Goal: Task Accomplishment & Management: Manage account settings

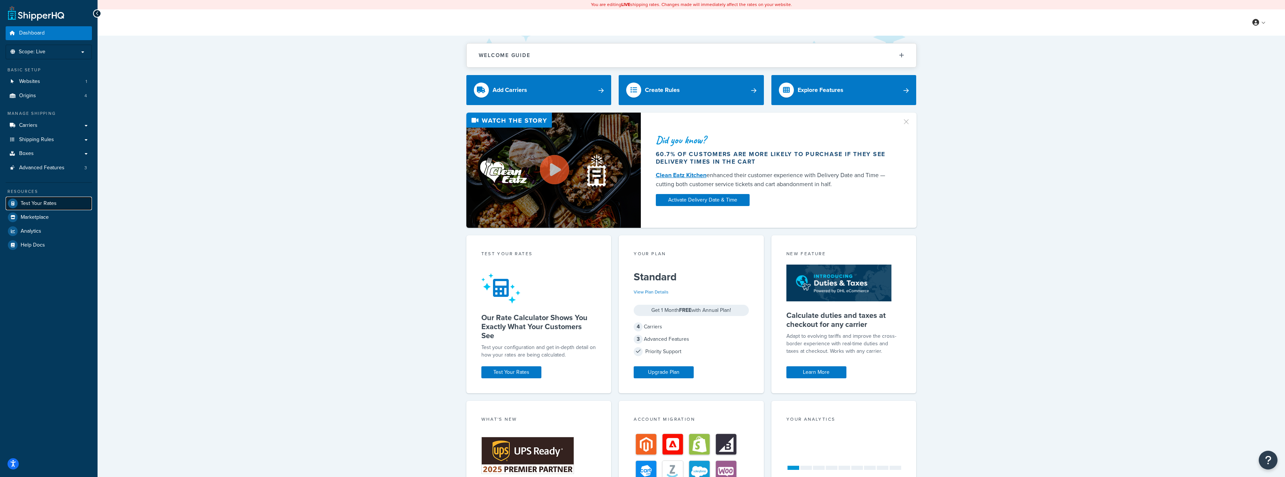
click at [30, 206] on span "Test Your Rates" at bounding box center [39, 203] width 36 height 6
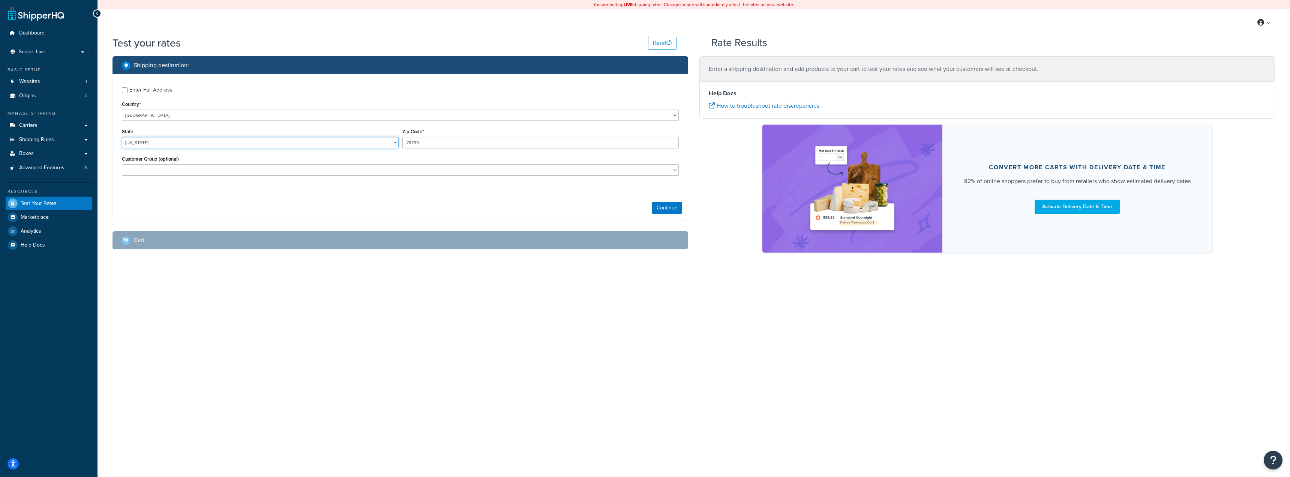
click at [147, 144] on select "Alabama Alaska American Samoa Arizona Arkansas Armed Forces Americas Armed Forc…" at bounding box center [260, 142] width 277 height 11
select select "GA"
click at [122, 137] on select "Alabama Alaska American Samoa Arizona Arkansas Armed Forces Americas Armed Forc…" at bounding box center [260, 142] width 277 height 11
drag, startPoint x: 452, startPoint y: 145, endPoint x: 320, endPoint y: 141, distance: 132.1
click at [320, 141] on div "State Alabama Alaska American Samoa Arizona Arkansas Armed Forces Americas Arme…" at bounding box center [400, 139] width 561 height 27
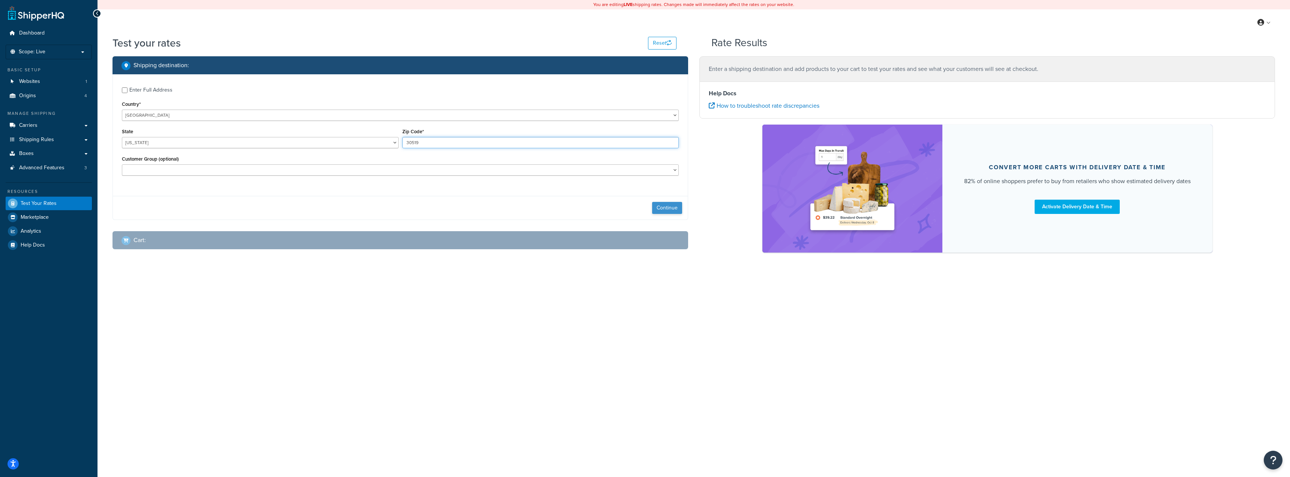
type input "30519"
click at [656, 206] on button "Continue" at bounding box center [667, 208] width 30 height 12
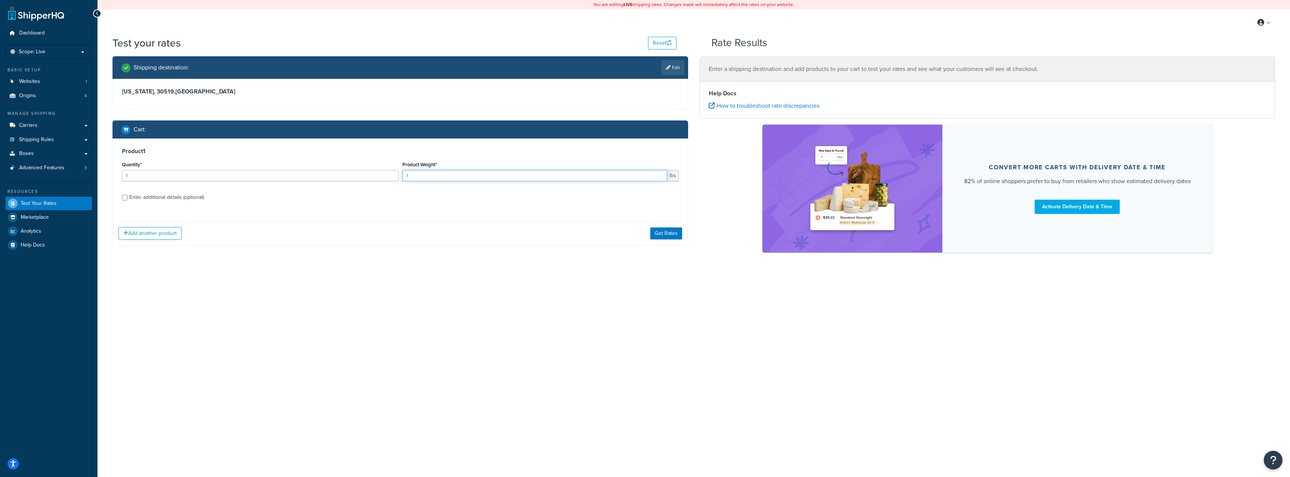
drag, startPoint x: 419, startPoint y: 180, endPoint x: 351, endPoint y: 175, distance: 68.0
click at [351, 175] on div "Quantity* 1 Product Weight* 1 lbs" at bounding box center [400, 172] width 561 height 27
type input "55"
click at [153, 198] on div "Enter additional details (optional)" at bounding box center [166, 197] width 75 height 11
click at [128, 198] on input "Enter additional details (optional)" at bounding box center [125, 198] width 6 height 6
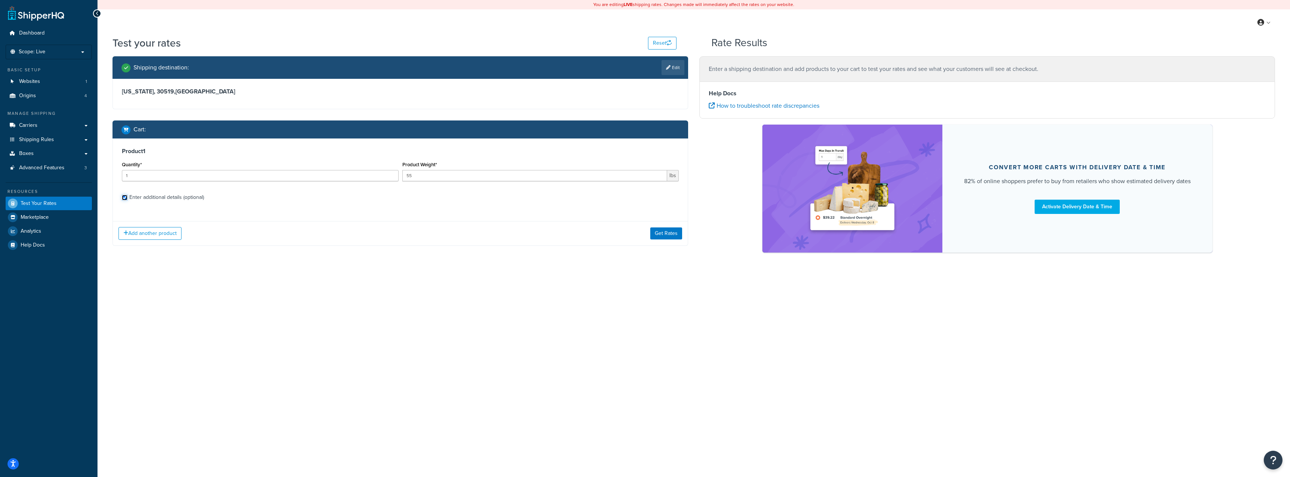
checkbox input "true"
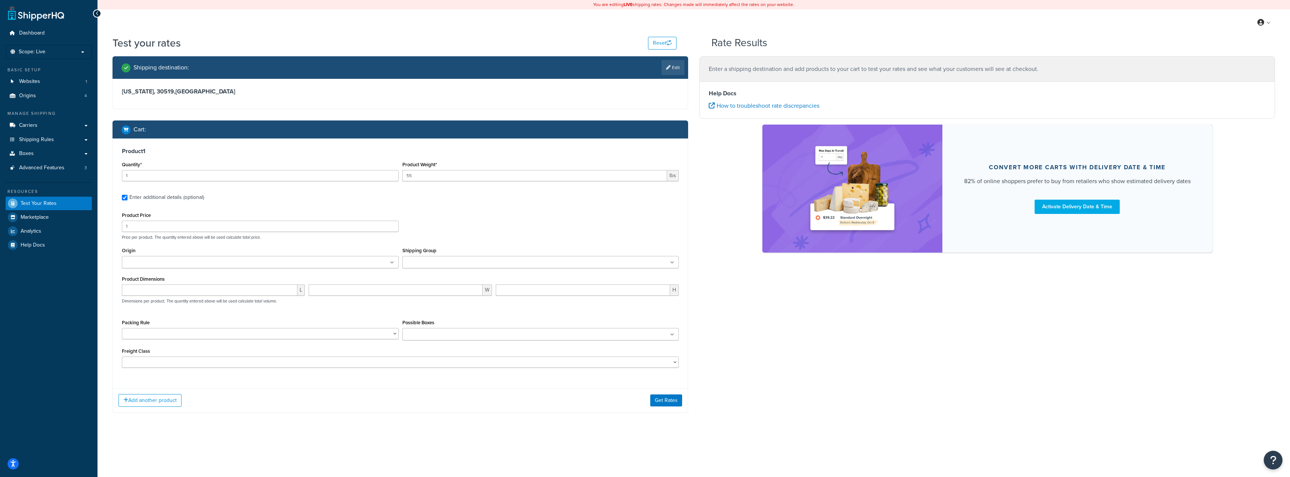
click at [163, 261] on input "Origin" at bounding box center [157, 262] width 66 height 8
click at [430, 261] on input "Shipping Group" at bounding box center [438, 262] width 66 height 8
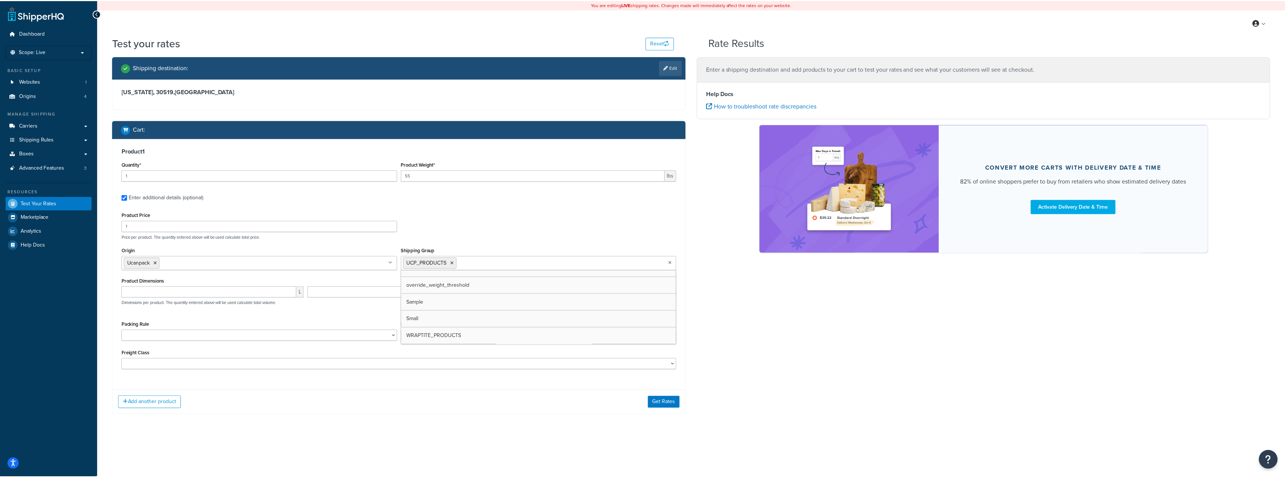
scroll to position [94, 0]
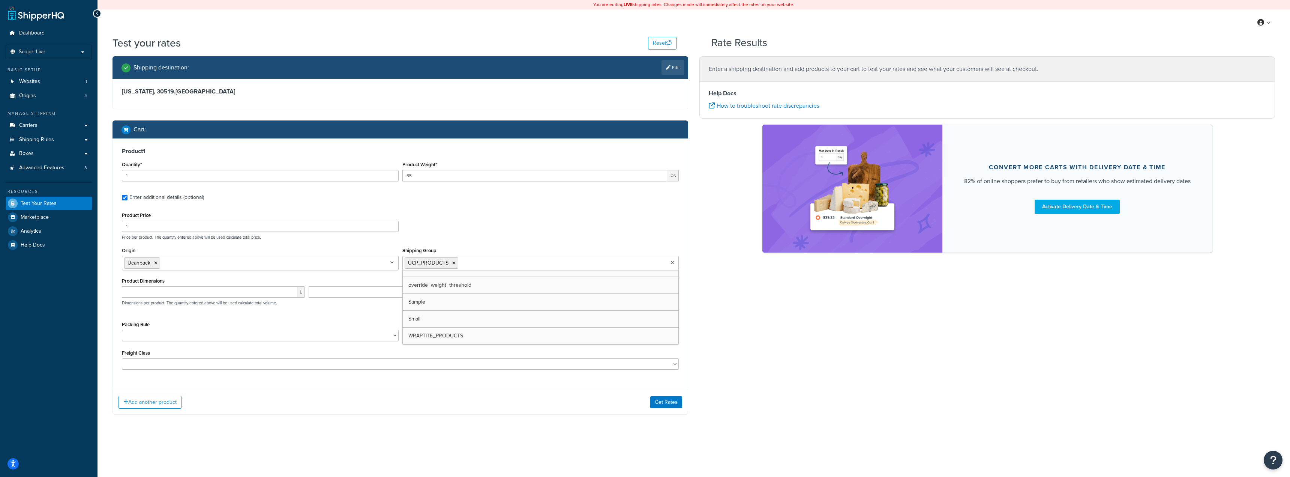
click at [319, 318] on div "Product Price 1 Price per product. The quantity entered above will be used calc…" at bounding box center [400, 289] width 557 height 159
click at [189, 289] on input "number" at bounding box center [210, 291] width 176 height 11
type input "15"
click at [359, 289] on input "number" at bounding box center [396, 291] width 174 height 11
type input "15"
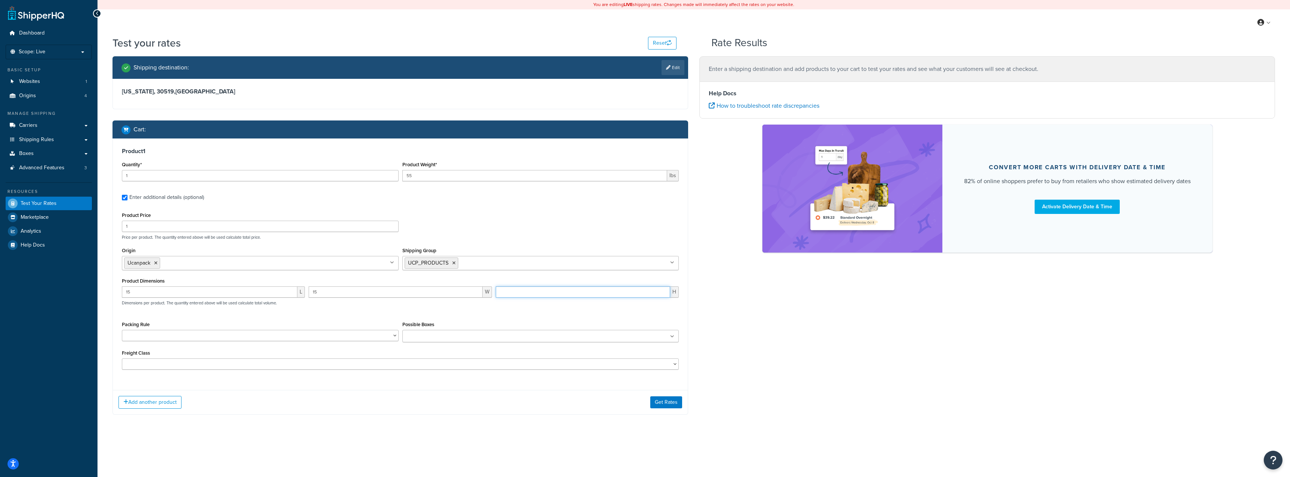
click at [513, 290] on input "number" at bounding box center [583, 291] width 174 height 11
type input "15"
click at [514, 318] on div "Product Price 1 Price per product. The quantity entered above will be used calc…" at bounding box center [400, 289] width 557 height 159
click at [663, 407] on button "Get Rates" at bounding box center [666, 402] width 32 height 12
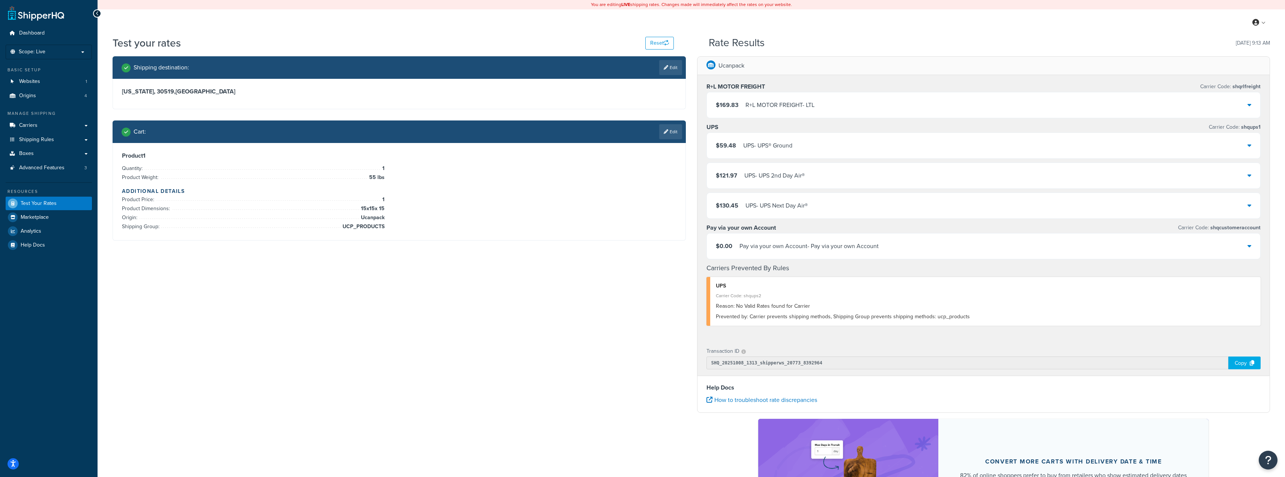
click at [751, 153] on div "$59.48 UPS - UPS® Ground" at bounding box center [984, 146] width 554 height 26
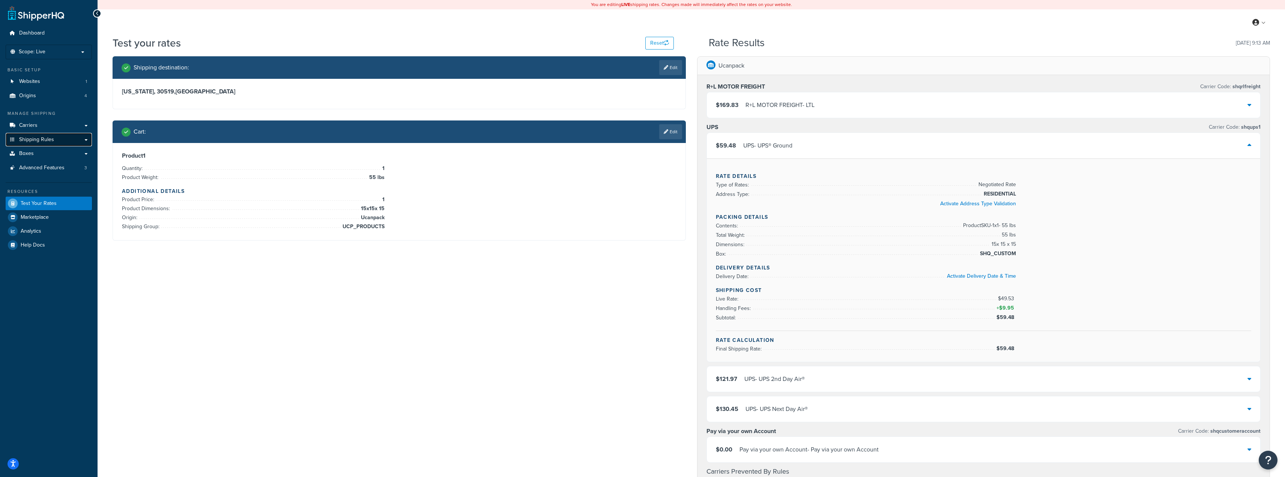
click at [29, 141] on span "Shipping Rules" at bounding box center [36, 140] width 35 height 6
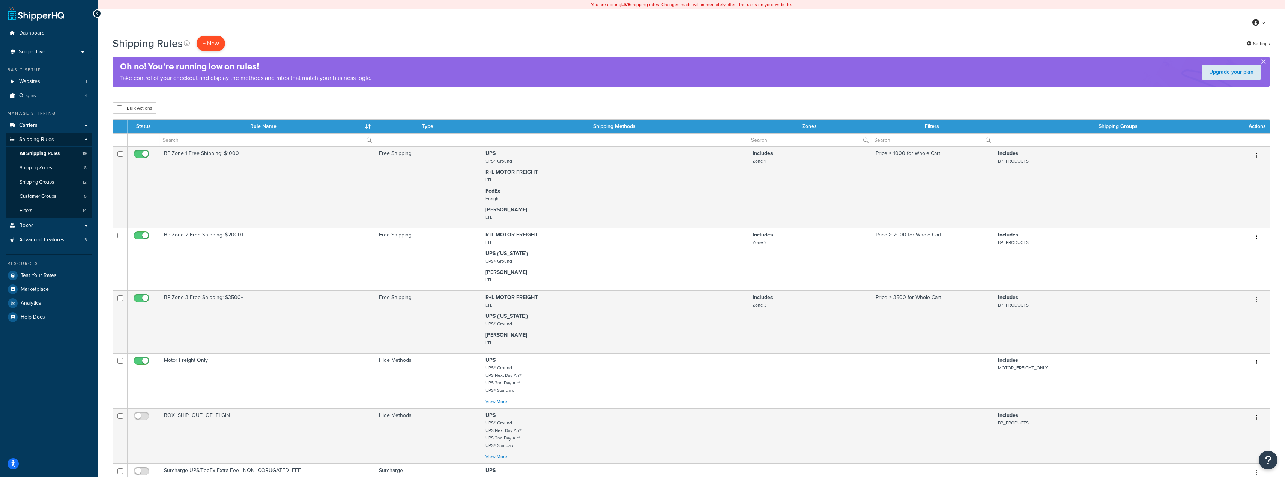
click at [209, 43] on p "+ New" at bounding box center [211, 43] width 29 height 15
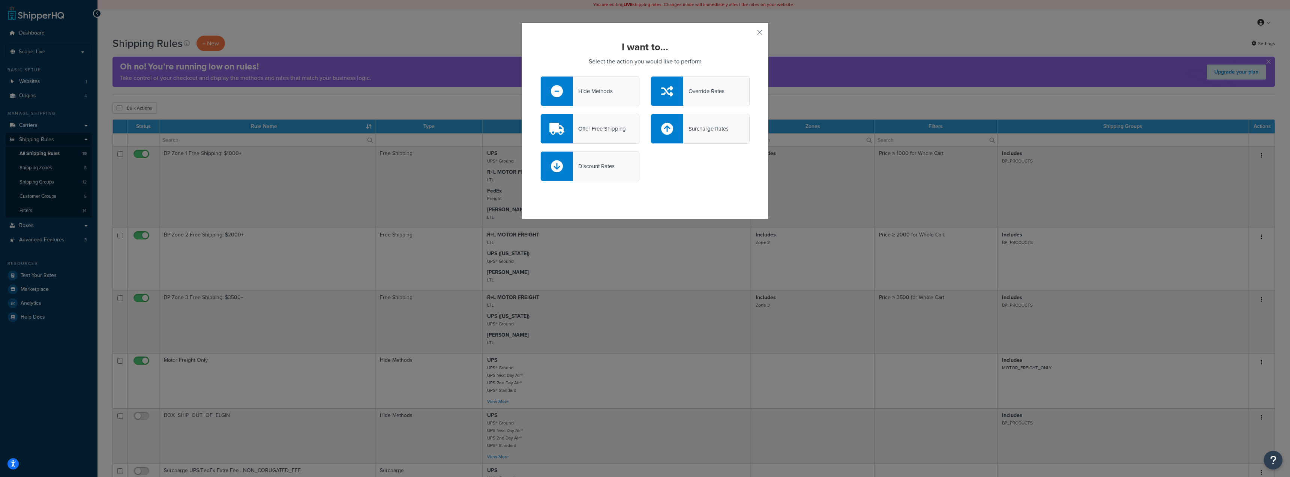
click at [708, 129] on div "Surcharge Rates" at bounding box center [705, 128] width 45 height 11
click at [0, 0] on input "Surcharge Rates" at bounding box center [0, 0] width 0 height 0
select select "CART"
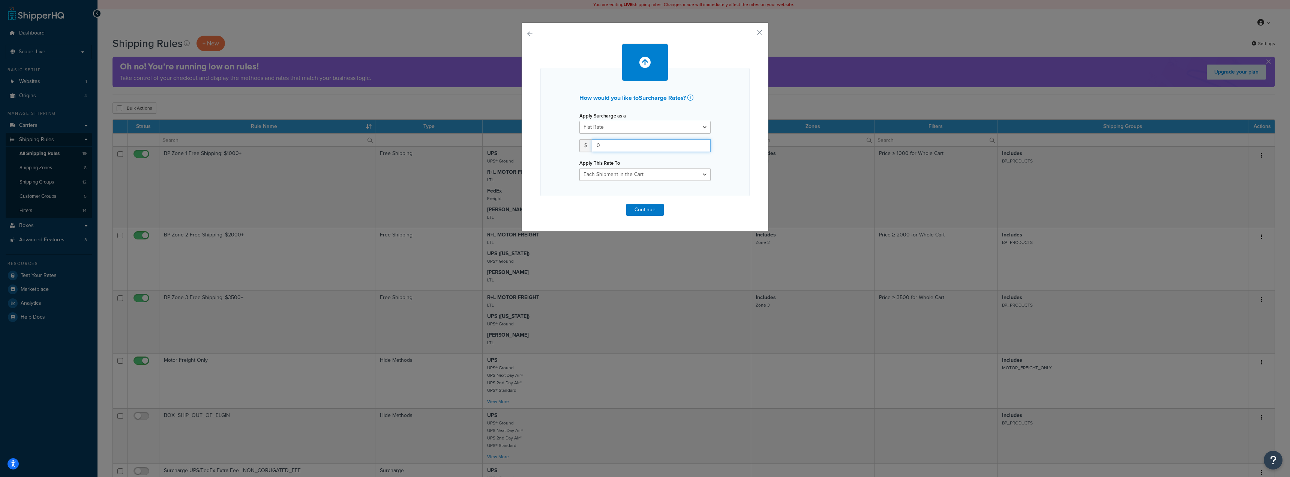
drag, startPoint x: 615, startPoint y: 145, endPoint x: 580, endPoint y: 145, distance: 34.9
click at [580, 145] on div "$ 0" at bounding box center [645, 145] width 131 height 13
type input "8.25"
click at [565, 182] on div "How would you like to Surcharge Rates ? Apply Surcharge as a Flat Rate Percenta…" at bounding box center [645, 132] width 209 height 128
click at [619, 177] on select "Entire Cart Each Shipment in the Cart Each Origin in the Cart Each Shipping Gro…" at bounding box center [645, 174] width 131 height 13
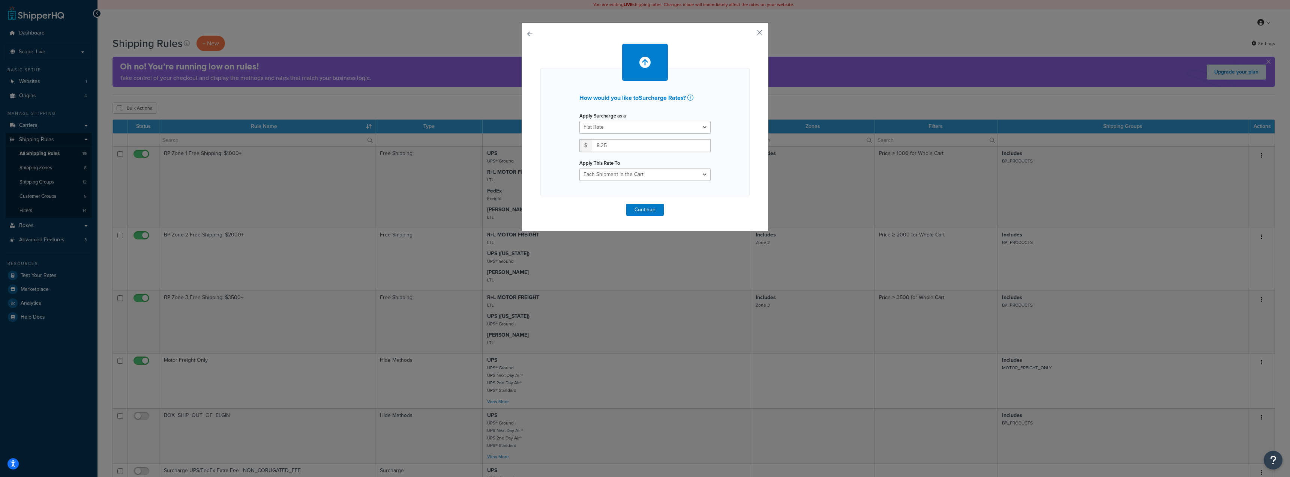
click at [750, 34] on button "button" at bounding box center [749, 35] width 2 height 2
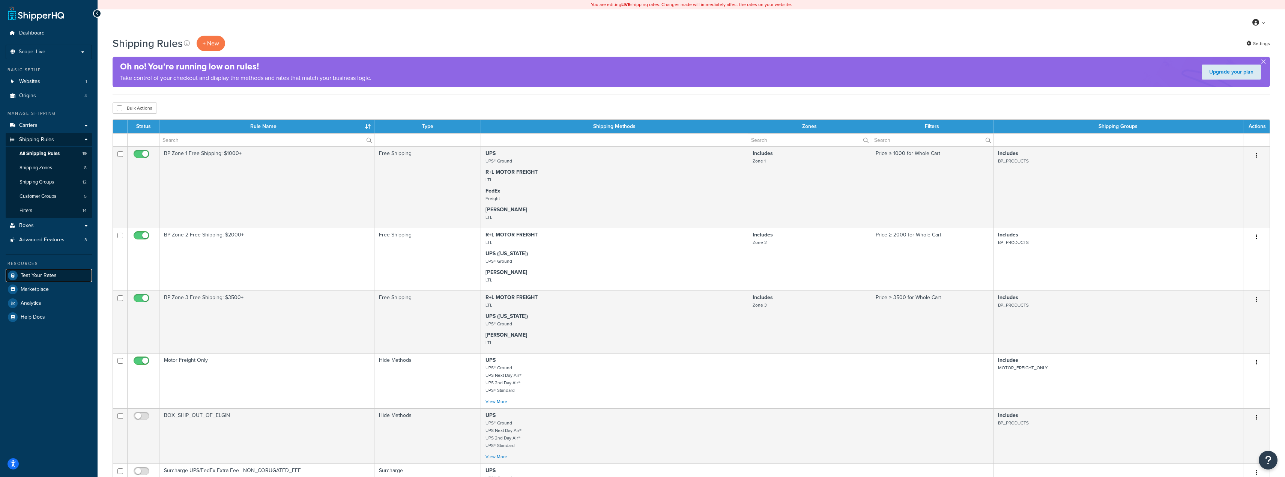
click at [45, 272] on span "Test Your Rates" at bounding box center [39, 275] width 36 height 6
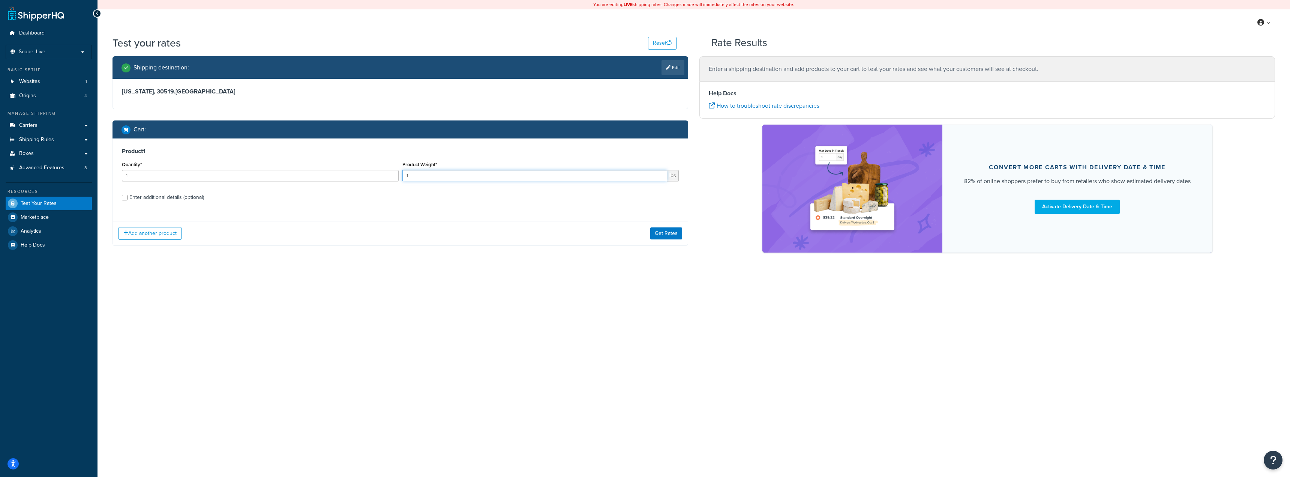
click at [440, 173] on input "1" at bounding box center [534, 175] width 265 height 11
drag, startPoint x: 440, startPoint y: 173, endPoint x: 378, endPoint y: 174, distance: 61.9
click at [378, 174] on div "Quantity* 1 Product Weight* 1 lbs" at bounding box center [400, 172] width 561 height 27
type input "55"
click at [399, 201] on label "Enter additional details (optional)" at bounding box center [404, 197] width 550 height 12
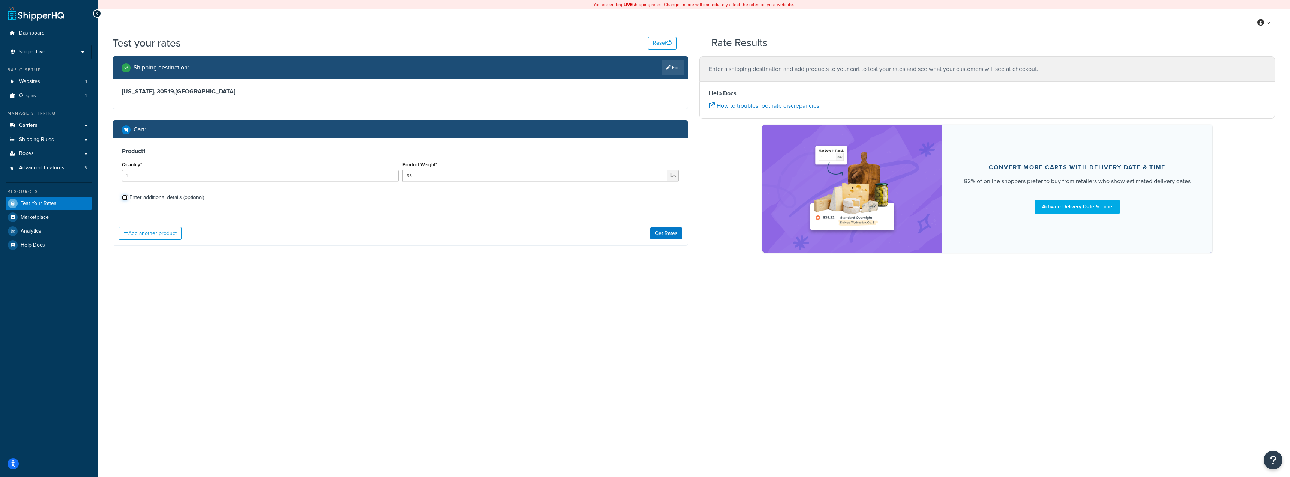
click at [128, 200] on input "Enter additional details (optional)" at bounding box center [125, 198] width 6 height 6
checkbox input "true"
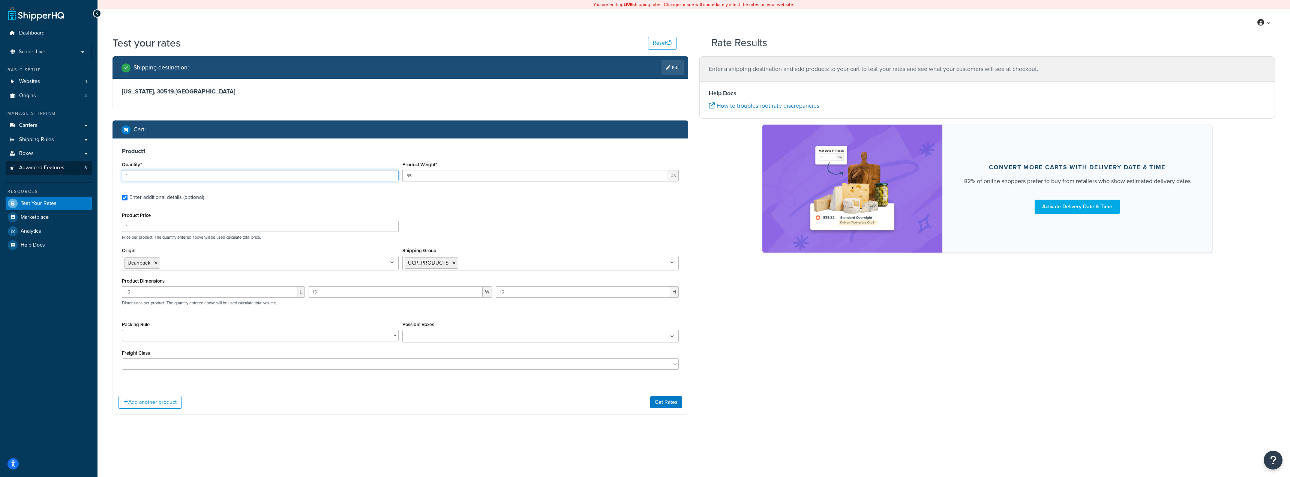
drag, startPoint x: 149, startPoint y: 171, endPoint x: 88, endPoint y: 171, distance: 61.1
click at [88, 171] on div "Dashboard Scope: Live Basic Setup Websites 1 Origins 4 Manage Shipping Carriers…" at bounding box center [645, 238] width 1290 height 477
type input "5"
click at [450, 200] on label "Enter additional details (optional)" at bounding box center [404, 197] width 550 height 12
click at [128, 200] on input "Enter additional details (optional)" at bounding box center [125, 198] width 6 height 6
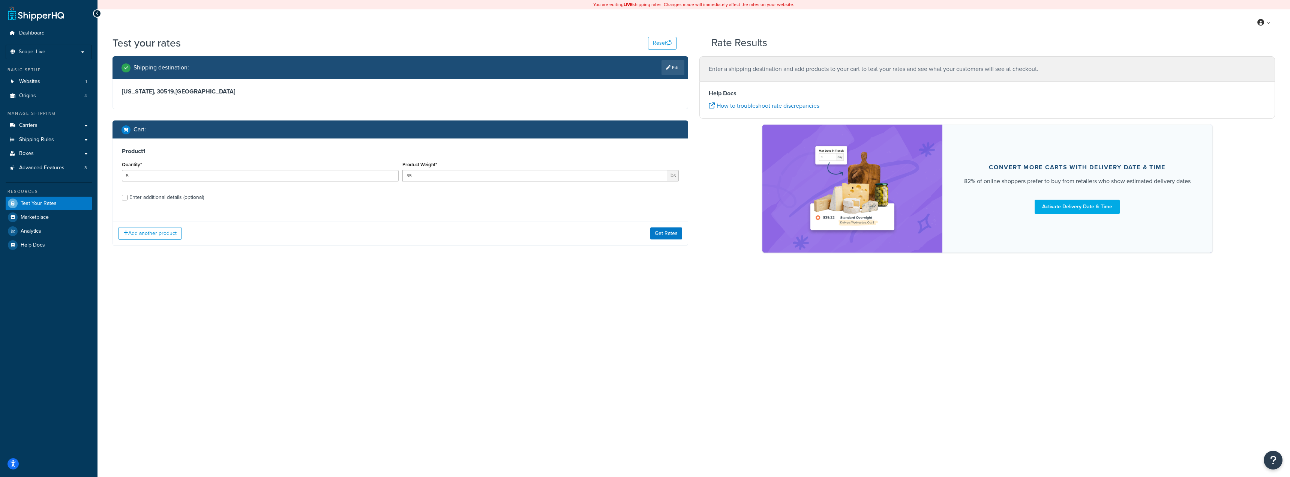
click at [387, 200] on label "Enter additional details (optional)" at bounding box center [404, 197] width 550 height 12
click at [128, 200] on input "Enter additional details (optional)" at bounding box center [125, 198] width 6 height 6
checkbox input "true"
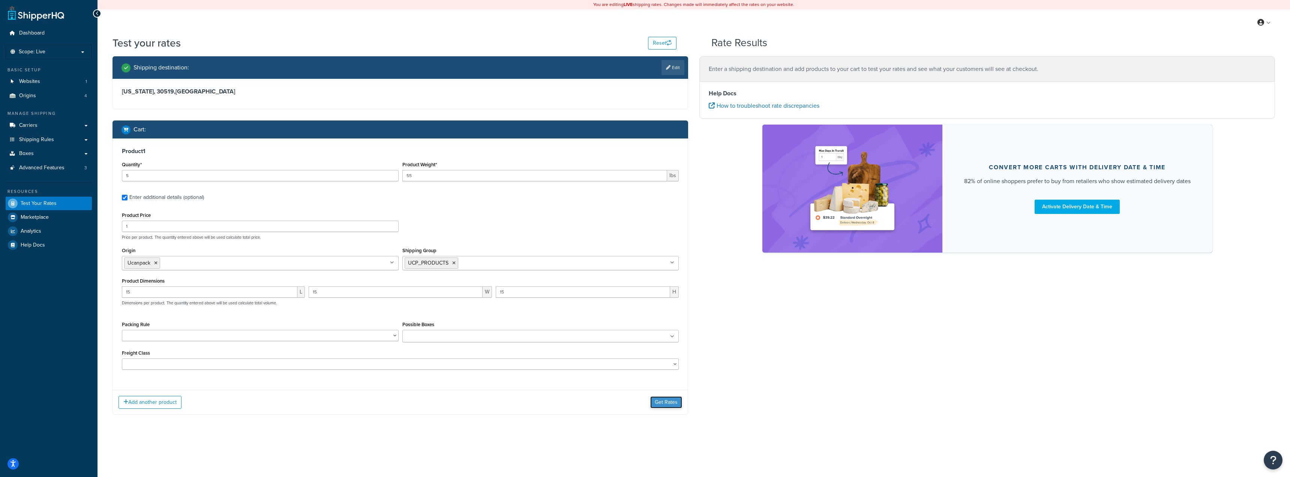
click at [671, 403] on button "Get Rates" at bounding box center [666, 402] width 32 height 12
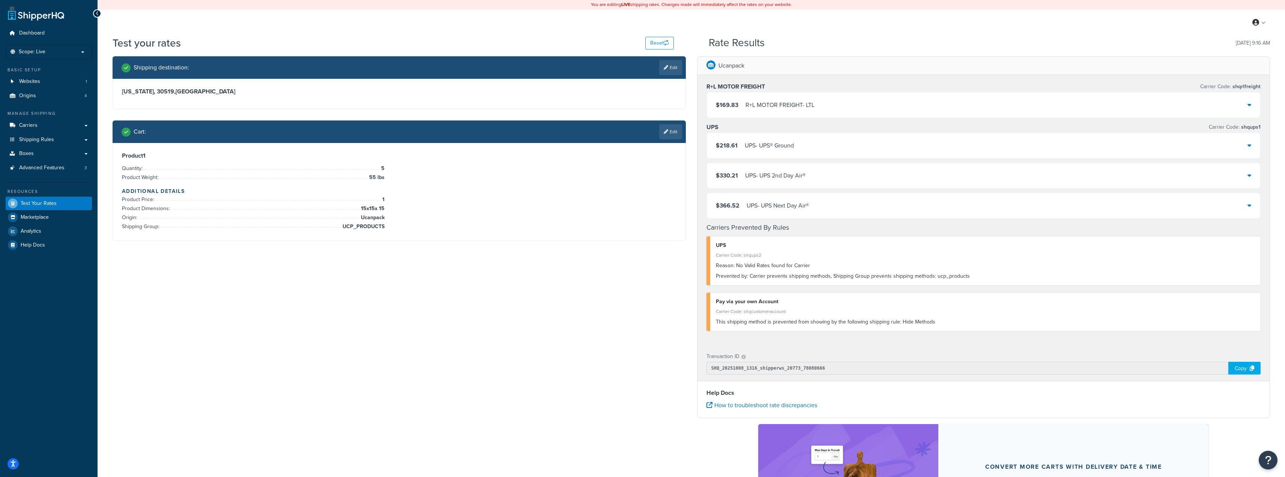
click at [797, 137] on div "$218.61 UPS - UPS® Ground" at bounding box center [984, 146] width 554 height 26
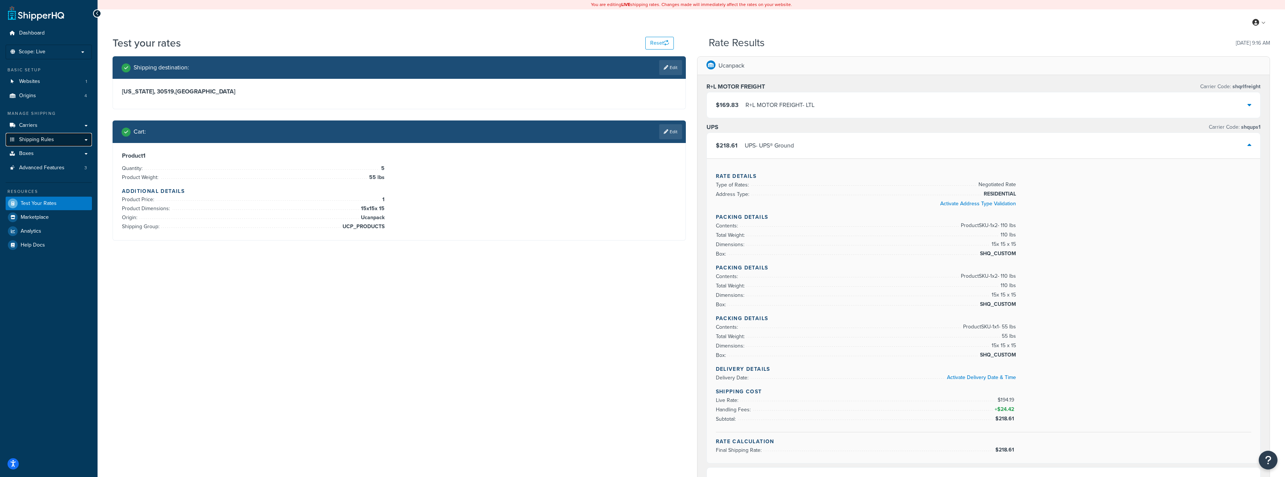
click at [49, 140] on span "Shipping Rules" at bounding box center [36, 140] width 35 height 6
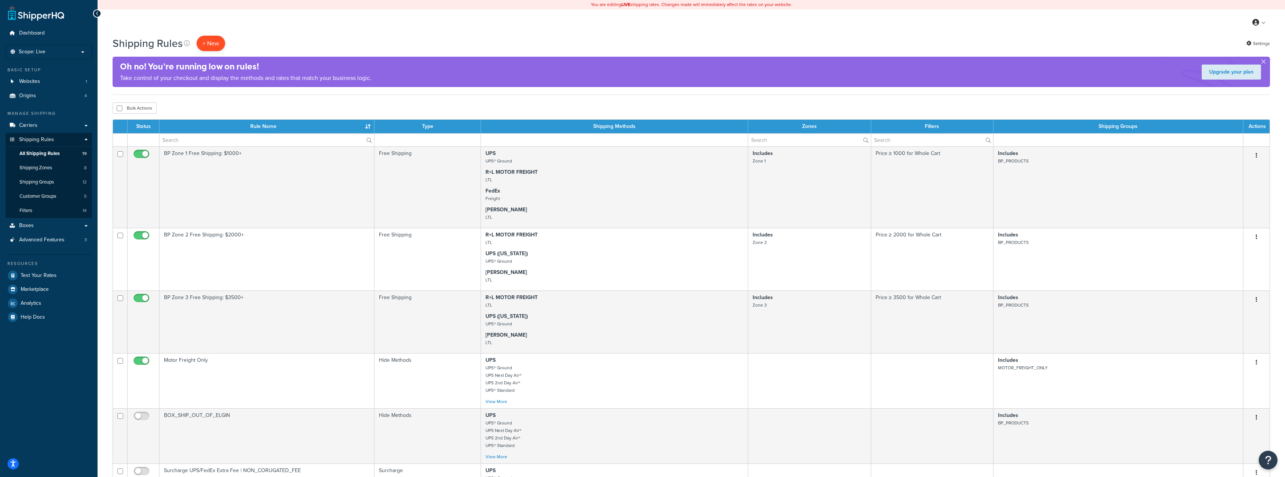
click at [207, 46] on p "+ New" at bounding box center [211, 43] width 29 height 15
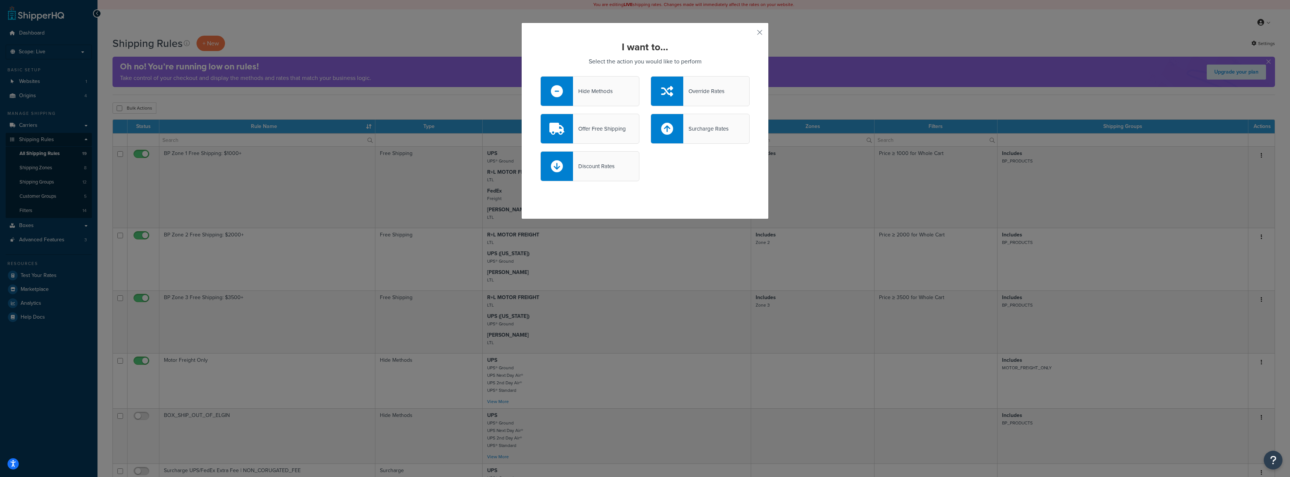
click at [680, 131] on div at bounding box center [667, 128] width 32 height 29
click at [0, 0] on input "Surcharge Rates" at bounding box center [0, 0] width 0 height 0
select select "CART"
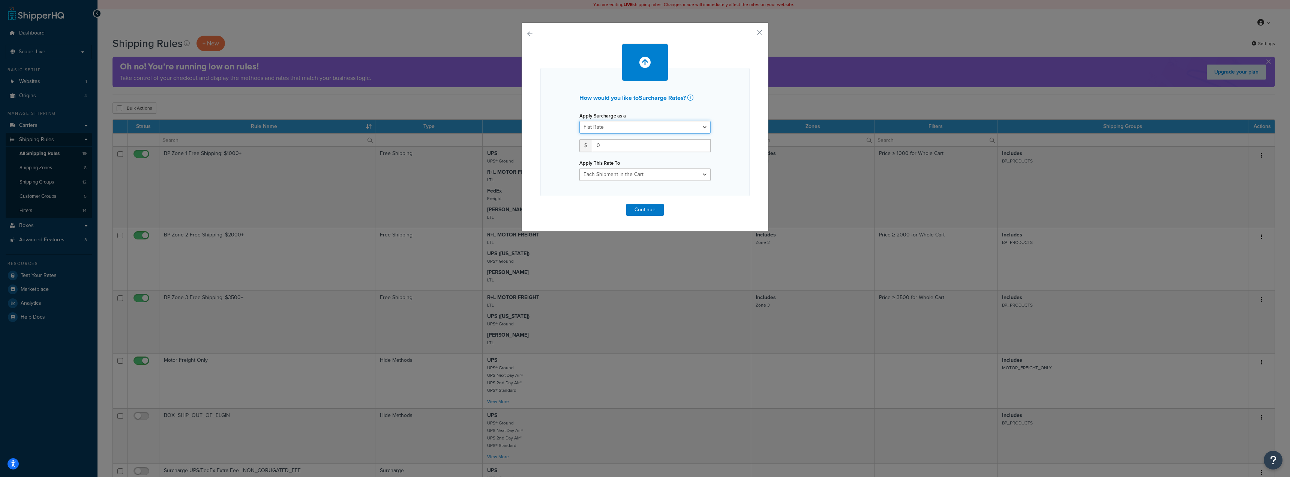
click at [680, 131] on select "Flat Rate Percentage Flat Rate & Percentage" at bounding box center [645, 127] width 131 height 13
click at [580, 121] on select "Flat Rate Percentage Flat Rate & Percentage" at bounding box center [645, 127] width 131 height 13
click at [607, 146] on input "0" at bounding box center [651, 145] width 119 height 13
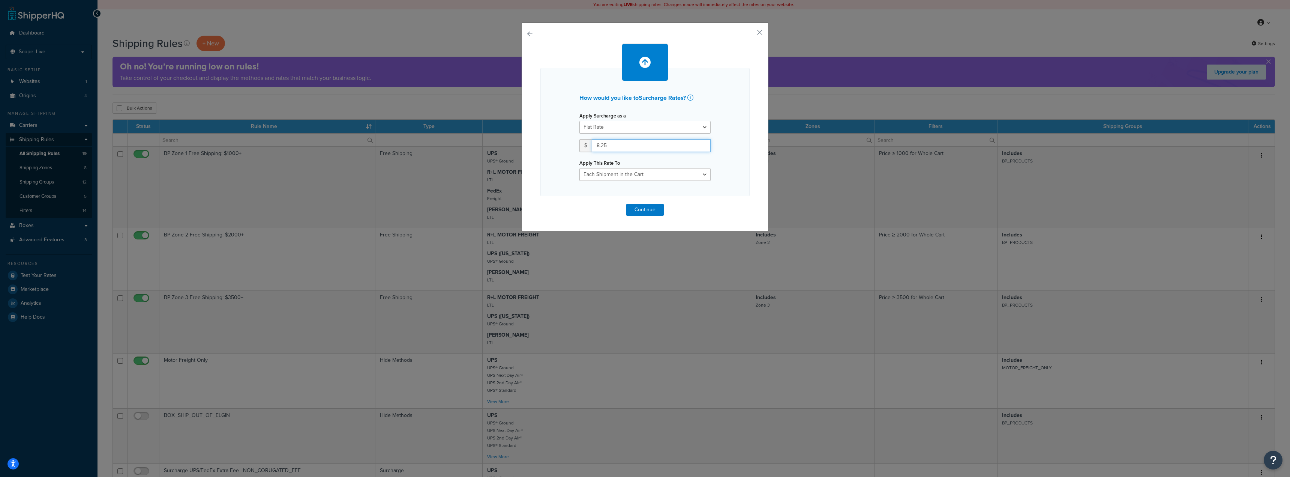
type input "8.25"
click at [665, 177] on select "Entire Cart Each Shipment in the Cart Each Origin in the Cart Each Shipping Gro…" at bounding box center [645, 174] width 131 height 13
click at [580, 168] on select "Entire Cart Each Shipment in the Cart Each Origin in the Cart Each Shipping Gro…" at bounding box center [645, 174] width 131 height 13
click at [641, 216] on div "How would you like to Surcharge Rates ? Apply Surcharge as a Flat Rate Percenta…" at bounding box center [645, 127] width 248 height 209
click at [640, 210] on button "Continue" at bounding box center [645, 210] width 38 height 12
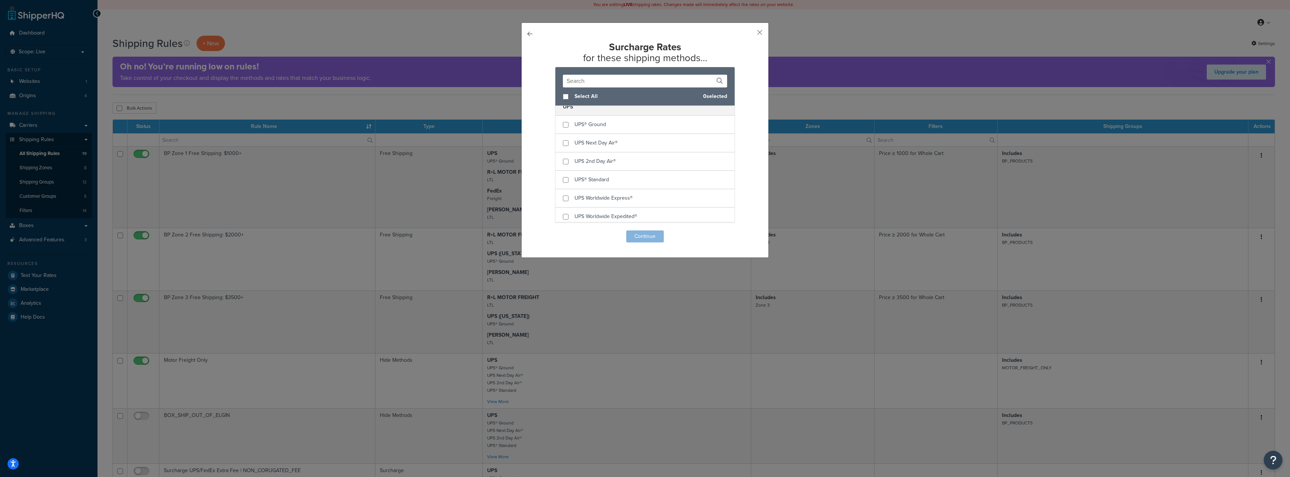
scroll to position [150, 0]
checkbox input "true"
click at [563, 167] on div "UPS® Ground" at bounding box center [645, 162] width 179 height 18
click at [563, 124] on input "checkbox" at bounding box center [566, 126] width 6 height 6
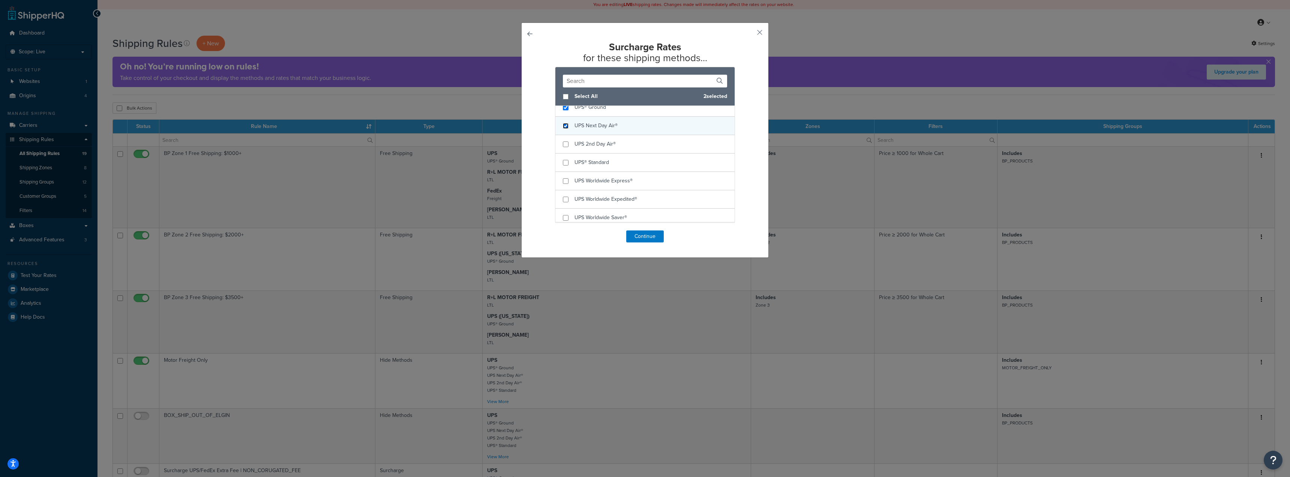
checkbox input "true"
click at [563, 144] on input "checkbox" at bounding box center [566, 144] width 6 height 6
checkbox input "true"
click at [639, 237] on button "Continue" at bounding box center [645, 236] width 38 height 12
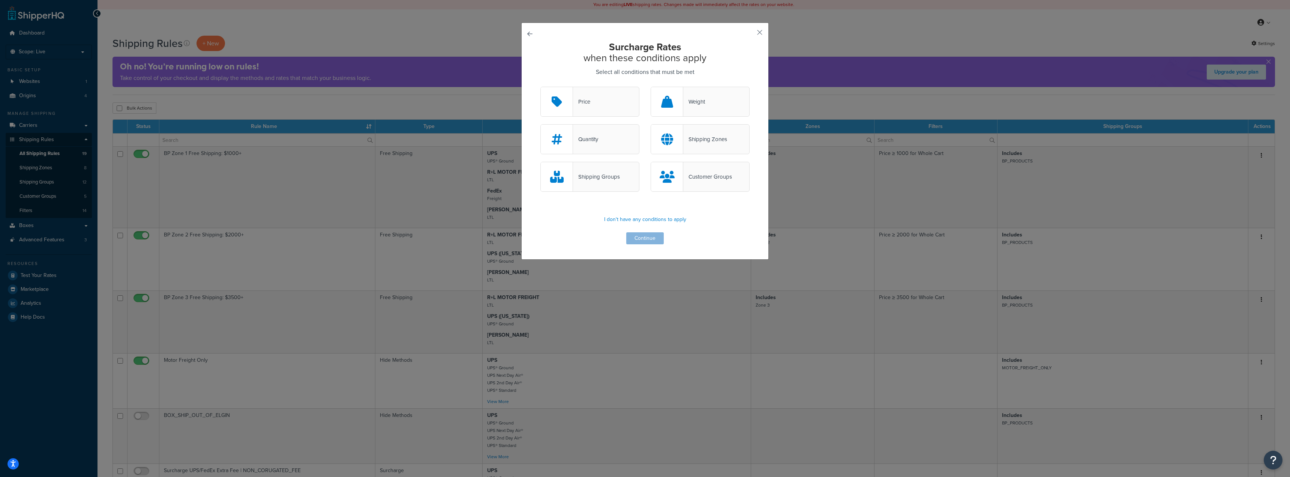
click at [696, 99] on div "Weight" at bounding box center [694, 101] width 22 height 11
click at [0, 0] on input "Weight" at bounding box center [0, 0] width 0 height 0
click at [632, 236] on button "Continue" at bounding box center [645, 238] width 38 height 12
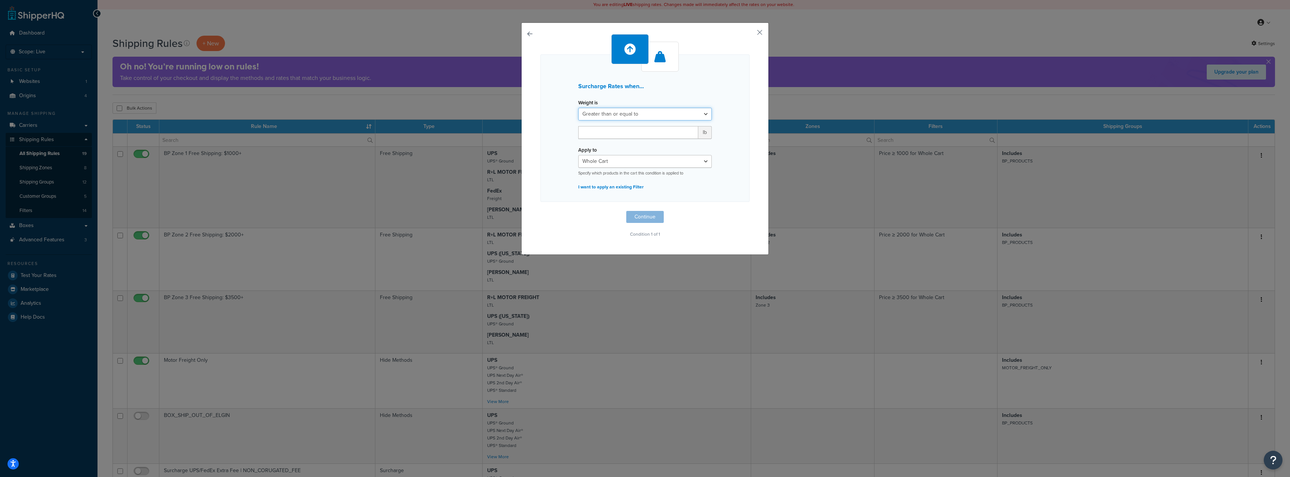
click at [626, 119] on select "Greater than or equal to Between or equal to Less than or equal to" at bounding box center [645, 114] width 134 height 13
click at [578, 108] on select "Greater than or equal to Between or equal to Less than or equal to" at bounding box center [645, 114] width 134 height 13
click at [627, 134] on input "number" at bounding box center [638, 132] width 120 height 13
type input "50"
click at [728, 201] on div "Surcharge Rates when... Weight is Greater than or equal to Between or equal to …" at bounding box center [645, 127] width 209 height 147
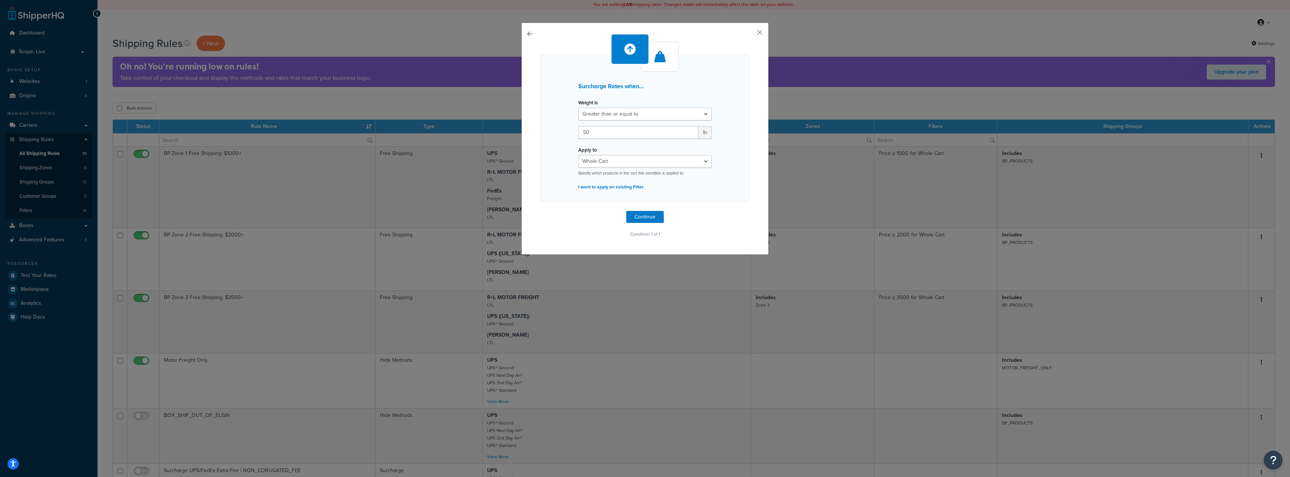
click at [760, 34] on div "Surcharge Rates when... Weight is Greater than or equal to Between or equal to …" at bounding box center [645, 139] width 248 height 232
click at [750, 34] on button "button" at bounding box center [749, 35] width 2 height 2
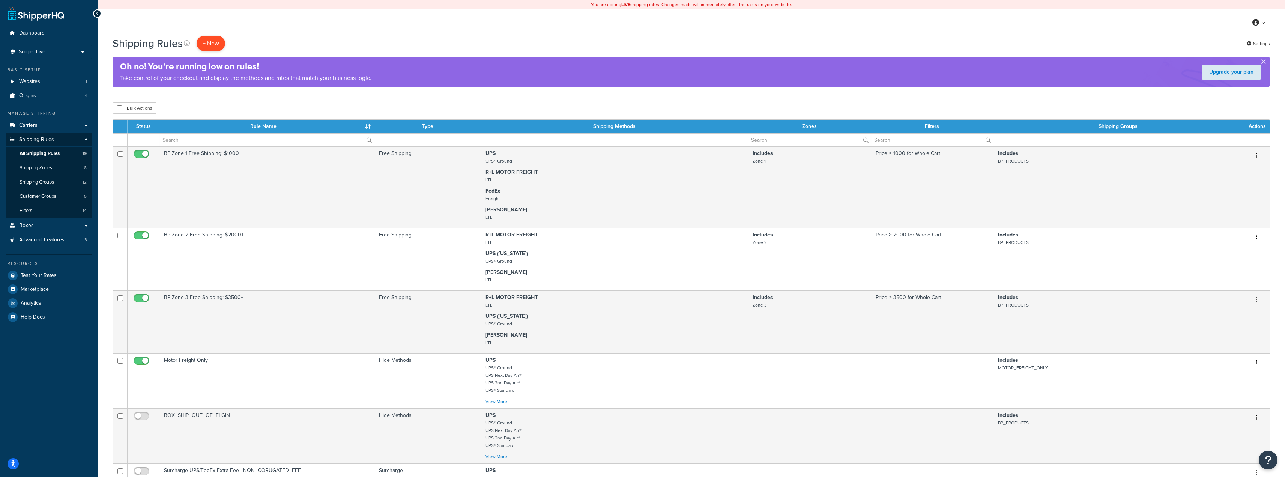
click at [212, 48] on p "+ New" at bounding box center [211, 43] width 29 height 15
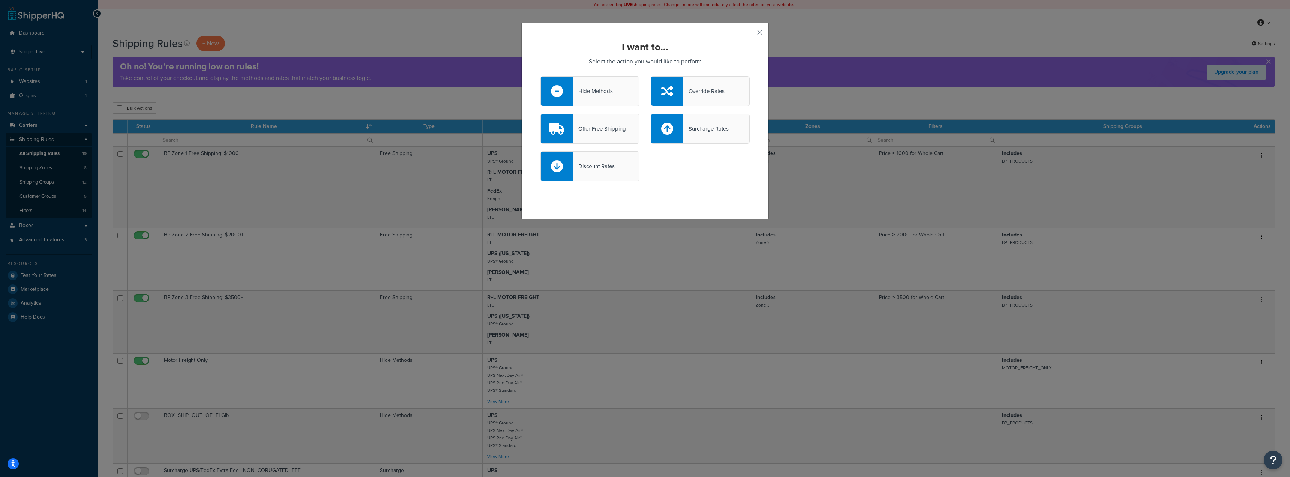
click at [705, 125] on div "Surcharge Rates" at bounding box center [705, 128] width 45 height 11
click at [0, 0] on input "Surcharge Rates" at bounding box center [0, 0] width 0 height 0
select select "CART"
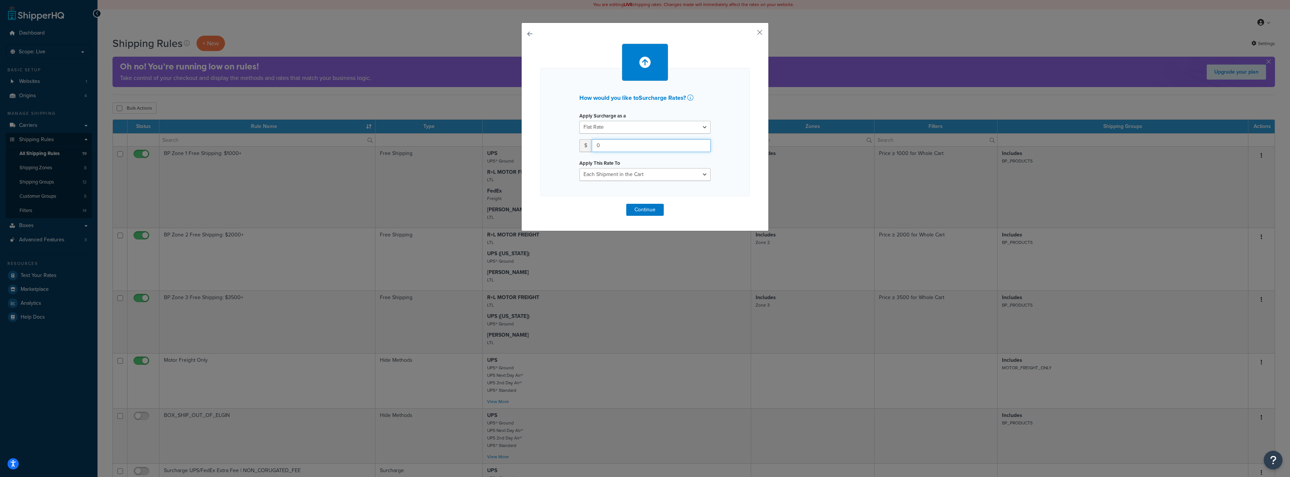
click at [615, 143] on input "0" at bounding box center [651, 145] width 119 height 13
type input "8.25"
click at [693, 203] on div "How would you like to Surcharge Rates ? Apply Surcharge as a Flat Rate Percenta…" at bounding box center [645, 130] width 209 height 172
click at [677, 173] on select "Entire Cart Each Shipment in the Cart Each Origin in the Cart Each Shipping Gro…" at bounding box center [645, 174] width 131 height 13
click at [580, 168] on select "Entire Cart Each Shipment in the Cart Each Origin in the Cart Each Shipping Gro…" at bounding box center [645, 174] width 131 height 13
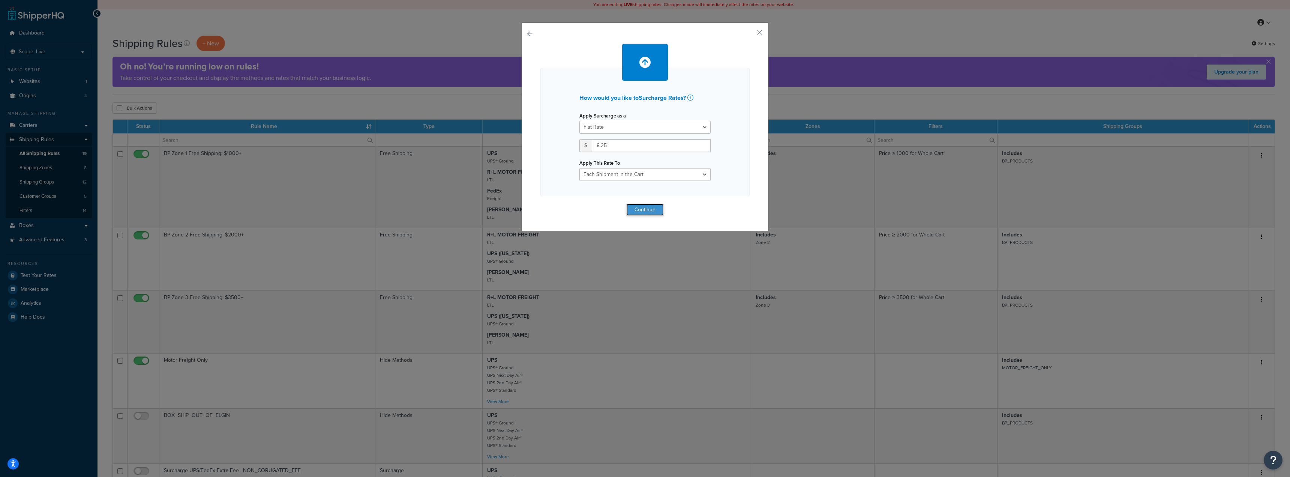
click at [654, 211] on button "Continue" at bounding box center [645, 210] width 38 height 12
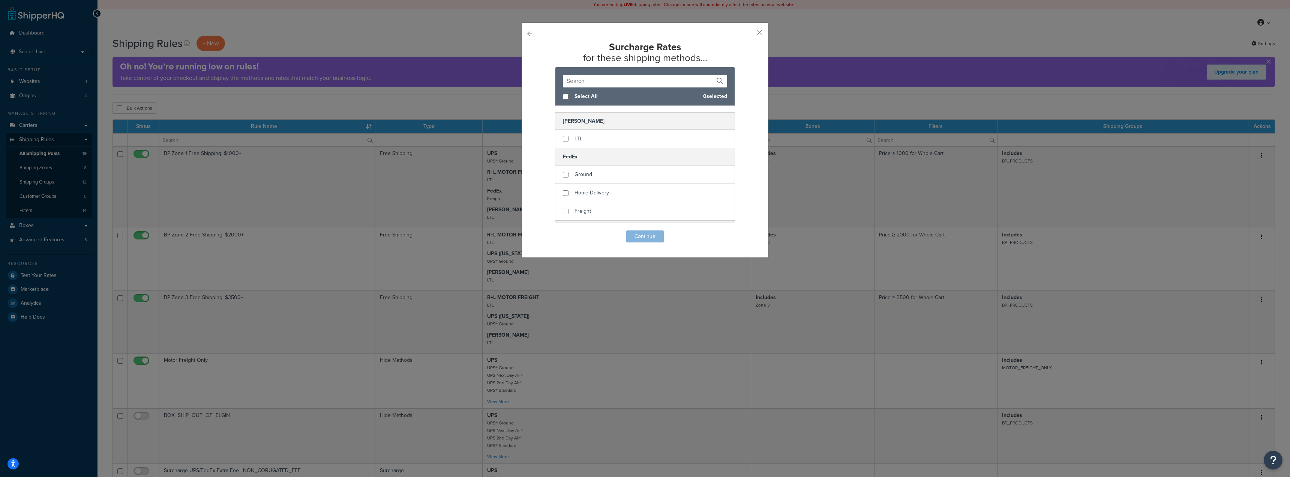
scroll to position [113, 0]
click at [563, 200] on input "checkbox" at bounding box center [566, 200] width 6 height 6
checkbox input "true"
click at [563, 218] on input "checkbox" at bounding box center [566, 218] width 6 height 6
checkbox input "true"
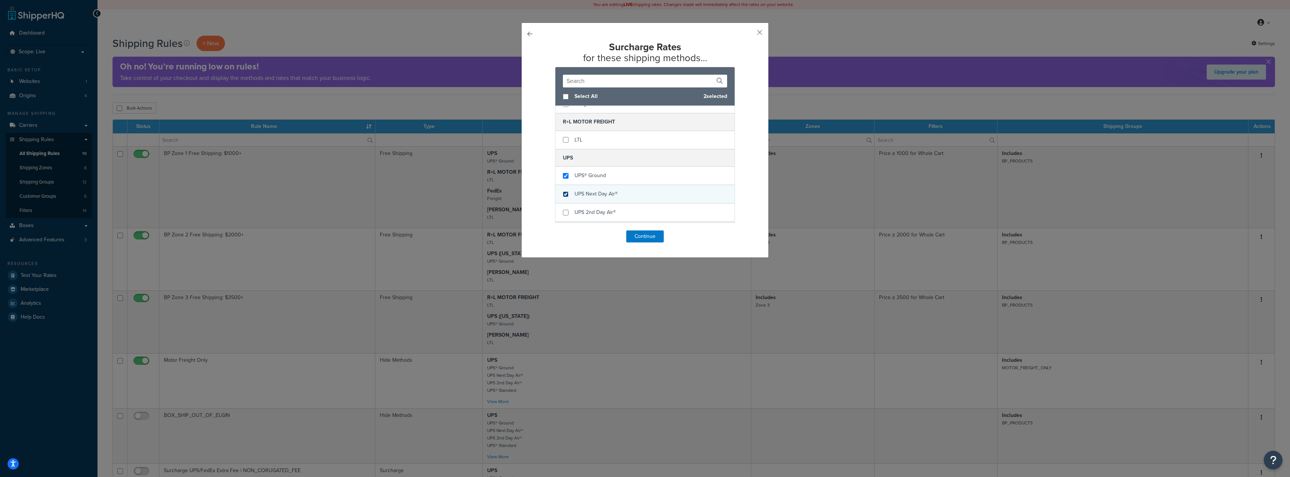
scroll to position [150, 0]
checkbox input "true"
click at [564, 203] on div "UPS 2nd Day Air®" at bounding box center [645, 199] width 179 height 18
checkbox input "true"
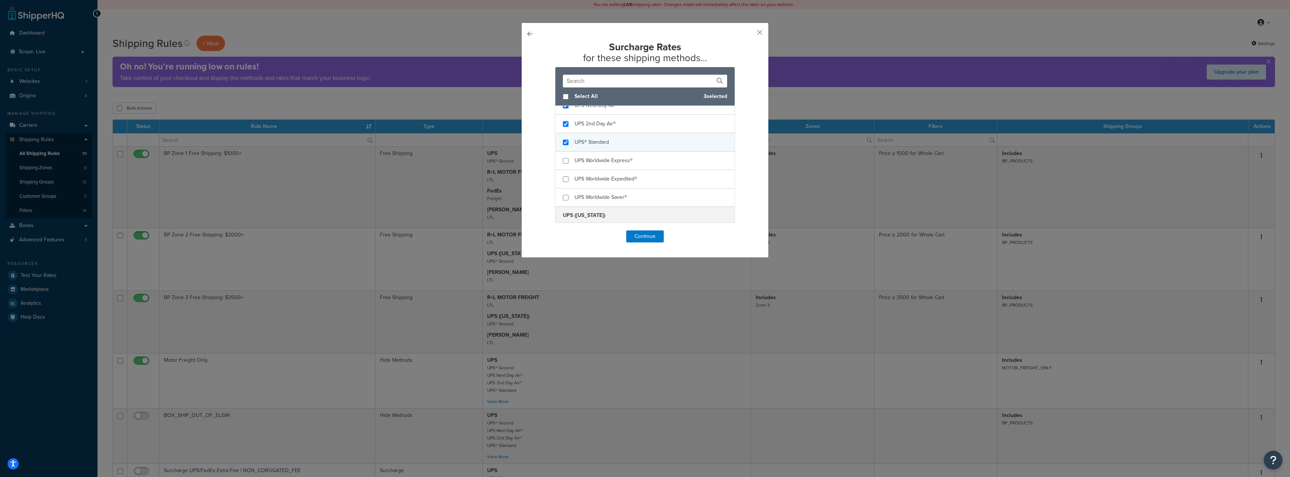
click at [560, 145] on div "UPS® Standard" at bounding box center [645, 142] width 179 height 18
click at [639, 235] on button "Continue" at bounding box center [645, 236] width 38 height 12
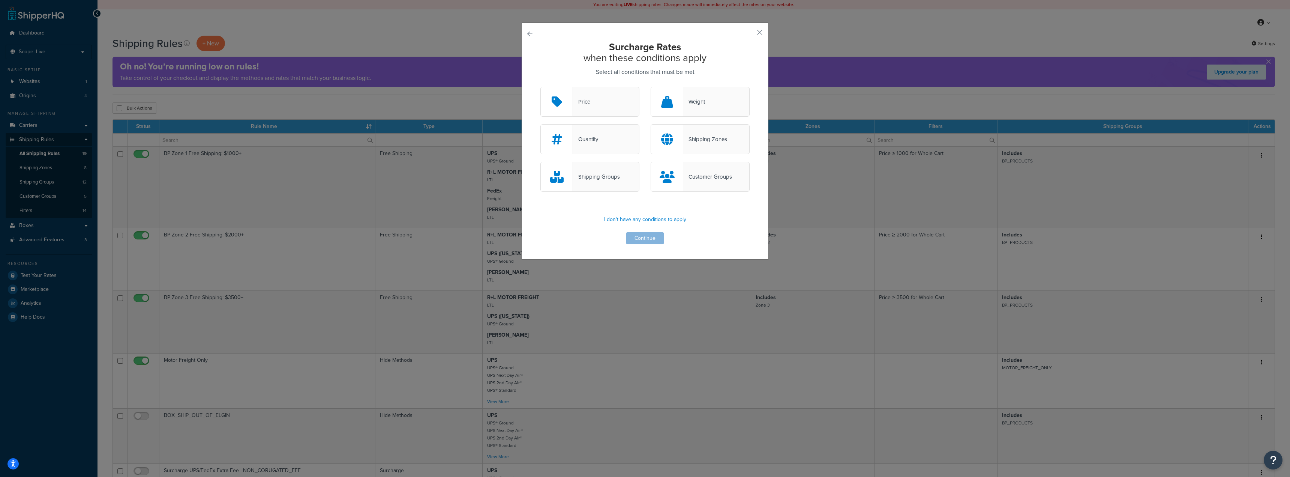
click at [541, 87] on button "button" at bounding box center [541, 87] width 0 height 0
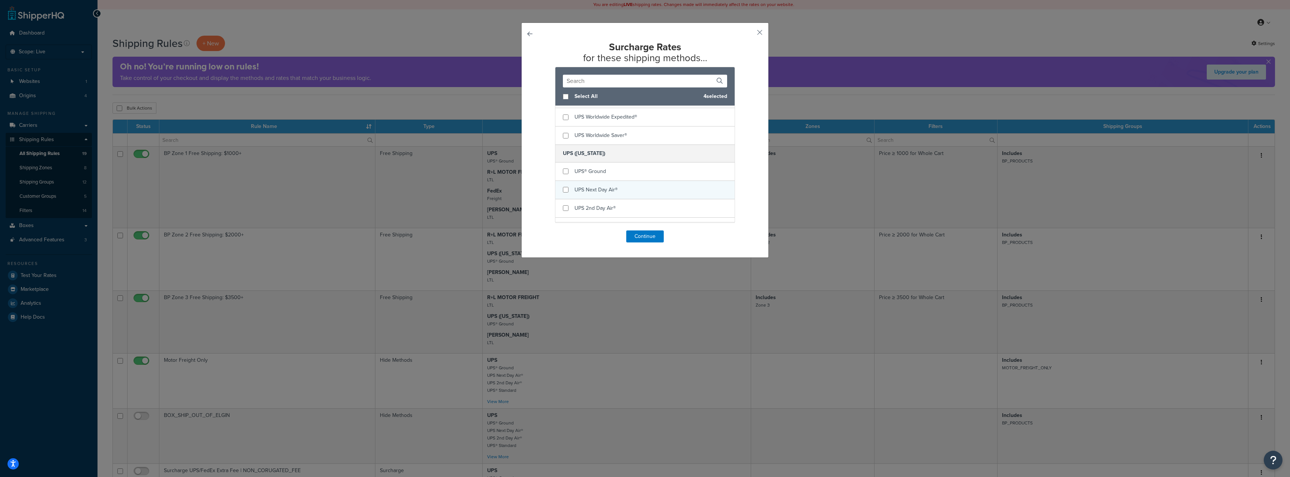
scroll to position [300, 0]
checkbox input "true"
click at [559, 160] on div "UPS® Ground" at bounding box center [645, 158] width 179 height 18
click at [563, 175] on input "checkbox" at bounding box center [566, 177] width 6 height 6
checkbox input "true"
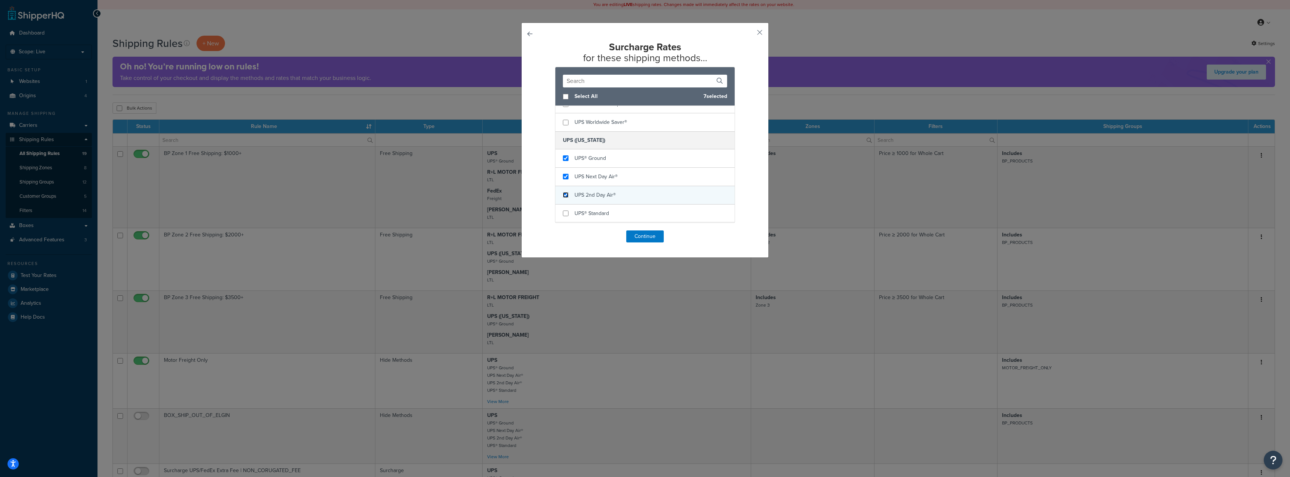
click at [563, 197] on input "checkbox" at bounding box center [566, 195] width 6 height 6
checkbox input "true"
click at [563, 213] on input "checkbox" at bounding box center [566, 213] width 6 height 6
checkbox input "true"
click at [641, 228] on div "Surcharge Rates for these shipping methods... Select All 8 selected Pay via you…" at bounding box center [645, 142] width 209 height 201
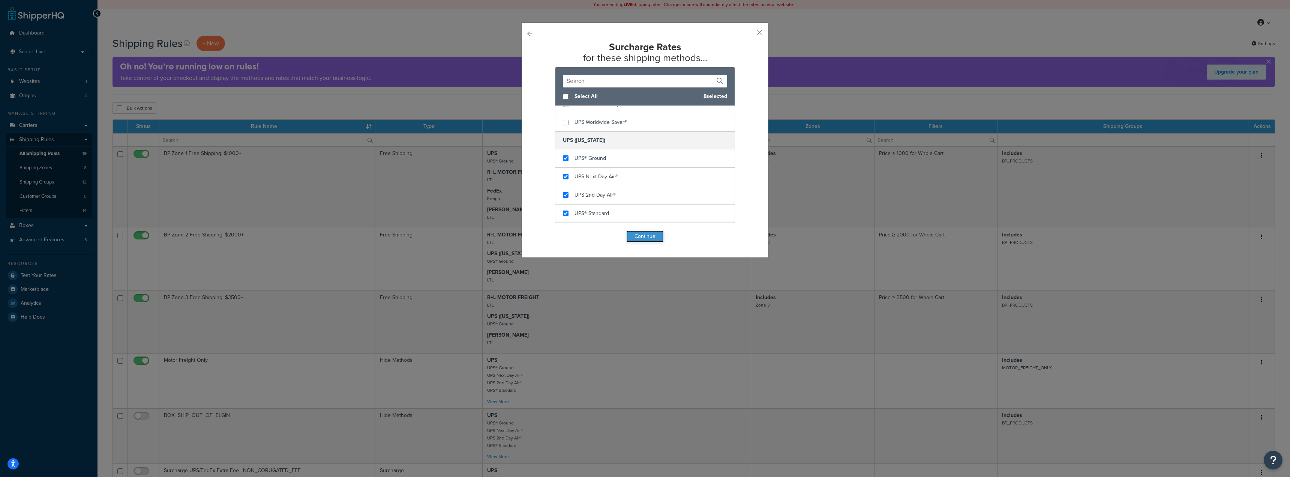
click at [637, 239] on button "Continue" at bounding box center [645, 236] width 38 height 12
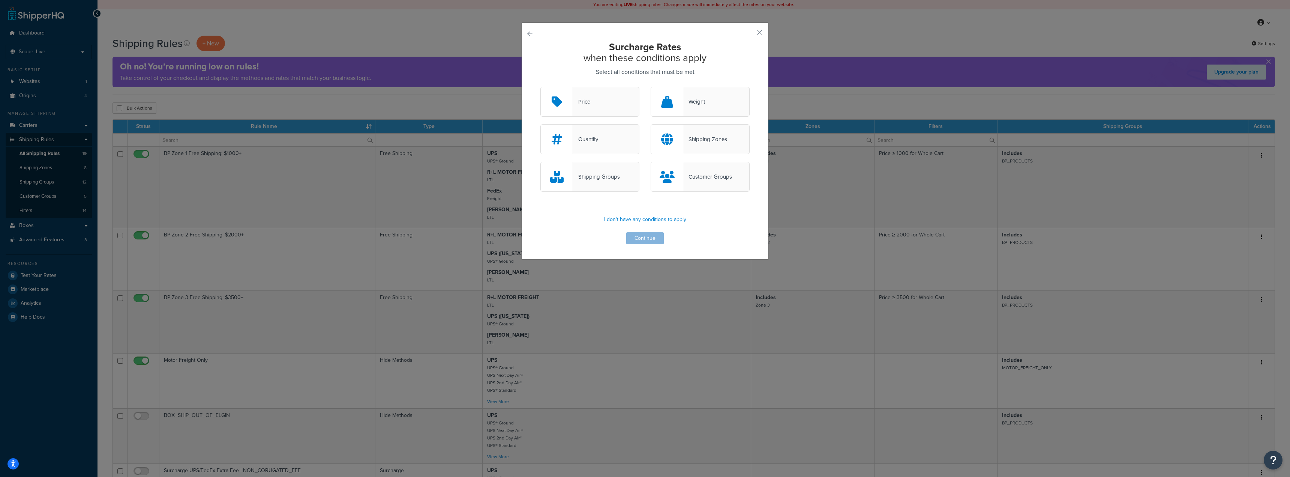
click at [700, 110] on div "Weight" at bounding box center [700, 102] width 99 height 30
click at [0, 0] on input "Weight" at bounding box center [0, 0] width 0 height 0
click at [640, 243] on button "Continue" at bounding box center [645, 238] width 38 height 12
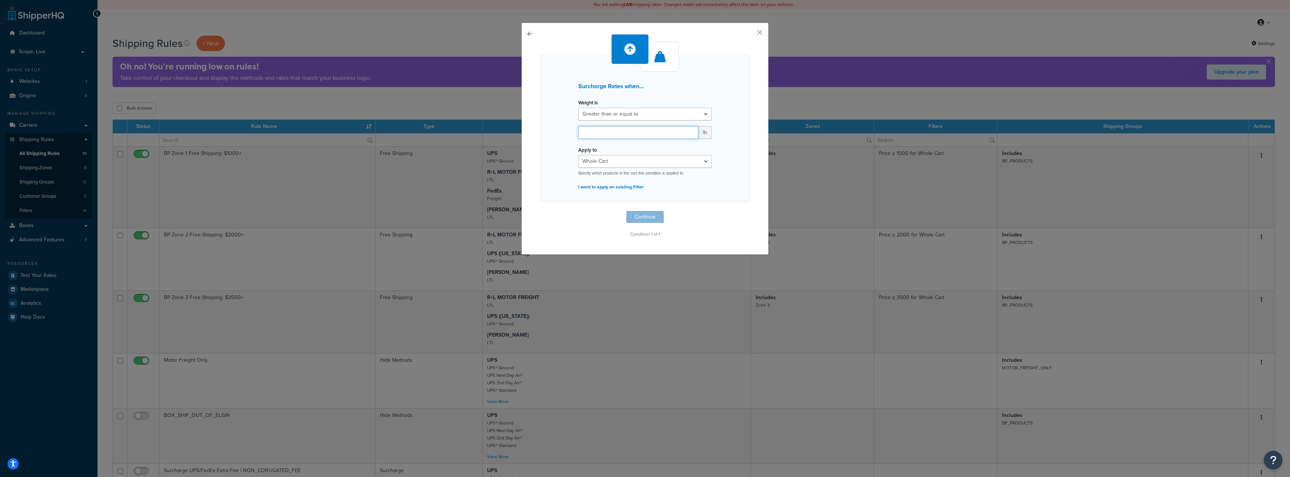
click at [588, 134] on input "number" at bounding box center [638, 132] width 120 height 13
type input "50"
click at [562, 178] on div "Surcharge Rates when... Weight is Greater than or equal to Between or equal to …" at bounding box center [645, 127] width 209 height 147
click at [596, 161] on select "Whole Cart Everything in Shipping Group Everything at Origin Each Item within S…" at bounding box center [645, 161] width 134 height 13
click at [541, 211] on button "button" at bounding box center [541, 211] width 0 height 0
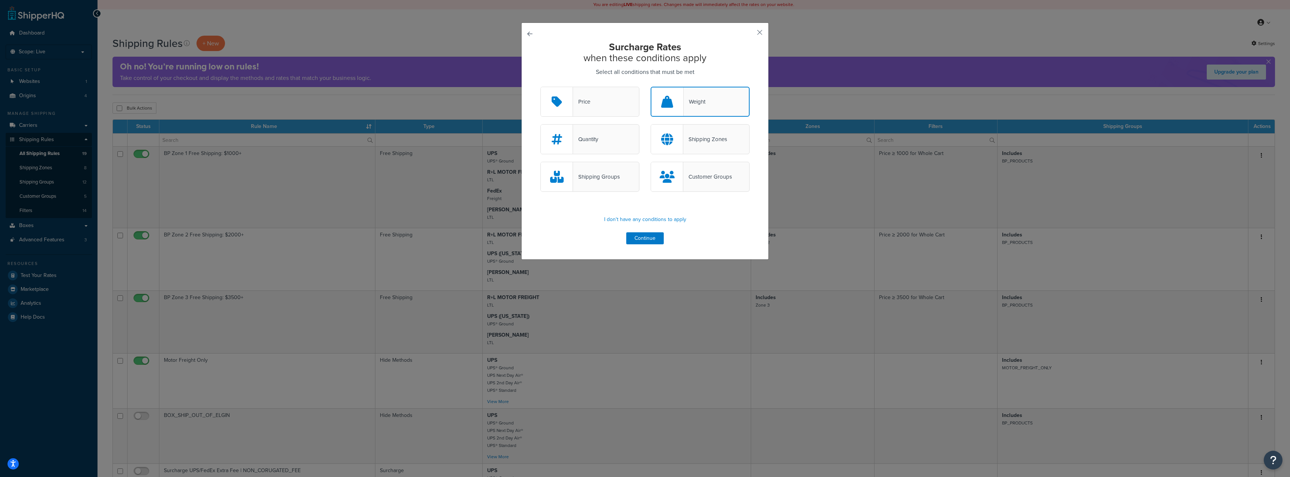
click at [541, 87] on button "button" at bounding box center [541, 87] width 0 height 0
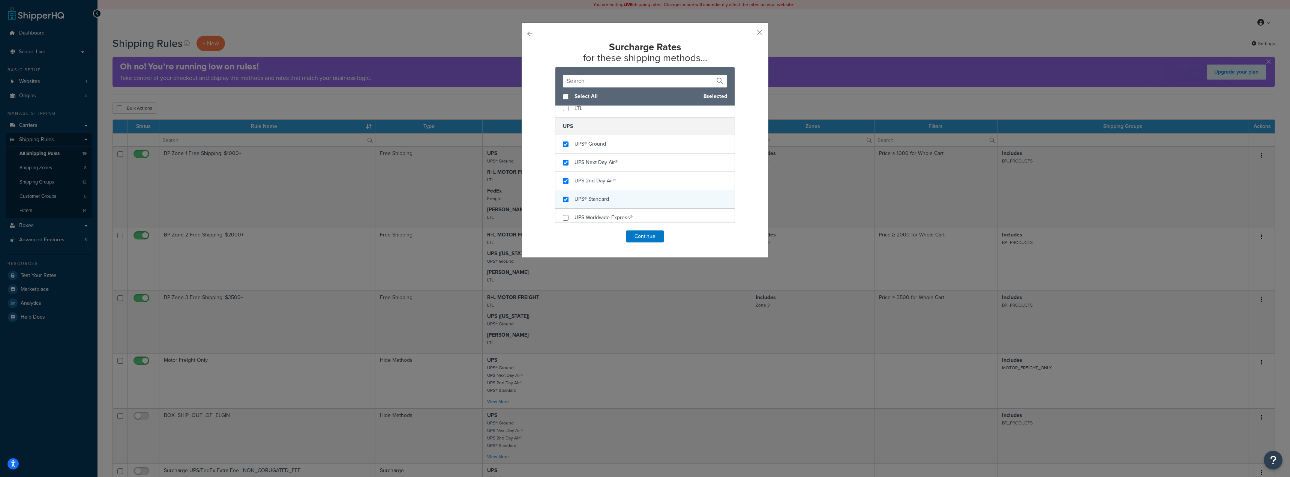
scroll to position [150, 0]
click at [563, 162] on input "checkbox" at bounding box center [566, 162] width 6 height 6
checkbox input "false"
click at [559, 181] on div "UPS Next Day Air®" at bounding box center [645, 180] width 179 height 18
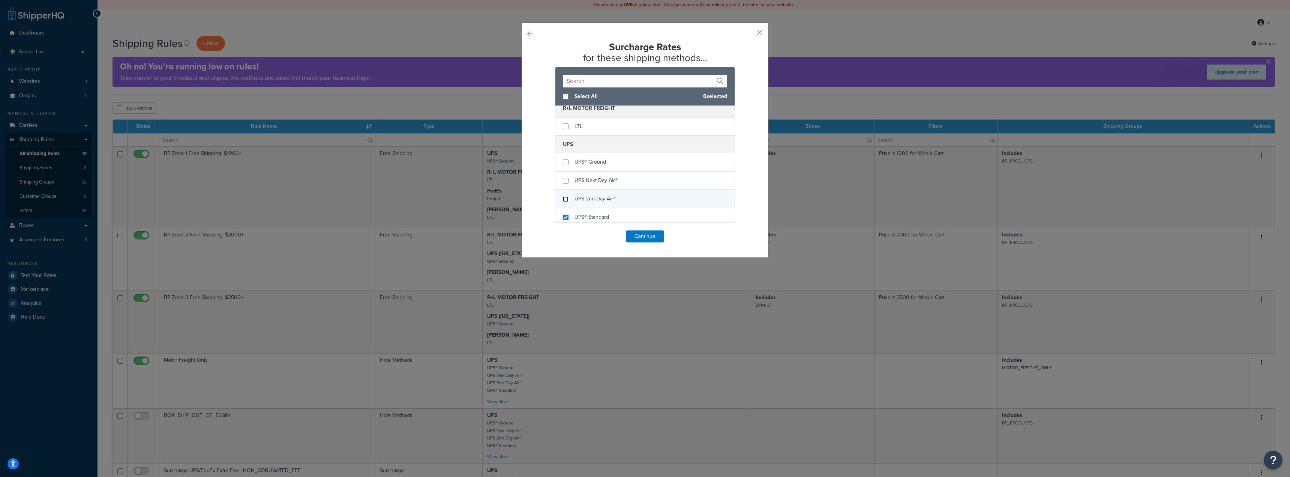
click at [563, 200] on input "checkbox" at bounding box center [566, 199] width 6 height 6
checkbox input "false"
click at [564, 213] on div "UPS® Standard" at bounding box center [645, 217] width 179 height 18
click at [639, 239] on button "Continue" at bounding box center [645, 236] width 38 height 12
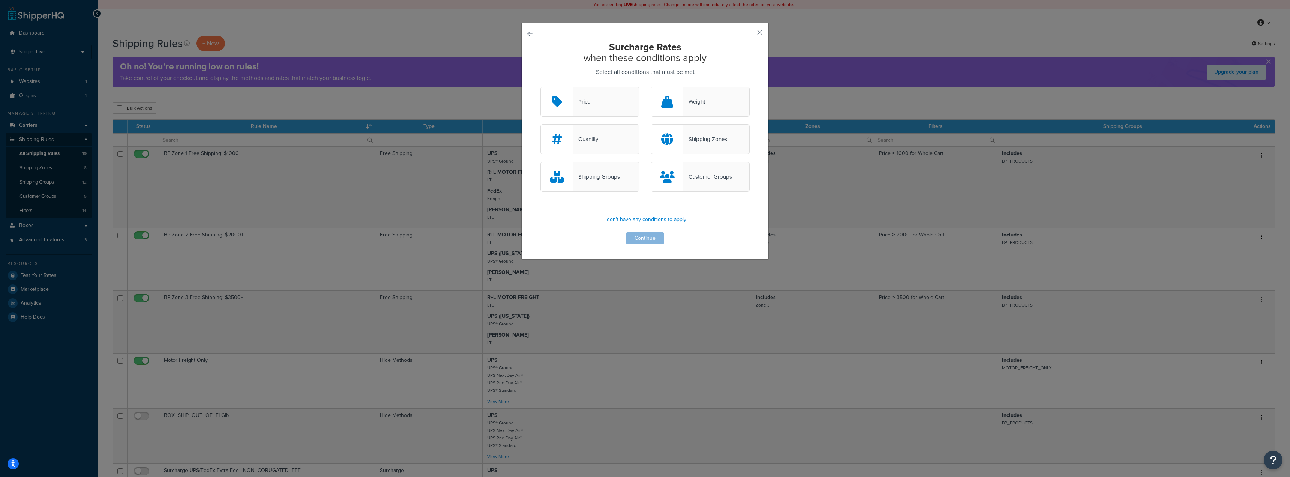
click at [523, 36] on div "Surcharge Rates when these conditions apply Select all conditions that must be …" at bounding box center [645, 141] width 248 height 237
click at [532, 32] on div "Surcharge Rates when these conditions apply Select all conditions that must be …" at bounding box center [645, 141] width 248 height 237
click at [541, 87] on button "button" at bounding box center [541, 87] width 0 height 0
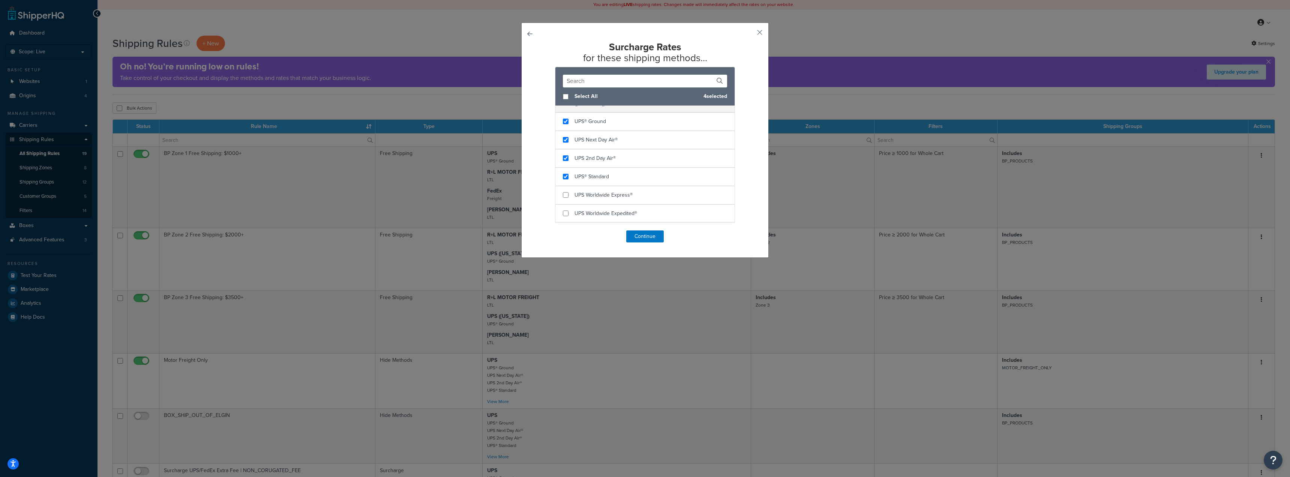
scroll to position [338, 0]
click at [638, 235] on button "Continue" at bounding box center [645, 236] width 38 height 12
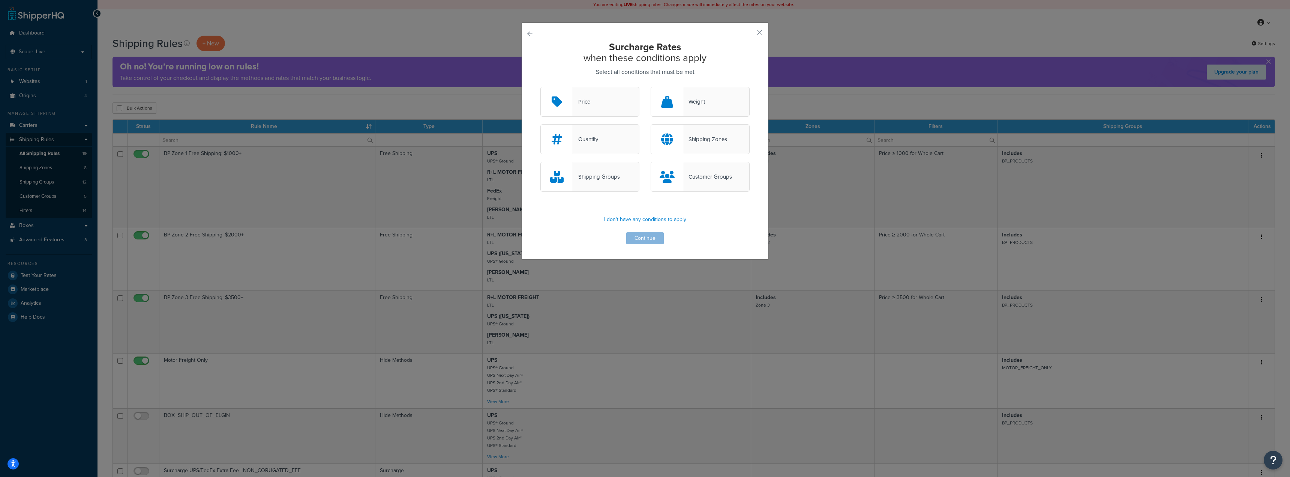
click at [700, 97] on div "Weight" at bounding box center [694, 101] width 22 height 11
click at [0, 0] on input "Weight" at bounding box center [0, 0] width 0 height 0
click at [687, 105] on div "Weight" at bounding box center [695, 101] width 22 height 11
click at [0, 0] on input "Weight" at bounding box center [0, 0] width 0 height 0
click at [643, 242] on div "Surcharge Rates when these conditions apply Select all conditions that must be …" at bounding box center [645, 143] width 209 height 203
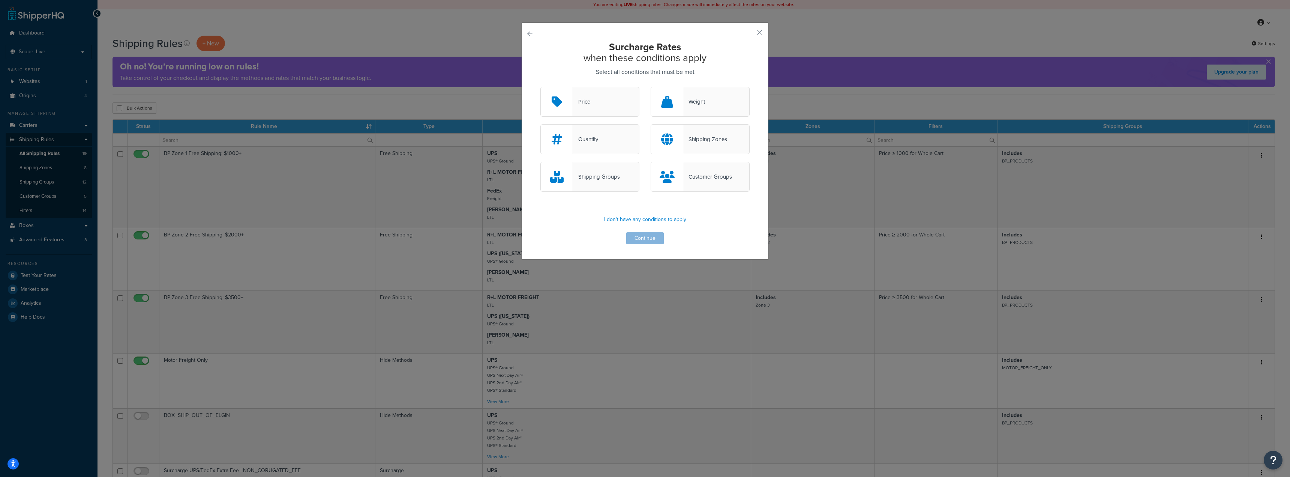
click at [643, 241] on div "Surcharge Rates when these conditions apply Select all conditions that must be …" at bounding box center [645, 143] width 209 height 203
click at [638, 237] on div "Surcharge Rates when these conditions apply Select all conditions that must be …" at bounding box center [645, 143] width 209 height 203
click at [683, 111] on div "Weight" at bounding box center [700, 102] width 99 height 30
click at [0, 0] on input "Weight" at bounding box center [0, 0] width 0 height 0
click at [640, 236] on button "Continue" at bounding box center [645, 238] width 38 height 12
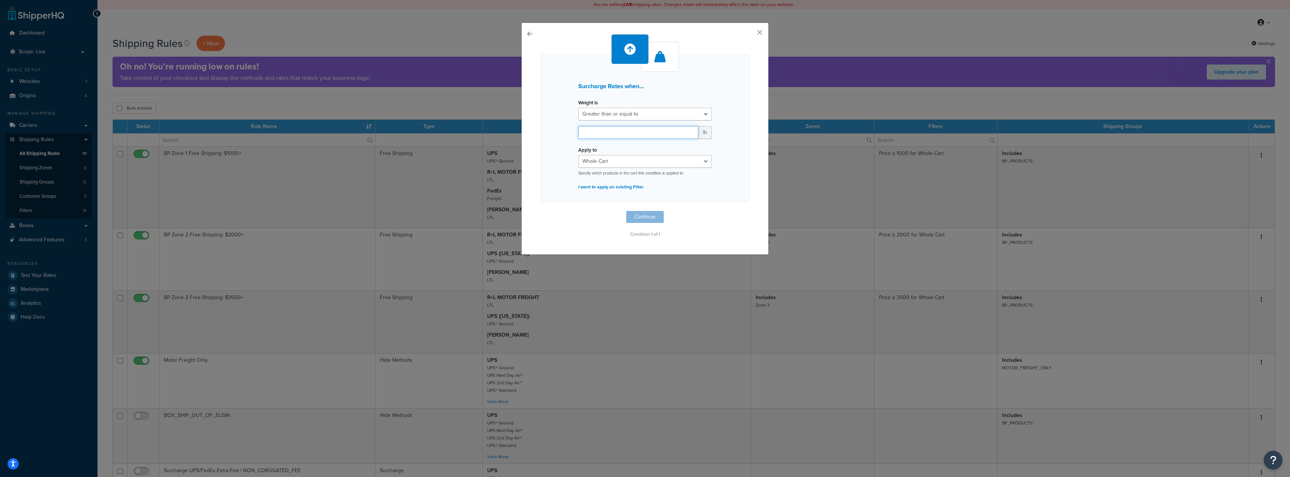
click at [608, 134] on input "number" at bounding box center [638, 132] width 120 height 13
type input "50"
click at [716, 191] on div "Surcharge Rates when... Weight is Greater than or equal to Between or equal to …" at bounding box center [645, 127] width 209 height 147
click at [642, 217] on button "Continue" at bounding box center [645, 217] width 38 height 12
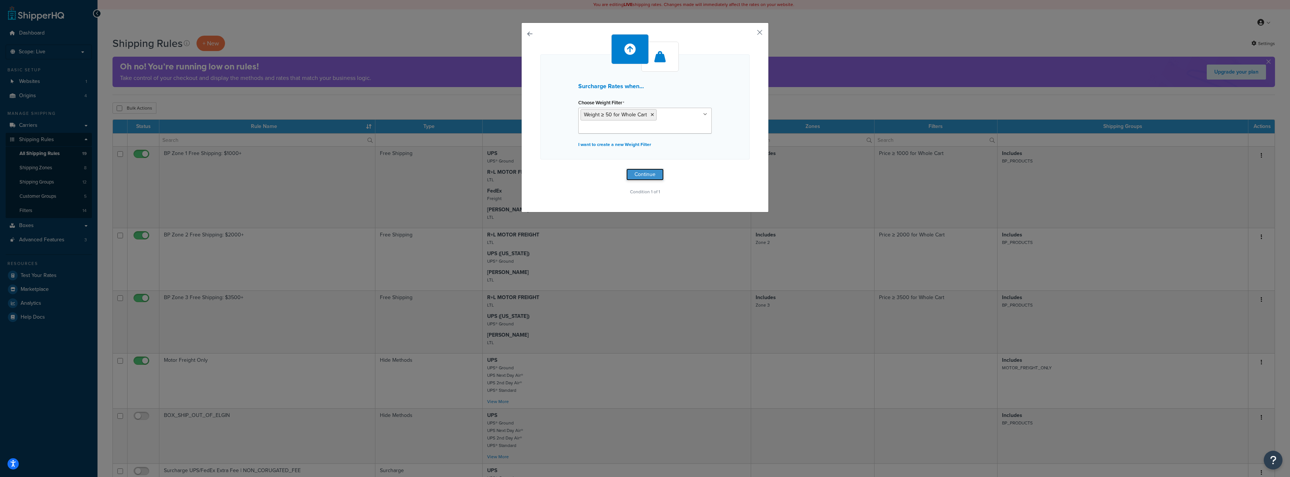
click at [642, 174] on button "Continue" at bounding box center [645, 174] width 38 height 12
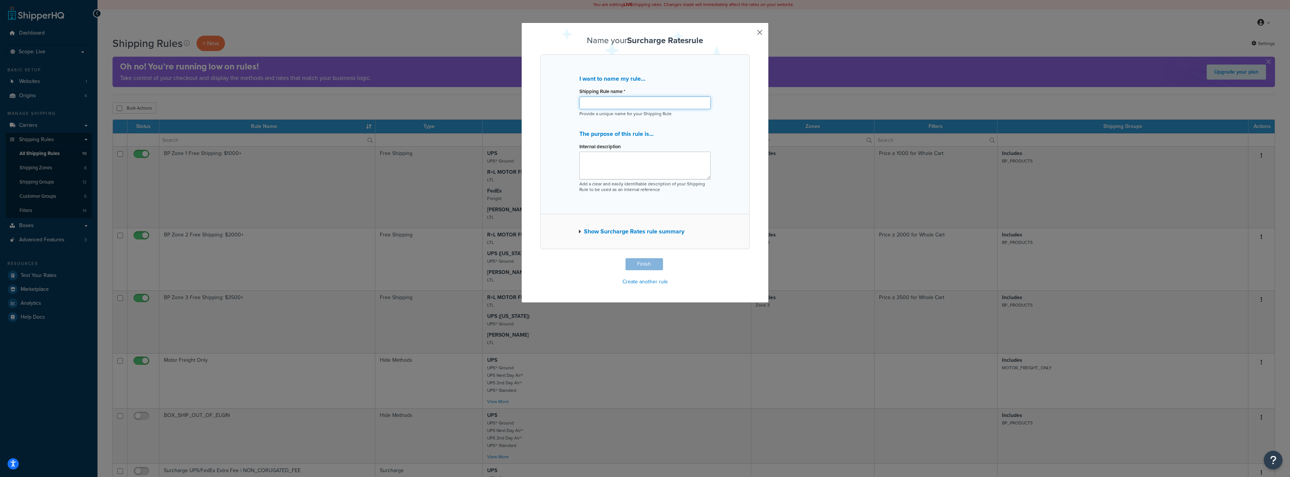
click at [622, 104] on input "Shipping Rule name *" at bounding box center [645, 102] width 131 height 13
type input "p"
type input "PEAK DEMAND SIRCHARGES"
click at [606, 171] on textarea "Internal description" at bounding box center [645, 166] width 131 height 28
click at [649, 265] on button "Finish" at bounding box center [645, 264] width 38 height 12
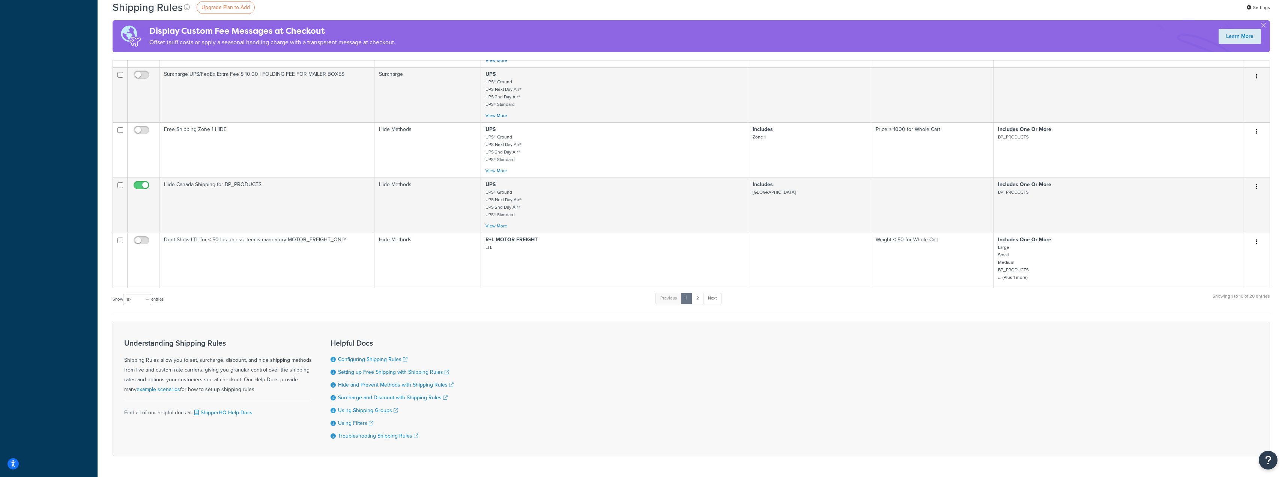
scroll to position [479, 0]
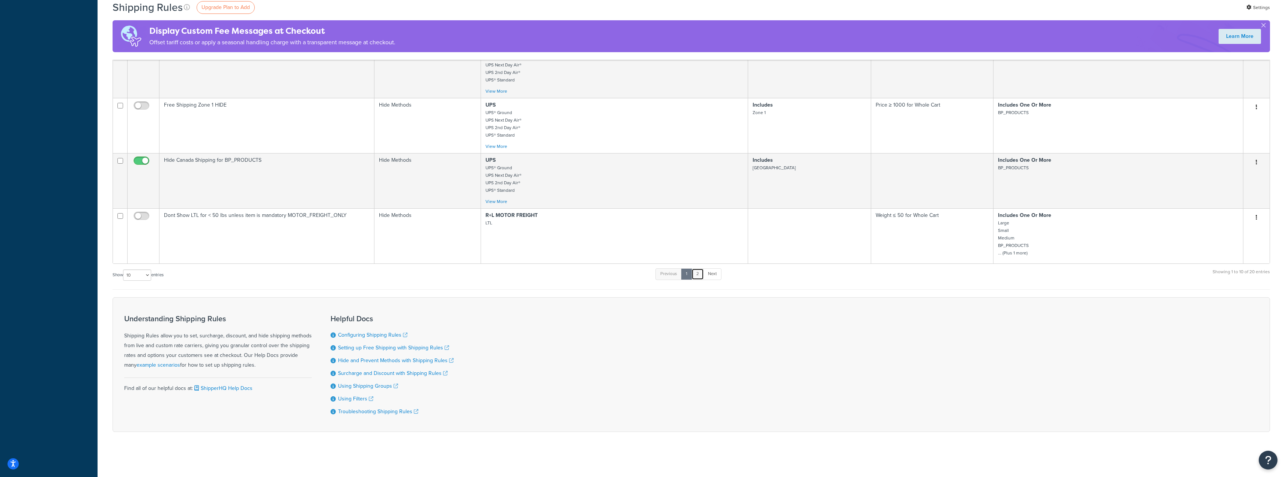
click at [700, 273] on link "2" at bounding box center [697, 273] width 12 height 11
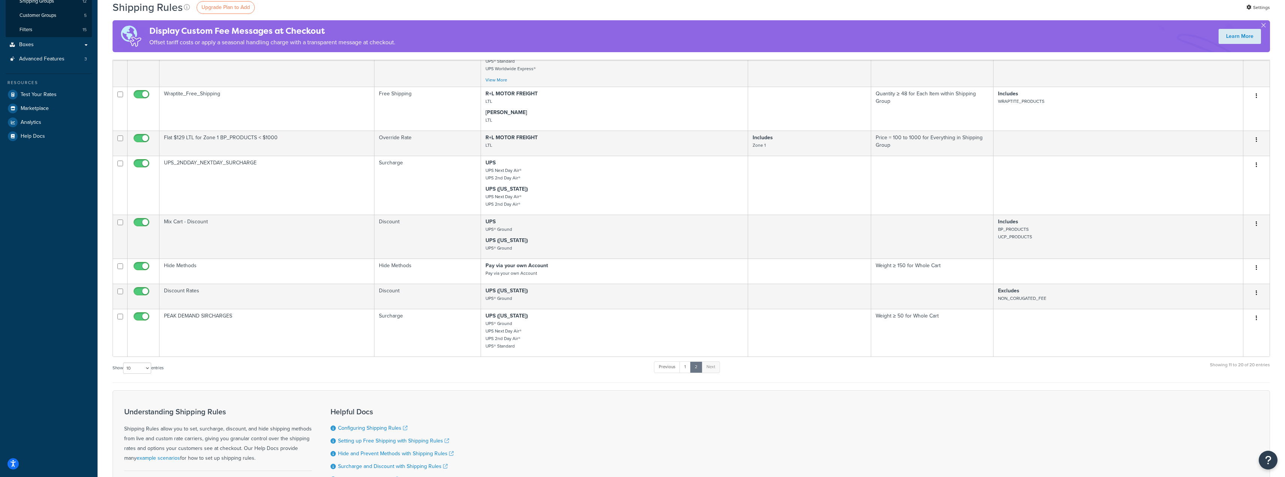
scroll to position [164, 0]
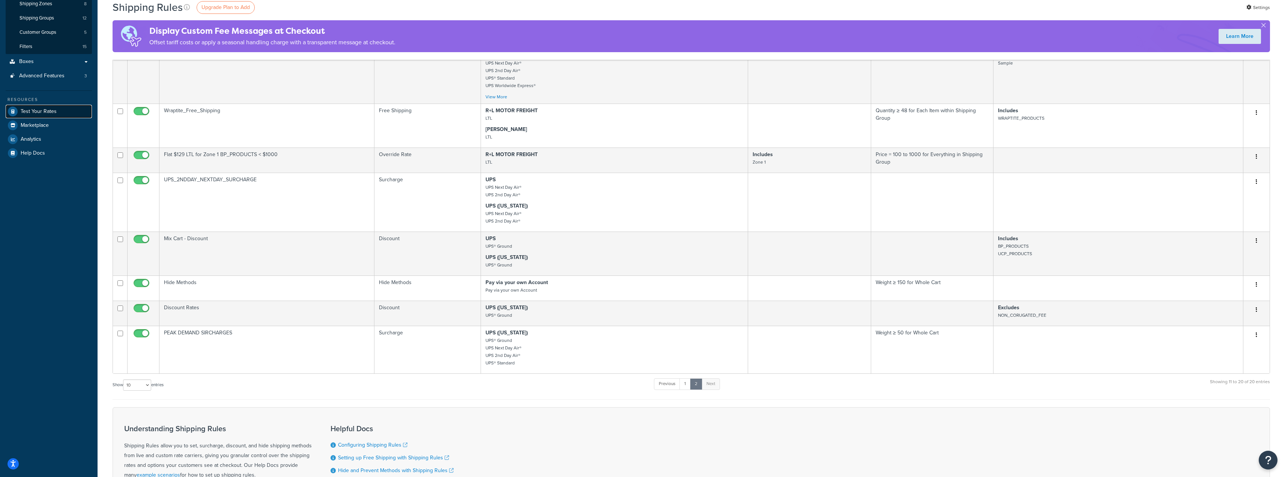
click at [44, 112] on span "Test Your Rates" at bounding box center [39, 111] width 36 height 6
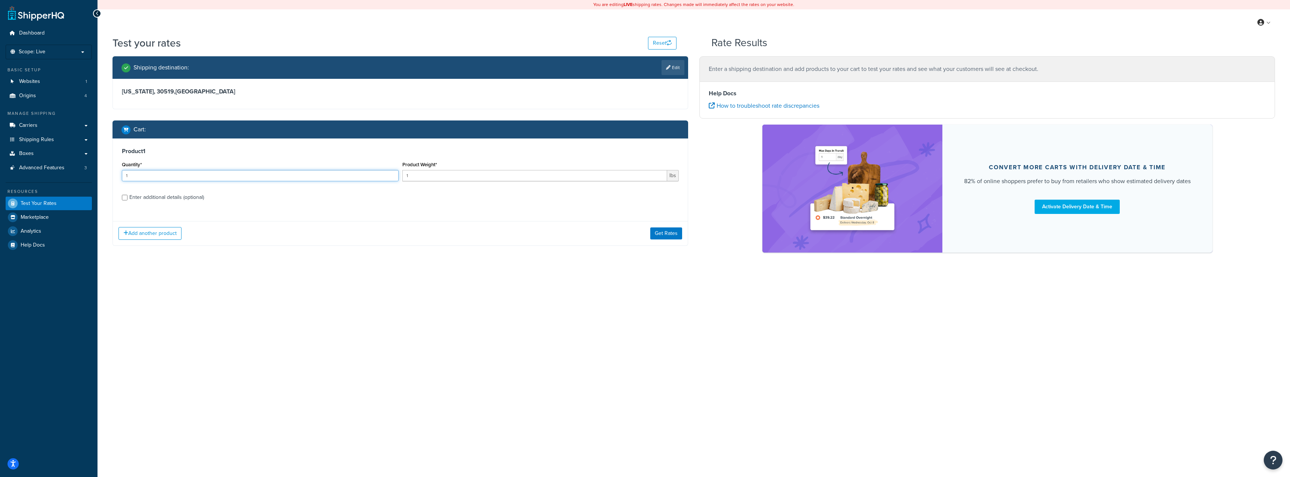
click at [212, 179] on input "1" at bounding box center [260, 175] width 277 height 11
drag, startPoint x: 421, startPoint y: 180, endPoint x: 413, endPoint y: 179, distance: 8.0
click at [413, 179] on input "1" at bounding box center [534, 175] width 265 height 11
drag, startPoint x: 427, startPoint y: 171, endPoint x: 378, endPoint y: 176, distance: 49.3
click at [378, 176] on div "Quantity* 1 Product Weight* 1 lbs" at bounding box center [400, 172] width 561 height 27
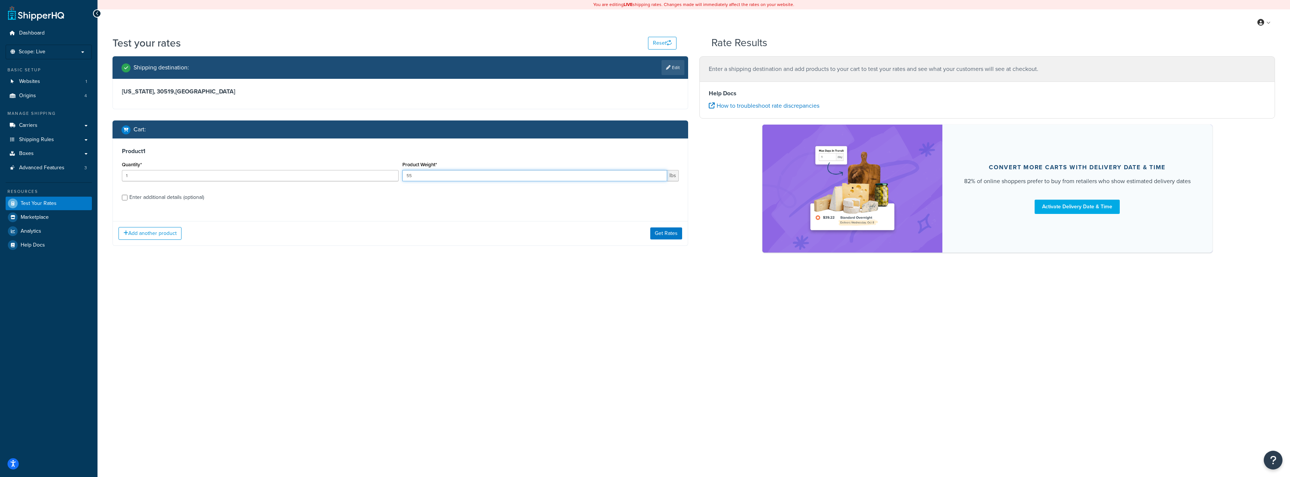
type input "55"
click at [352, 201] on label "Enter additional details (optional)" at bounding box center [404, 197] width 550 height 12
click at [128, 200] on input "Enter additional details (optional)" at bounding box center [125, 198] width 6 height 6
checkbox input "true"
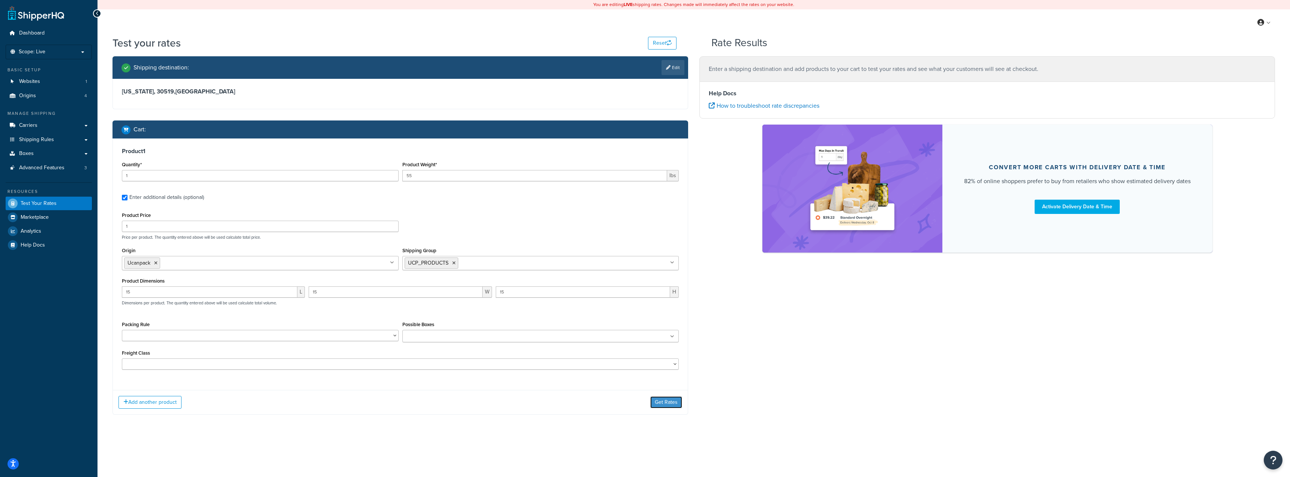
click at [661, 400] on button "Get Rates" at bounding box center [666, 402] width 32 height 12
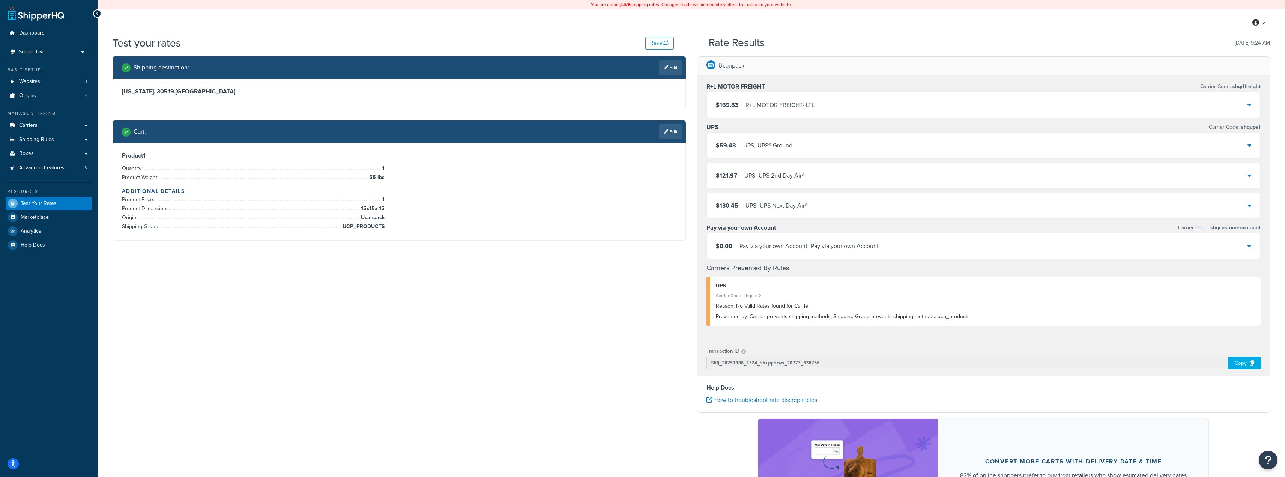
click at [764, 140] on div "UPS - UPS® Ground" at bounding box center [767, 145] width 49 height 11
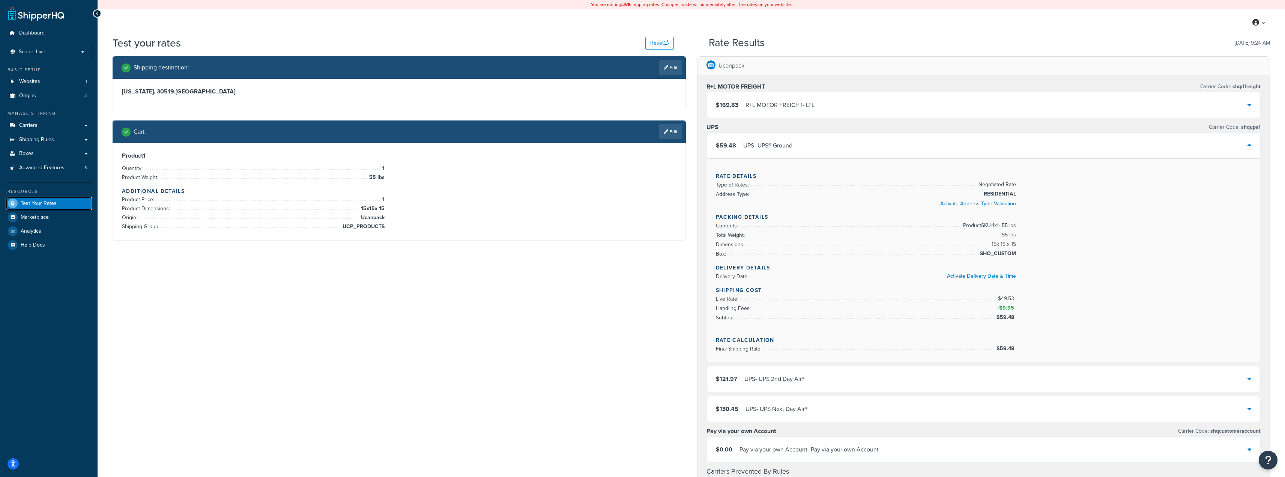
click at [27, 206] on span "Test Your Rates" at bounding box center [39, 203] width 36 height 6
click at [676, 131] on link "Edit" at bounding box center [670, 131] width 23 height 15
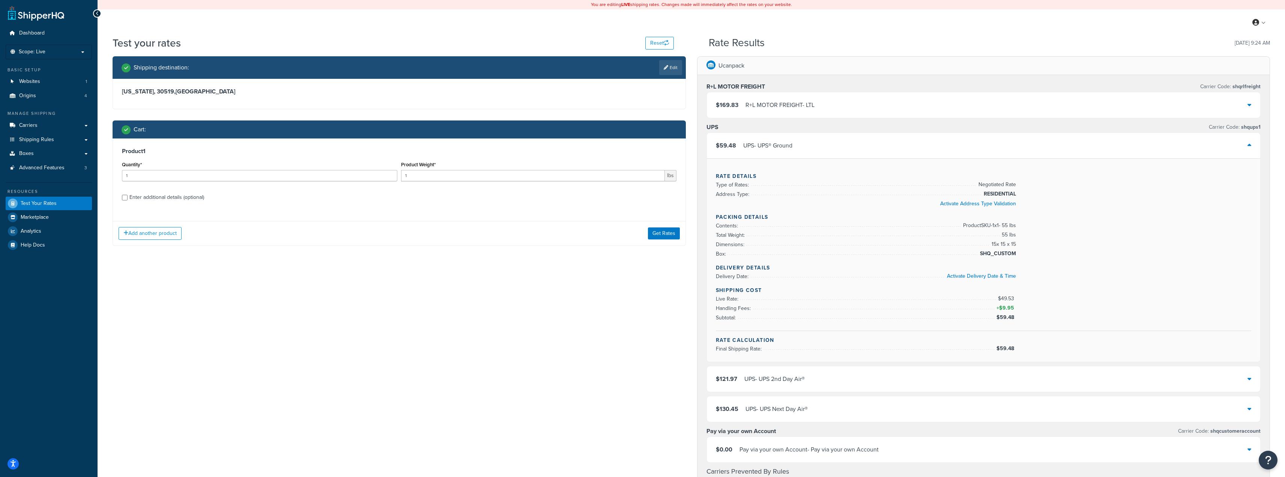
click at [147, 200] on div "Enter additional details (optional)" at bounding box center [166, 197] width 75 height 11
click at [128, 200] on input "Enter additional details (optional)" at bounding box center [125, 198] width 6 height 6
checkbox input "true"
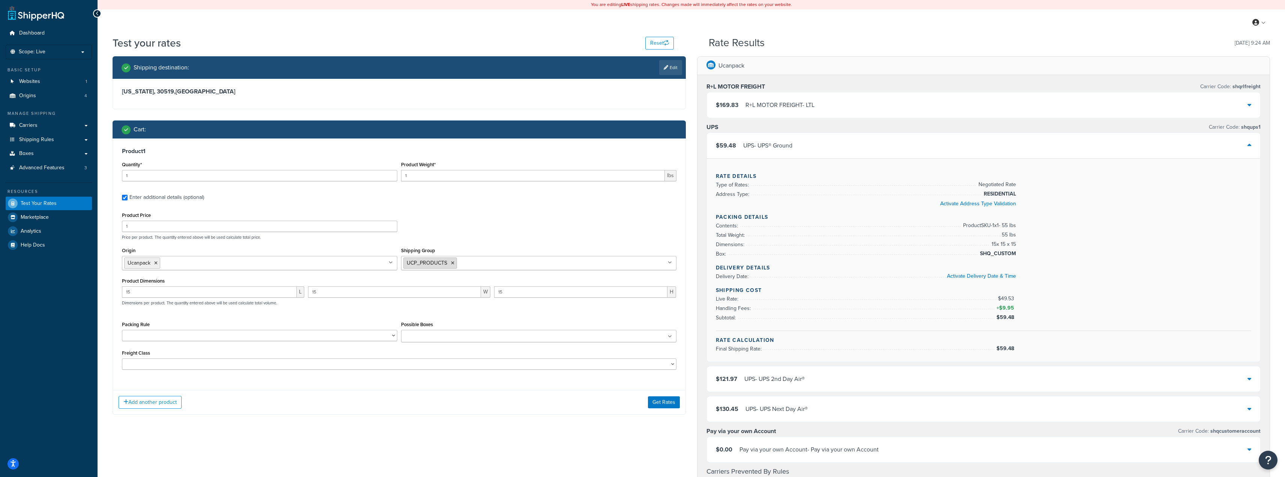
click at [452, 262] on icon at bounding box center [452, 263] width 3 height 5
click at [445, 266] on input "Shipping Group" at bounding box center [436, 262] width 66 height 8
click at [504, 230] on div "Product Price 1 Price per product. The quantity entered above will be used calc…" at bounding box center [399, 225] width 558 height 30
click at [653, 395] on div "Add another product Get Rates" at bounding box center [399, 402] width 572 height 24
click at [659, 405] on button "Get Rates" at bounding box center [664, 402] width 32 height 12
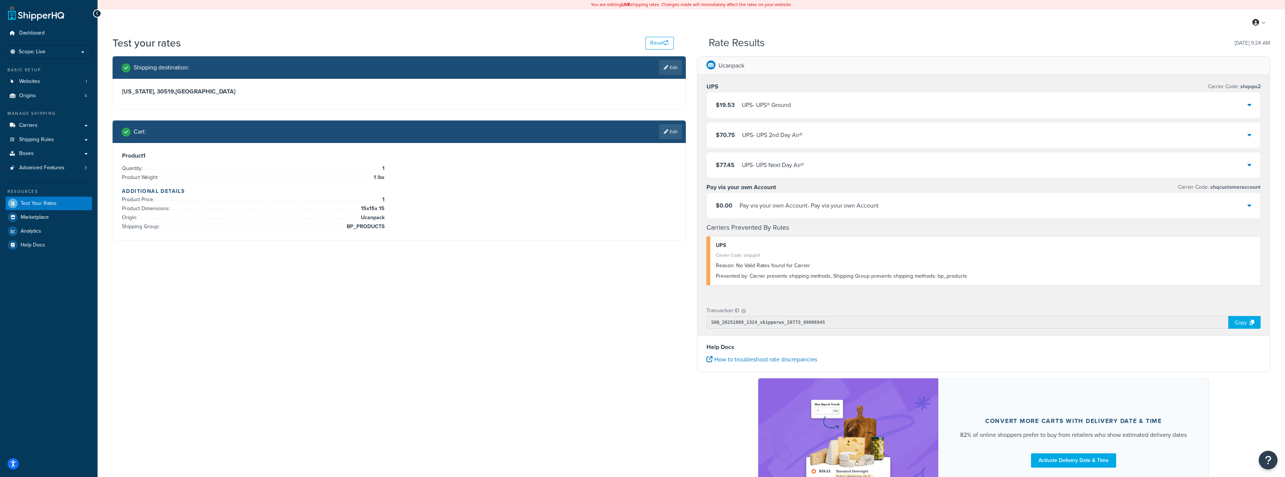
click at [808, 112] on div "$19.53 UPS - UPS® Ground" at bounding box center [984, 105] width 554 height 26
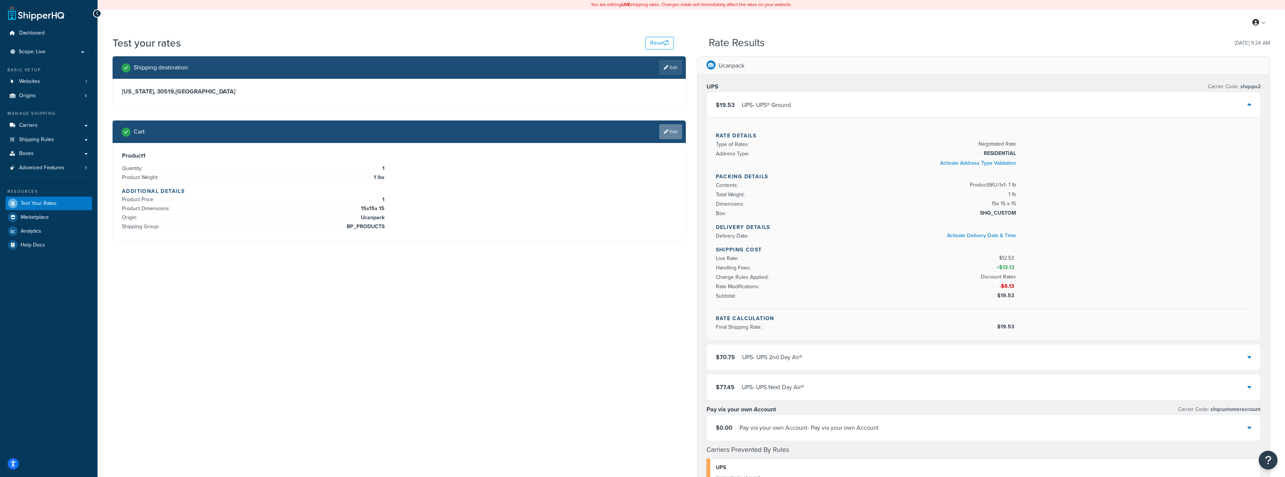
click at [666, 128] on link "Edit" at bounding box center [670, 131] width 23 height 15
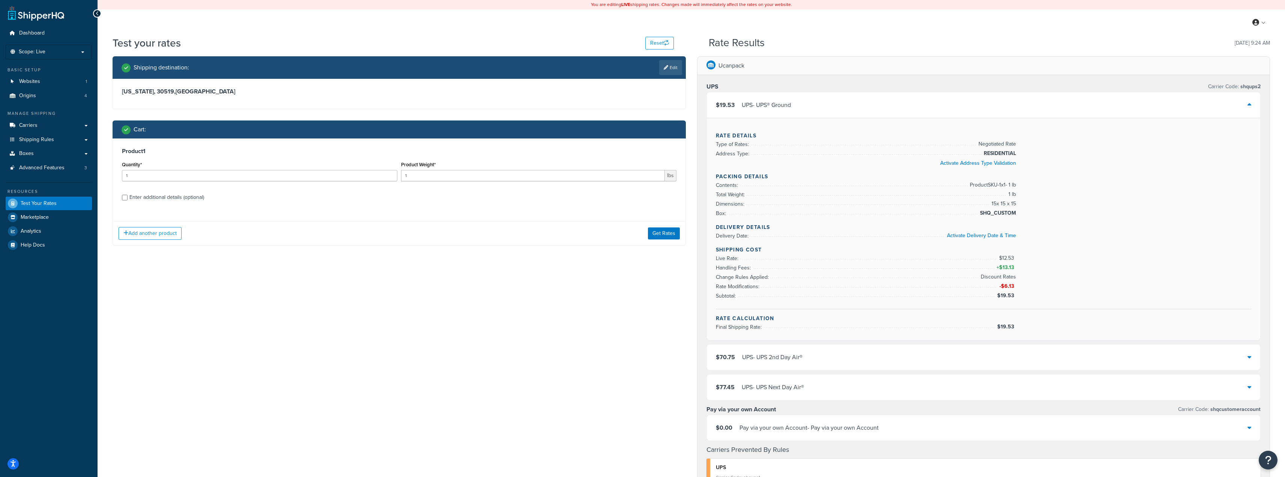
click at [290, 194] on label "Enter additional details (optional)" at bounding box center [402, 197] width 547 height 12
click at [128, 195] on input "Enter additional details (optional)" at bounding box center [125, 198] width 6 height 6
checkbox input "true"
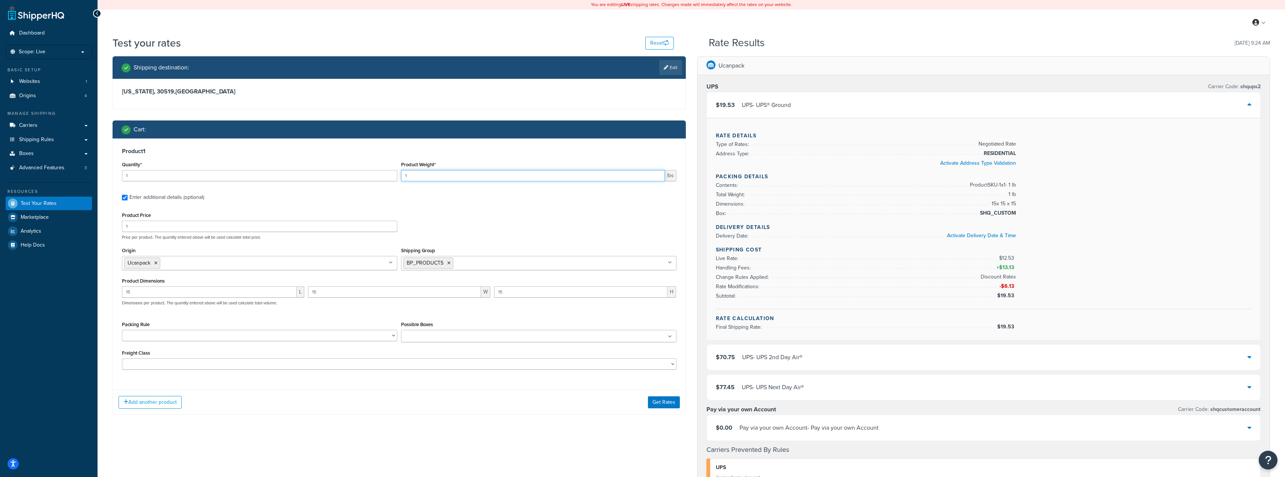
drag, startPoint x: 415, startPoint y: 174, endPoint x: 383, endPoint y: 174, distance: 32.3
click at [383, 174] on div "Quantity* 1 Product Weight* 1 lbs" at bounding box center [399, 172] width 558 height 27
type input "55"
click at [435, 209] on div "Product 1 Quantity* 1 Product Weight* 55 lbs Enter additional details (optional…" at bounding box center [399, 261] width 572 height 246
click at [467, 262] on input "Shipping Group" at bounding box center [488, 262] width 66 height 8
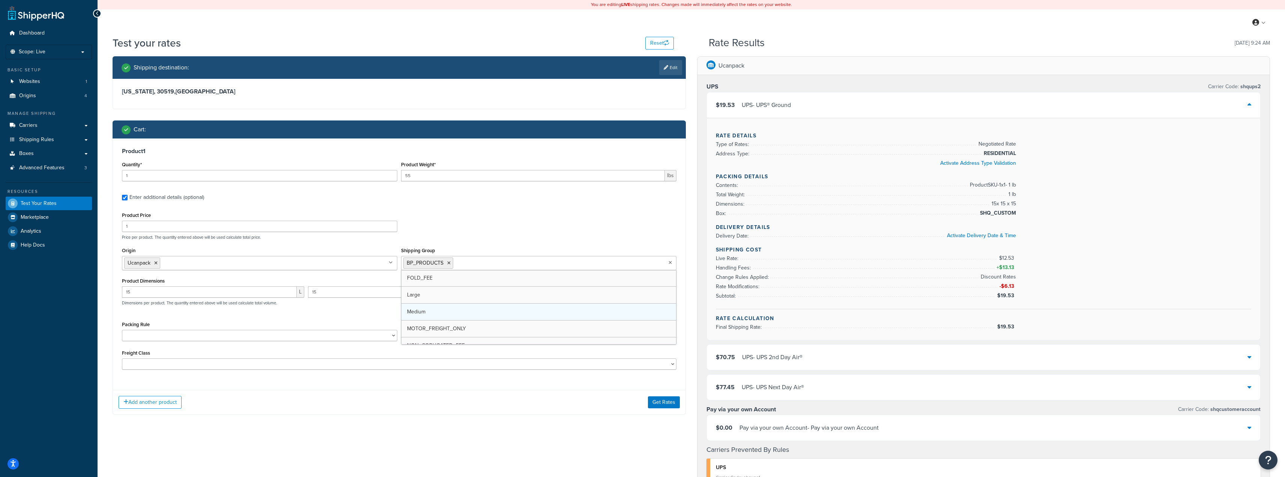
scroll to position [38, 0]
click at [504, 213] on div "Product Price 1 Price per product. The quantity entered above will be used calc…" at bounding box center [399, 225] width 558 height 30
click at [656, 402] on button "Get Rates" at bounding box center [664, 402] width 32 height 12
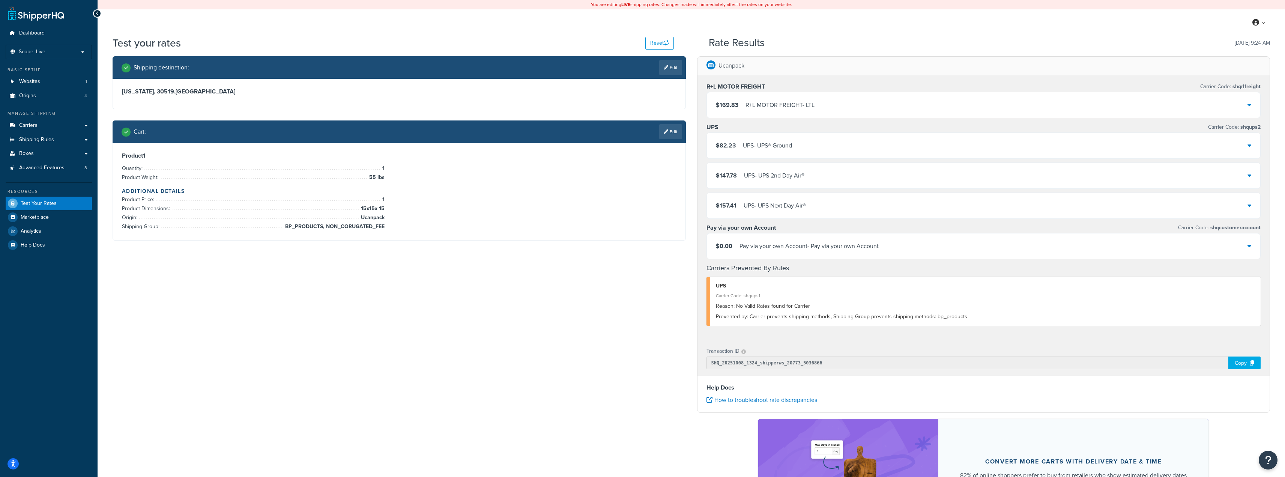
click at [744, 146] on div "UPS - UPS® Ground" at bounding box center [767, 145] width 49 height 11
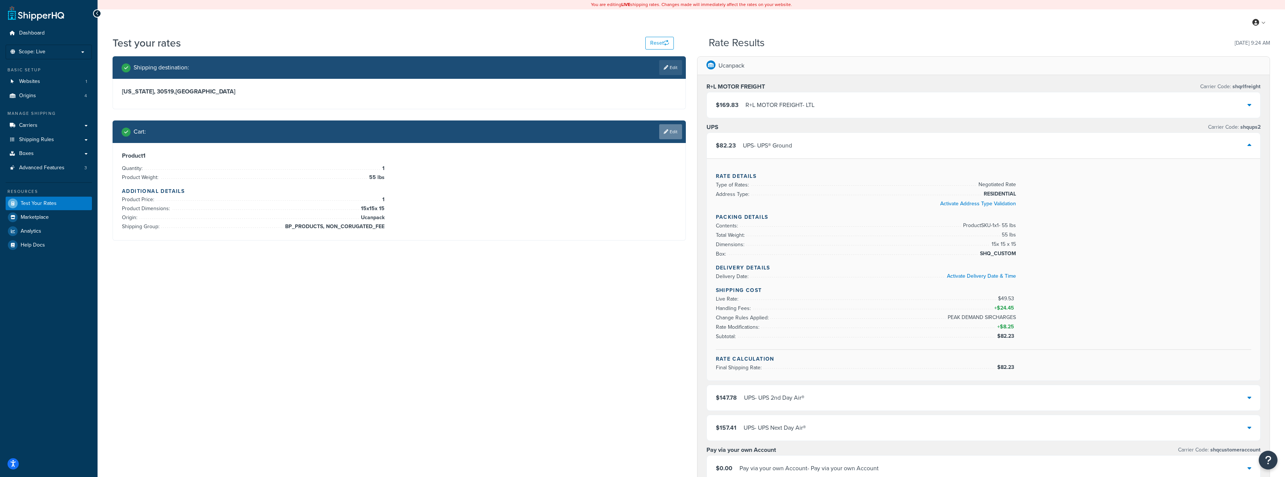
click at [676, 129] on link "Edit" at bounding box center [670, 131] width 23 height 15
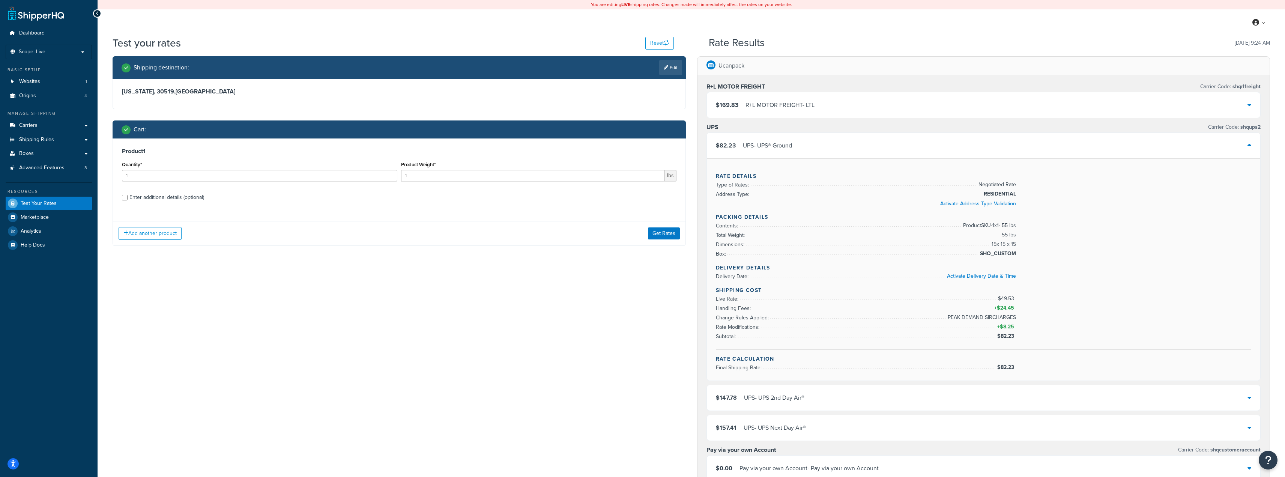
click at [449, 136] on div "Cart :" at bounding box center [399, 129] width 573 height 18
click at [373, 177] on input "1" at bounding box center [259, 175] width 275 height 11
drag, startPoint x: 420, startPoint y: 175, endPoint x: 336, endPoint y: 164, distance: 85.1
click at [326, 163] on div "Quantity* 1 Product Weight* 1 lbs" at bounding box center [399, 172] width 558 height 27
type input "55"
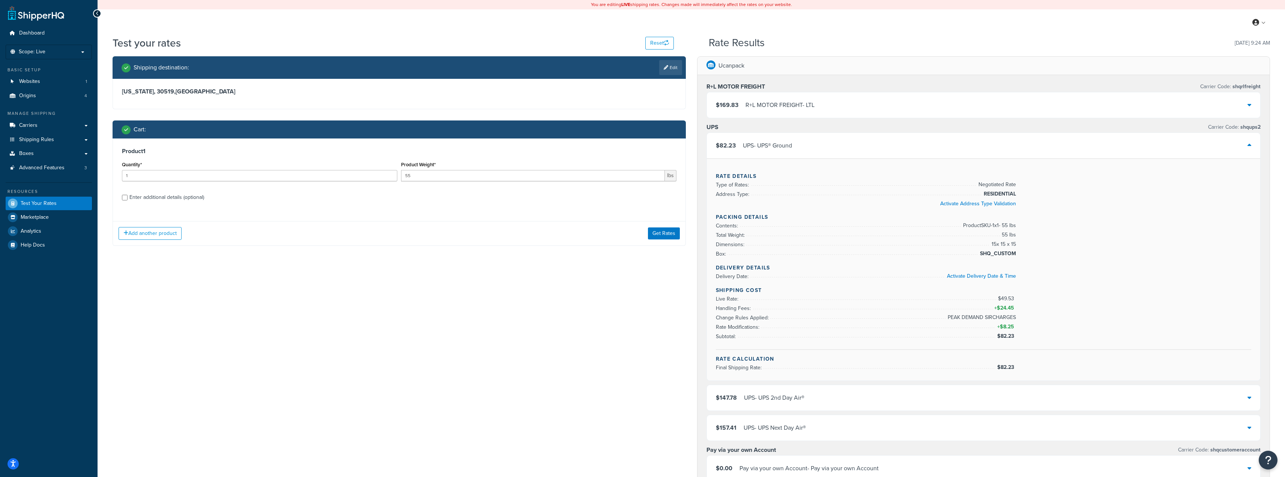
click at [336, 190] on div "Product 1 Quantity* 1 Product Weight* 55 lbs Enter additional details (optional)" at bounding box center [399, 176] width 572 height 77
click at [161, 199] on div "Enter additional details (optional)" at bounding box center [166, 197] width 75 height 11
click at [128, 199] on input "Enter additional details (optional)" at bounding box center [125, 198] width 6 height 6
checkbox input "true"
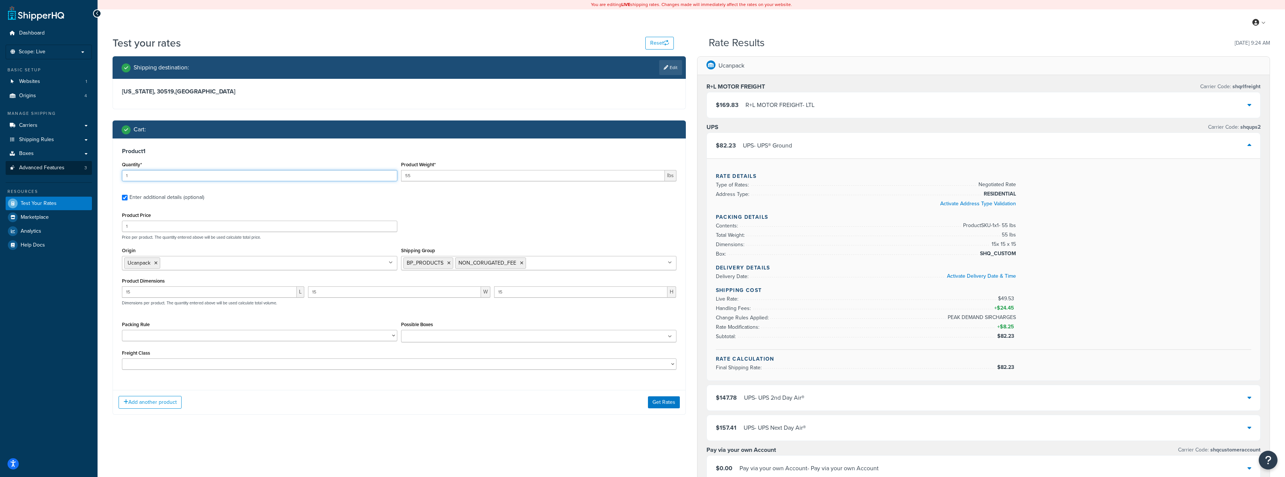
drag, startPoint x: 143, startPoint y: 174, endPoint x: 62, endPoint y: 168, distance: 80.9
click at [62, 168] on div "Dashboard Scope: Live Basic Setup Websites 1 Origins 4 Manage Shipping Carriers…" at bounding box center [642, 407] width 1285 height 814
type input "5"
click at [398, 200] on label "Enter additional details (optional)" at bounding box center [402, 197] width 547 height 12
click at [128, 200] on input "Enter additional details (optional)" at bounding box center [125, 198] width 6 height 6
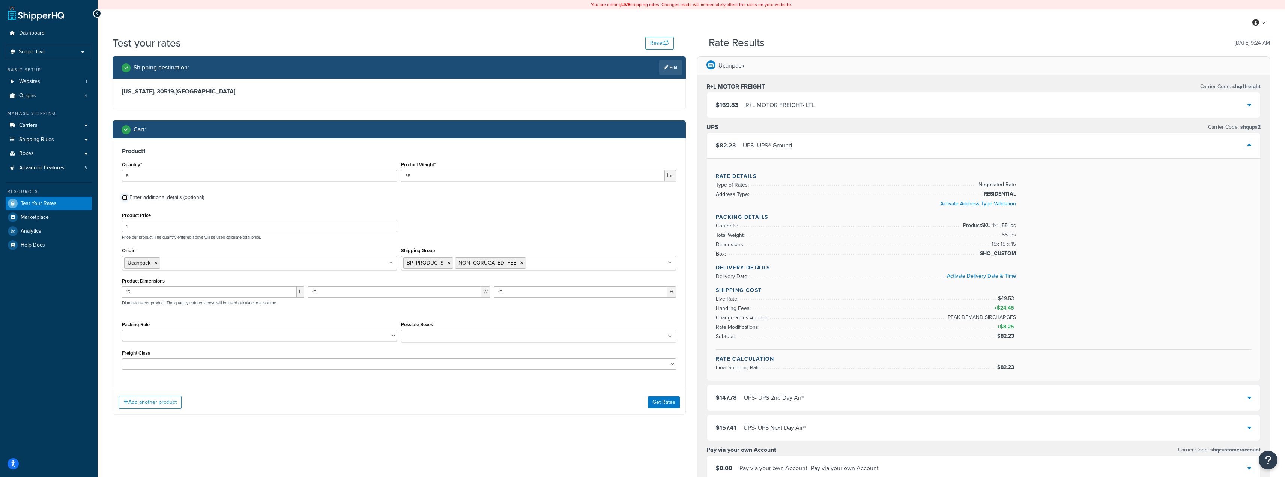
checkbox input "false"
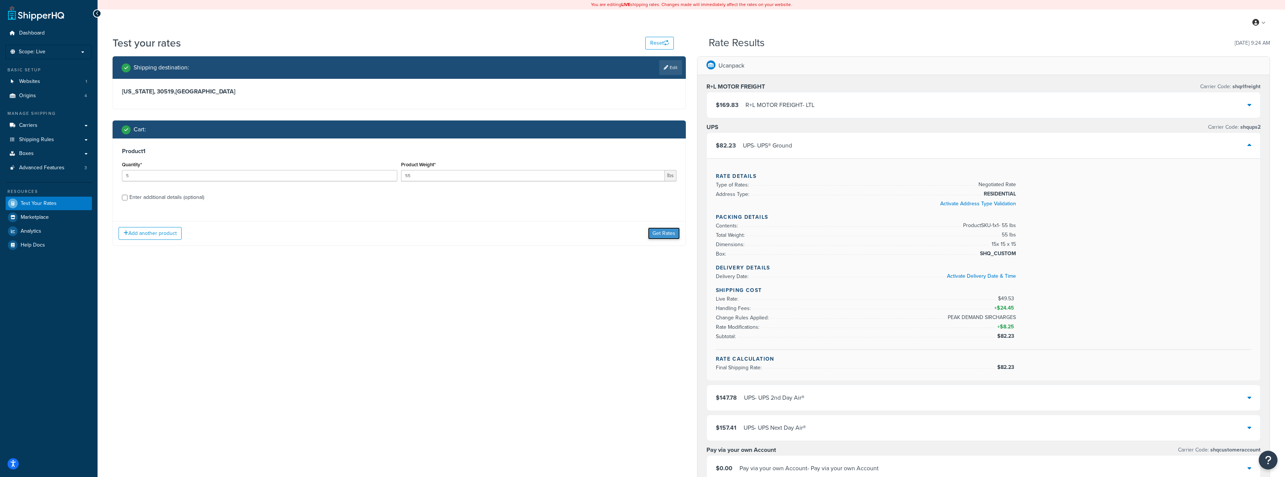
click at [661, 234] on button "Get Rates" at bounding box center [664, 233] width 32 height 12
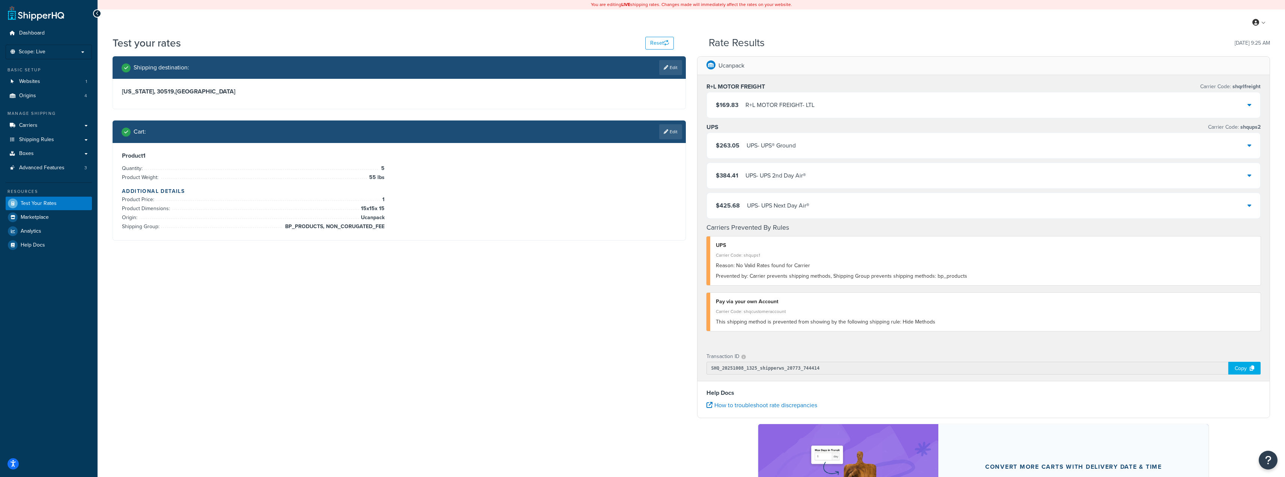
click at [750, 155] on div "$263.05 UPS - UPS® Ground" at bounding box center [984, 146] width 554 height 26
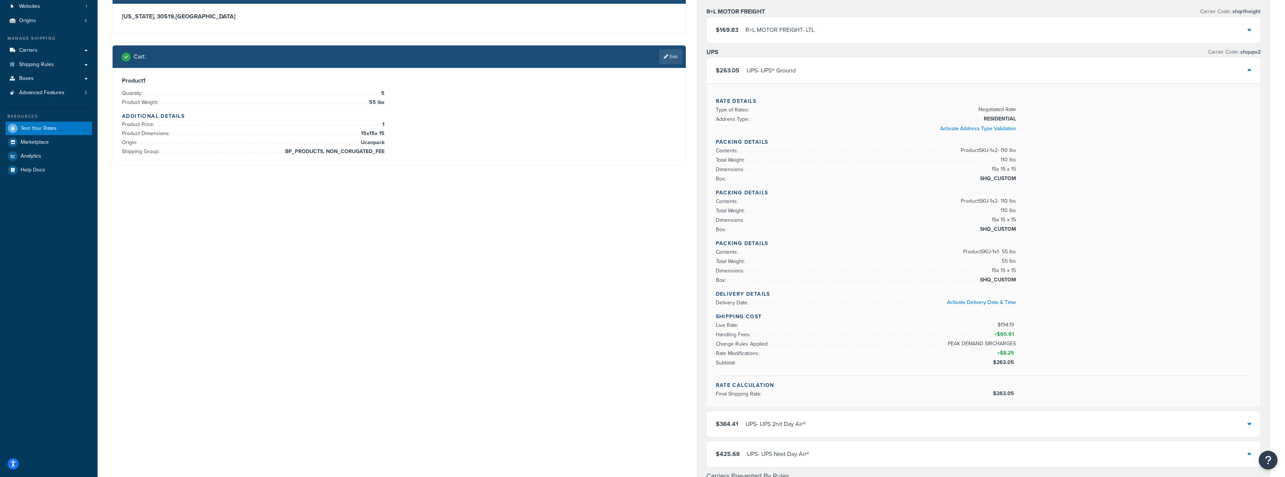
scroll to position [0, 0]
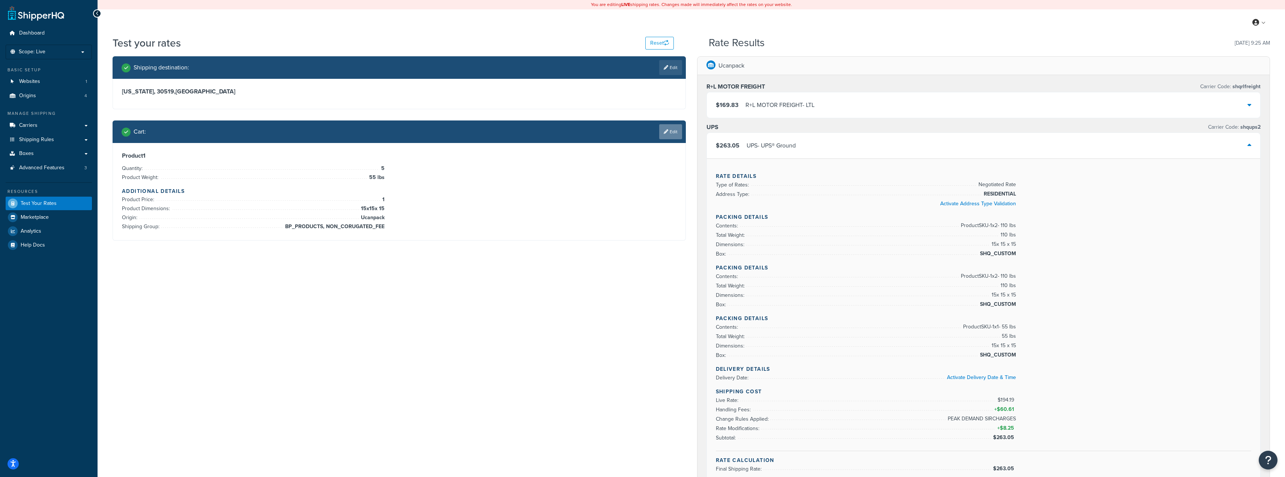
click at [673, 129] on link "Edit" at bounding box center [670, 131] width 23 height 15
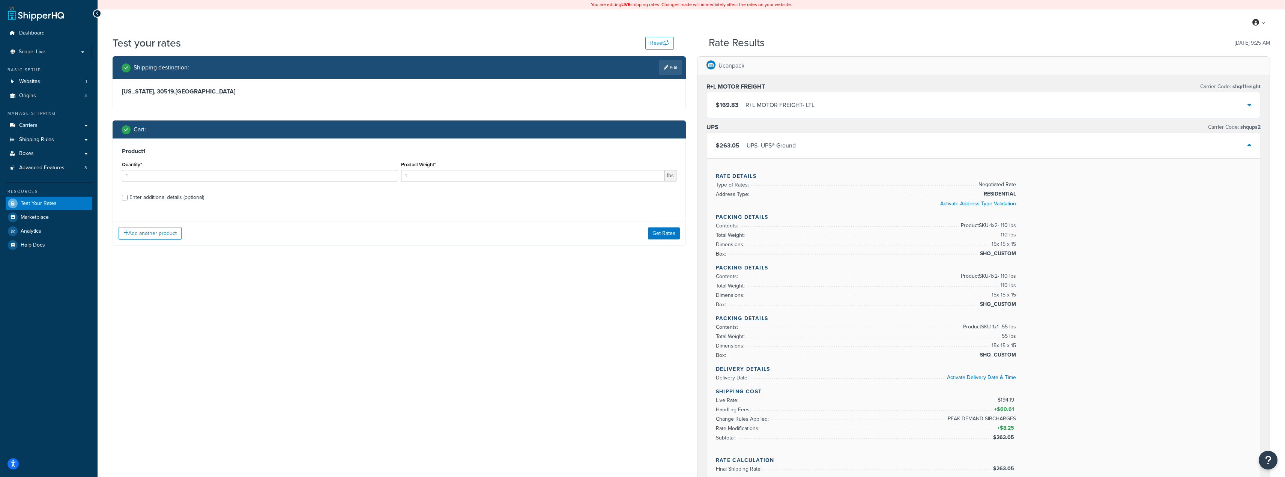
click at [222, 135] on div "Cart :" at bounding box center [399, 129] width 573 height 18
click at [281, 156] on div "Product 1 Quantity* 1 Product Weight* 1 lbs Enter additional details (optional)" at bounding box center [399, 176] width 572 height 77
click at [151, 195] on div "Enter additional details (optional)" at bounding box center [166, 197] width 75 height 11
click at [128, 195] on input "Enter additional details (optional)" at bounding box center [125, 198] width 6 height 6
checkbox input "true"
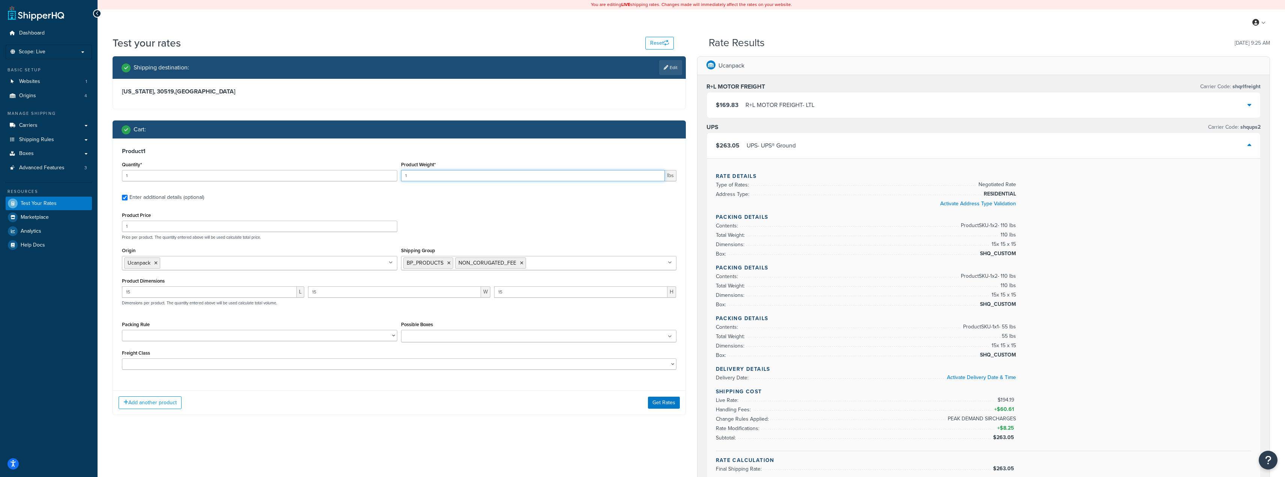
drag, startPoint x: 416, startPoint y: 176, endPoint x: 397, endPoint y: 176, distance: 18.8
click at [397, 176] on div "Quantity* 1 Product Weight* 1 lbs" at bounding box center [399, 172] width 558 height 27
type input "49"
click at [438, 186] on div "Product Weight* 49 lbs" at bounding box center [538, 172] width 279 height 27
click at [661, 404] on button "Get Rates" at bounding box center [664, 402] width 32 height 12
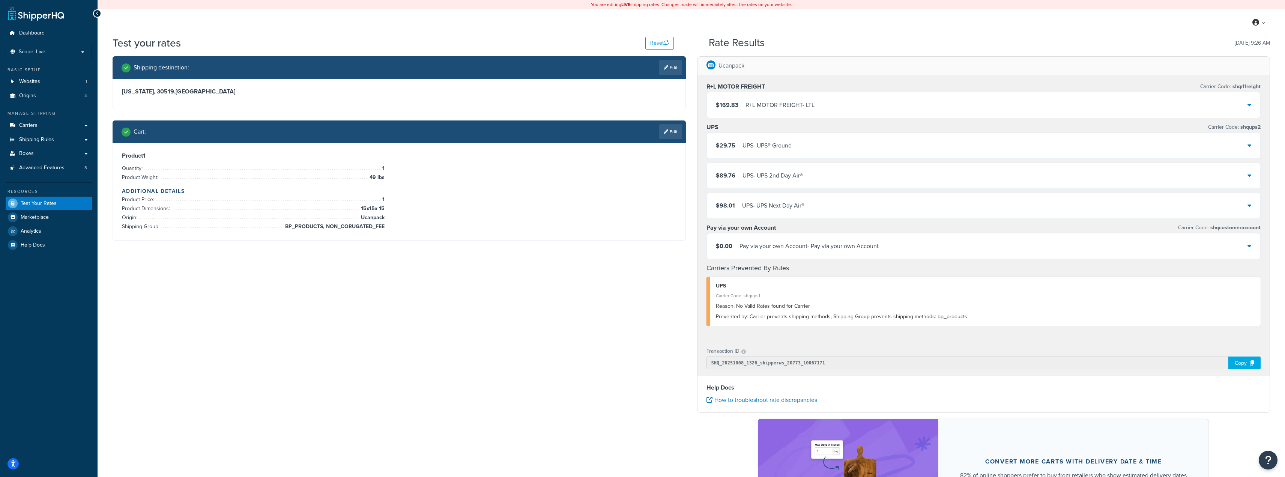
click at [780, 144] on div "UPS - UPS® Ground" at bounding box center [766, 145] width 49 height 11
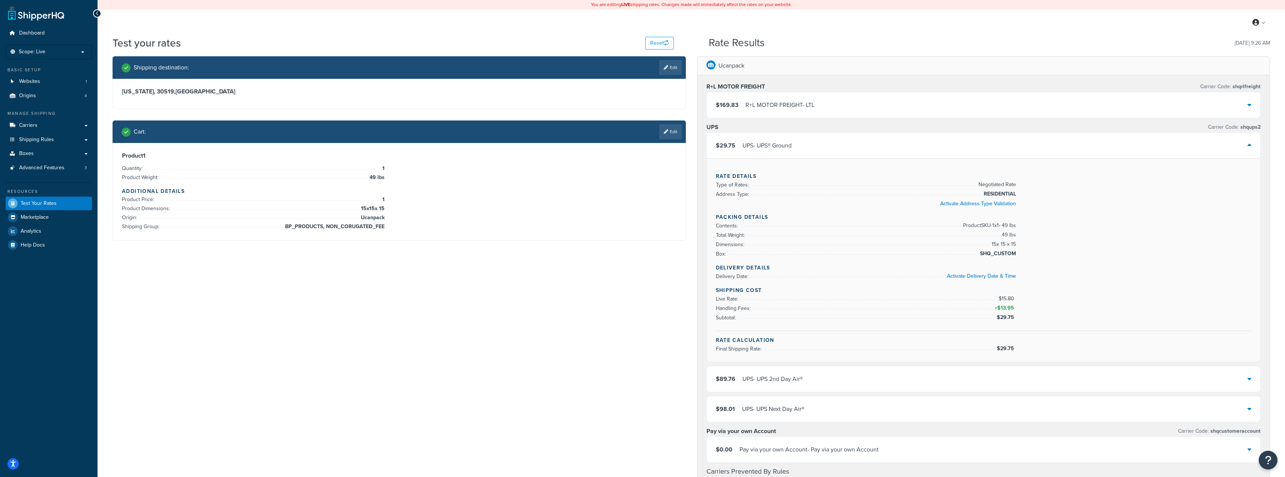
click at [299, 127] on div "Cart : Edit" at bounding box center [402, 131] width 560 height 15
click at [218, 173] on li "Quantity: 1" at bounding box center [253, 168] width 263 height 9
click at [667, 128] on link "Edit" at bounding box center [670, 131] width 23 height 15
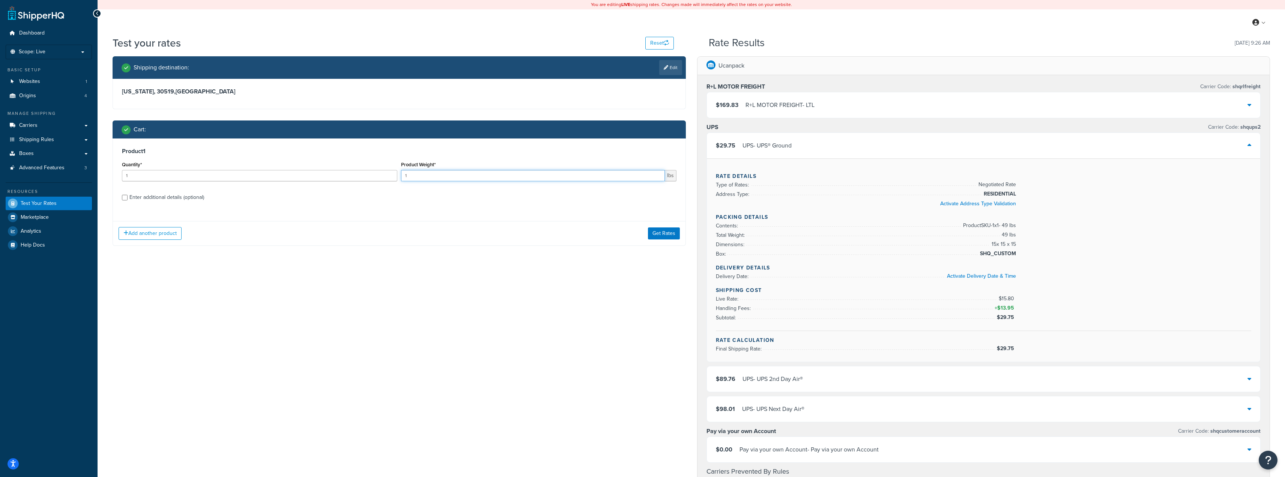
drag, startPoint x: 433, startPoint y: 177, endPoint x: 407, endPoint y: 177, distance: 26.3
click at [407, 177] on input "1" at bounding box center [533, 175] width 264 height 11
drag, startPoint x: 411, startPoint y: 175, endPoint x: 411, endPoint y: 170, distance: 4.5
click at [392, 174] on div "Quantity* 1 Product Weight* 1 lbs" at bounding box center [399, 172] width 558 height 27
type input "49"
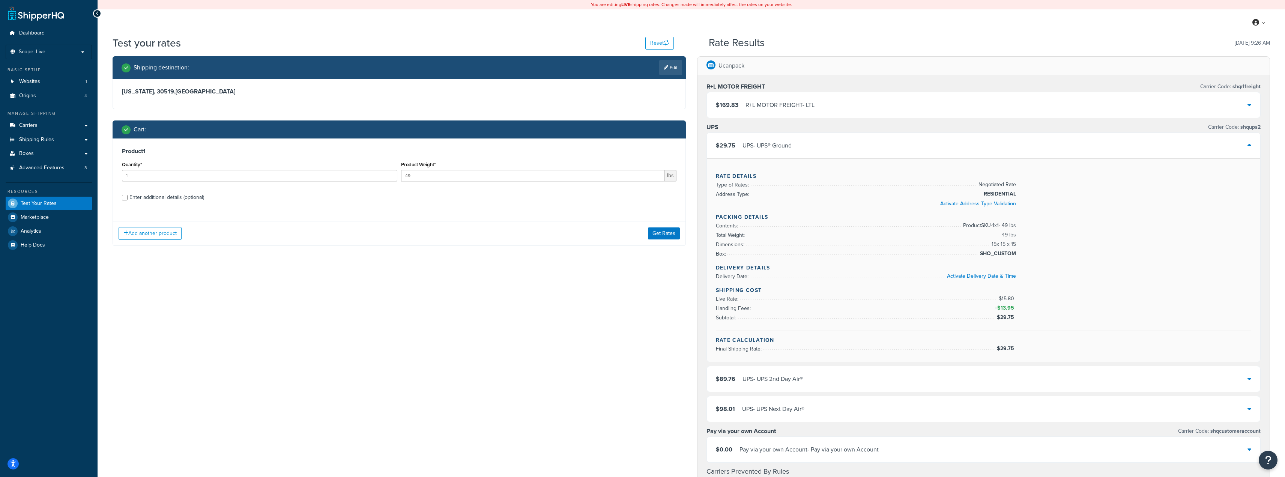
click at [146, 197] on div "Enter additional details (optional)" at bounding box center [166, 197] width 75 height 11
click at [128, 197] on input "Enter additional details (optional)" at bounding box center [125, 198] width 6 height 6
checkbox input "true"
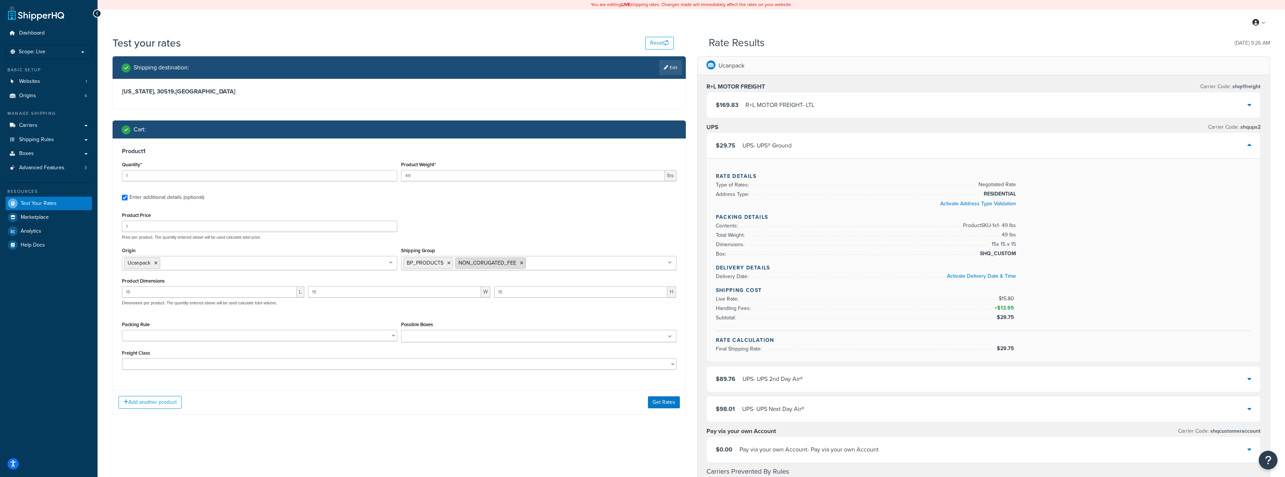
click at [520, 264] on icon at bounding box center [521, 263] width 3 height 5
click at [671, 402] on button "Get Rates" at bounding box center [664, 402] width 32 height 12
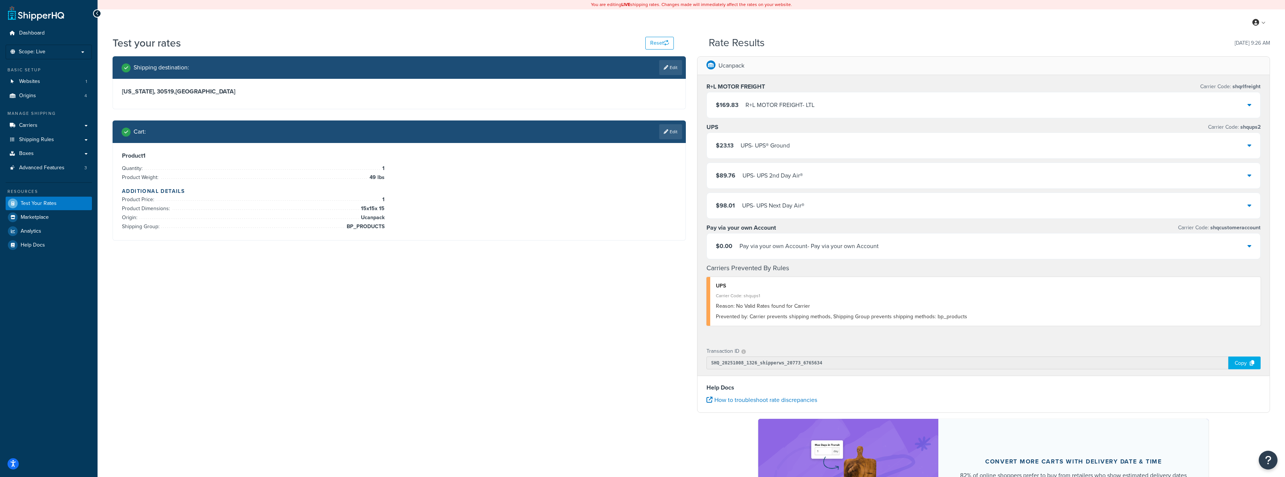
click at [784, 140] on div "UPS - UPS® Ground" at bounding box center [764, 145] width 49 height 11
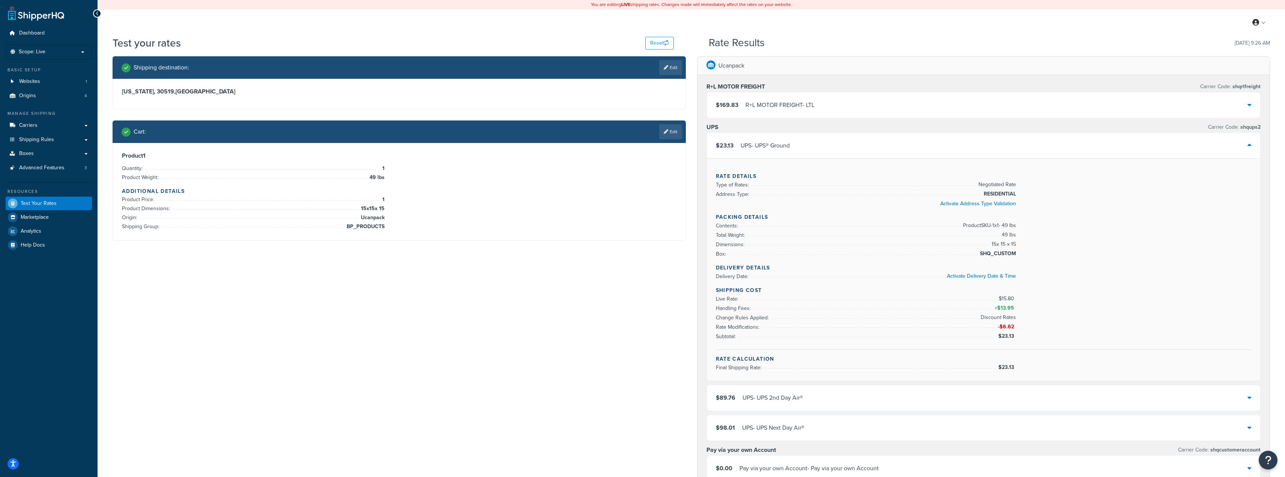
click at [277, 203] on li "Product Price: 1" at bounding box center [253, 199] width 263 height 9
click at [664, 132] on icon at bounding box center [666, 131] width 5 height 5
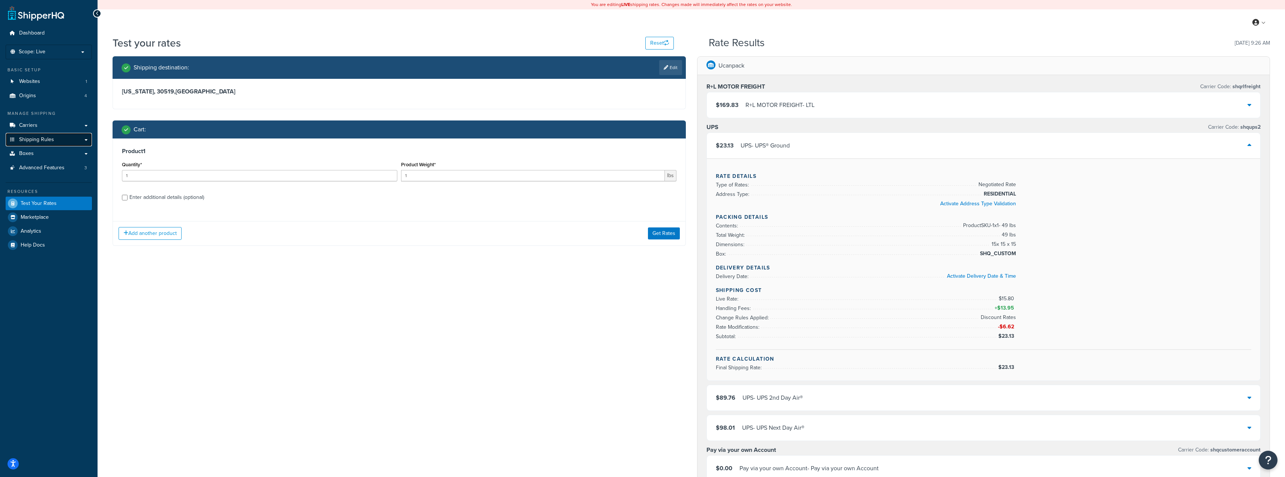
click at [43, 142] on span "Shipping Rules" at bounding box center [36, 140] width 35 height 6
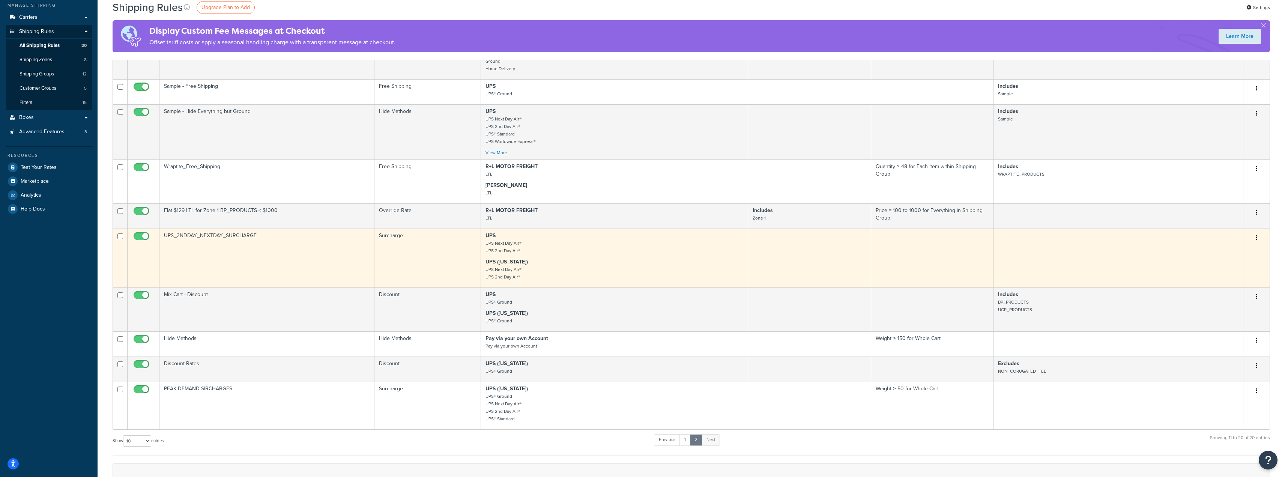
scroll to position [225, 0]
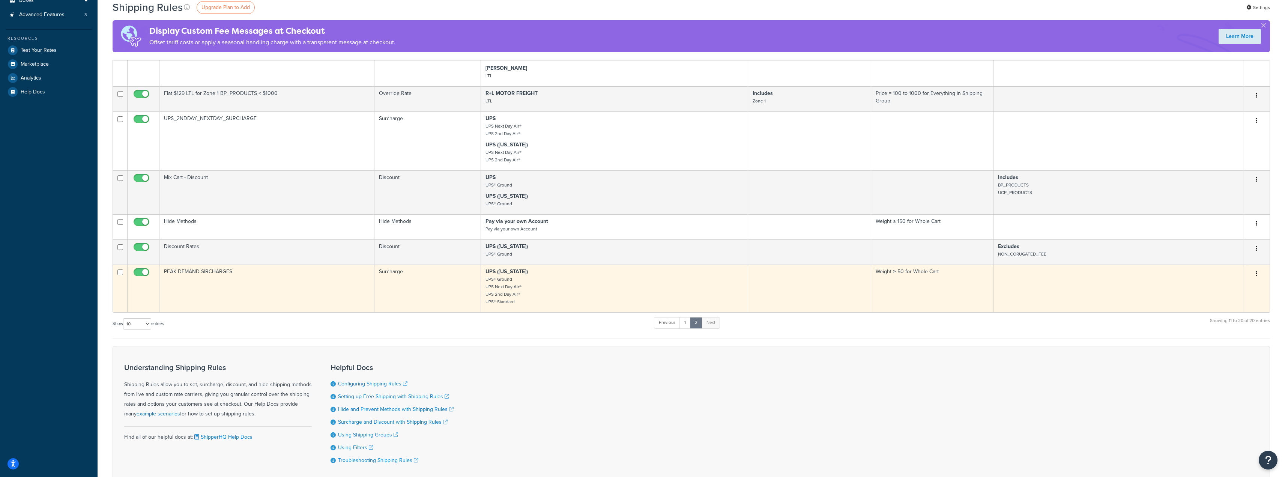
click at [238, 282] on td "PEAK DEMAND SIRCHARGES" at bounding box center [266, 288] width 215 height 48
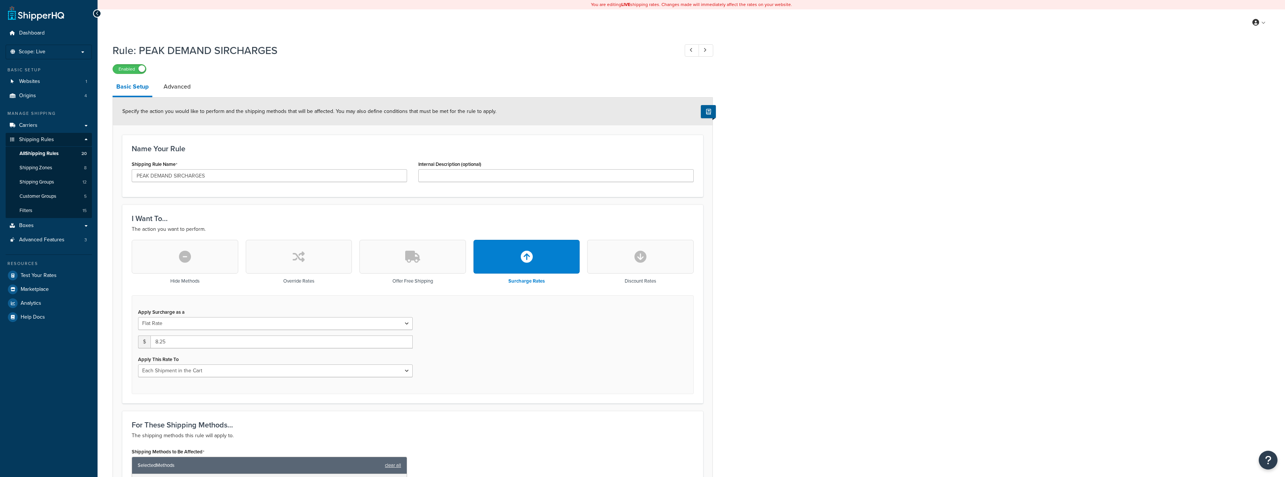
select select "CART"
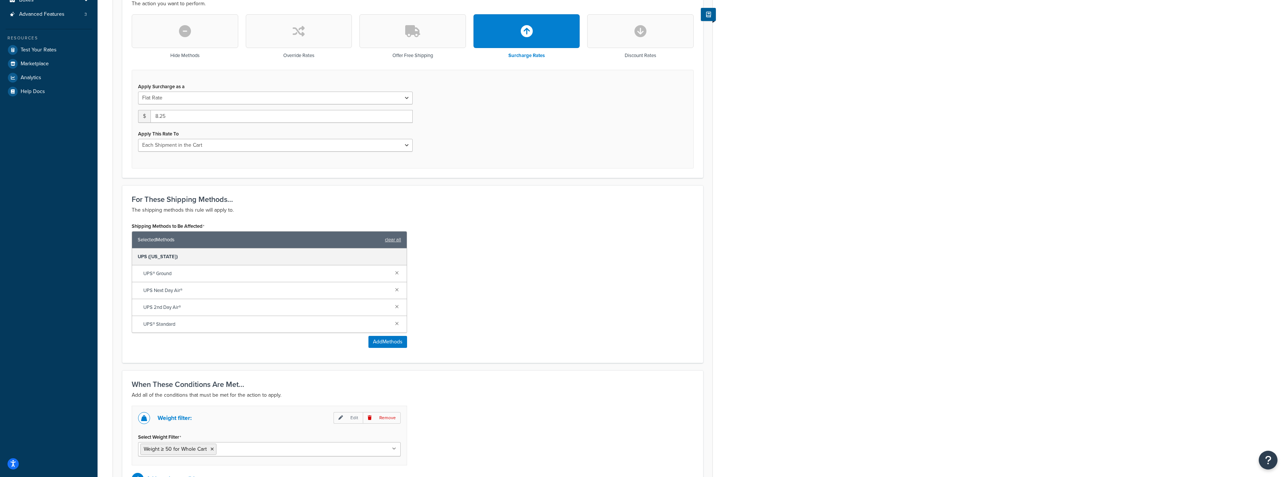
scroll to position [113, 0]
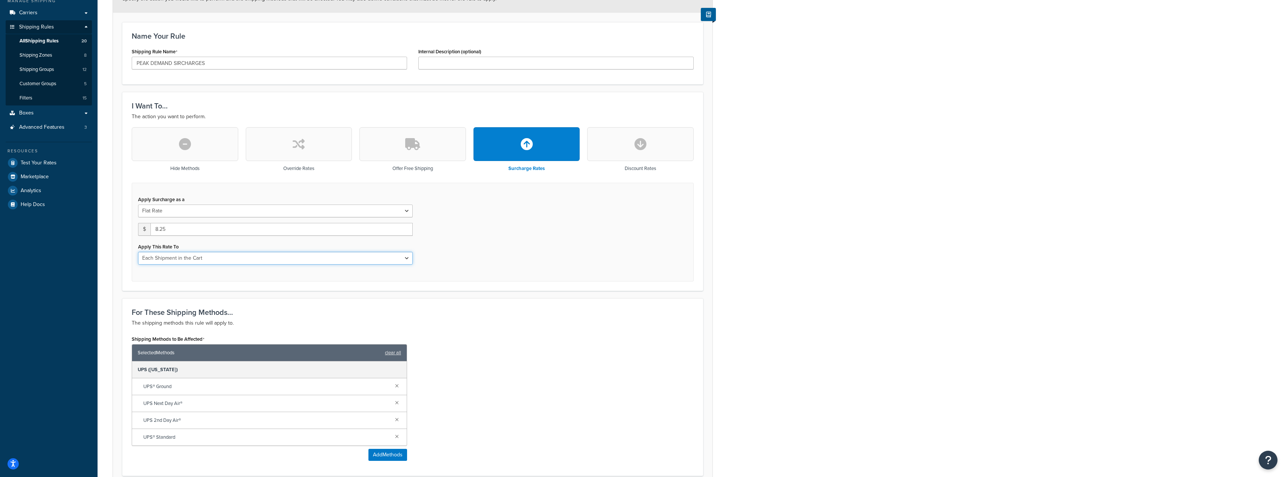
click at [228, 257] on select "Entire Cart Each Shipment in the Cart Each Origin in the Cart Each Shipping Gro…" at bounding box center [275, 258] width 275 height 13
click at [138, 252] on select "Entire Cart Each Shipment in the Cart Each Origin in the Cart Each Shipping Gro…" at bounding box center [275, 258] width 275 height 13
click at [611, 334] on div "Shipping Methods to Be Affected Selected Methods clear all UPS ([US_STATE]) UPS…" at bounding box center [412, 399] width 573 height 133
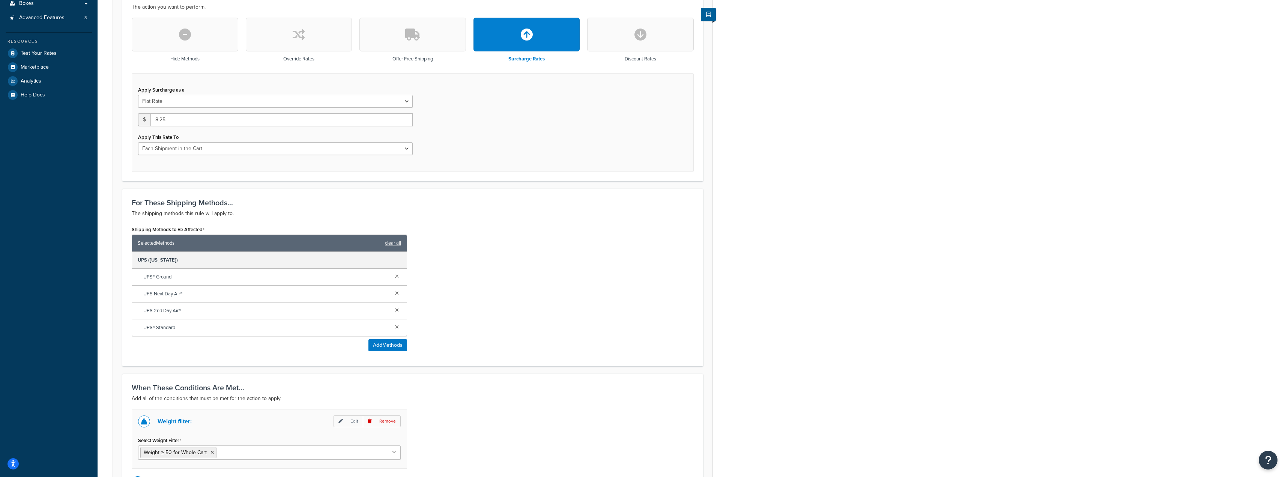
scroll to position [312, 0]
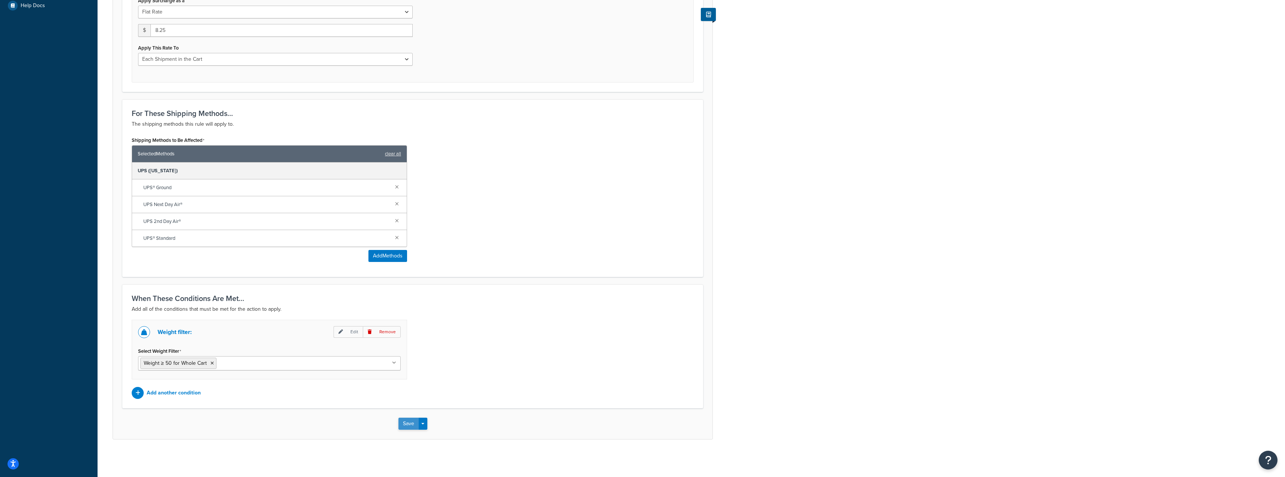
click at [402, 425] on button "Save" at bounding box center [408, 423] width 20 height 12
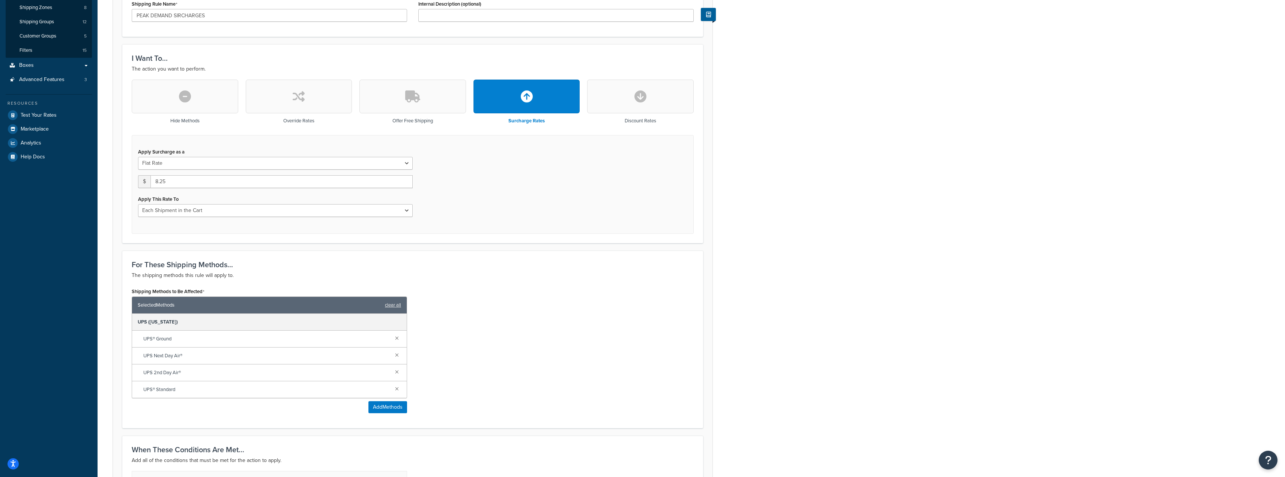
scroll to position [300, 0]
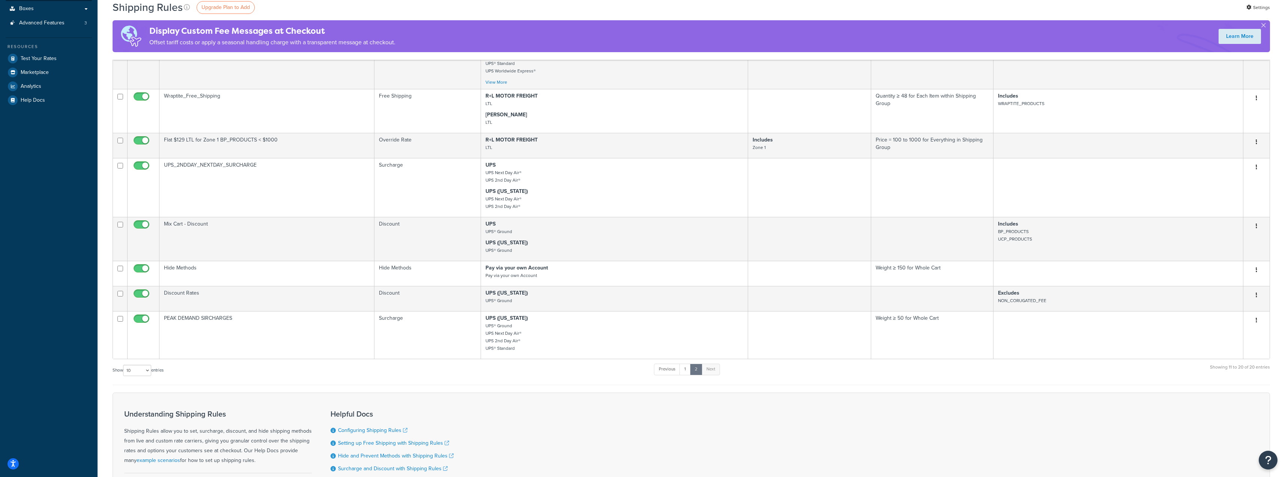
scroll to position [225, 0]
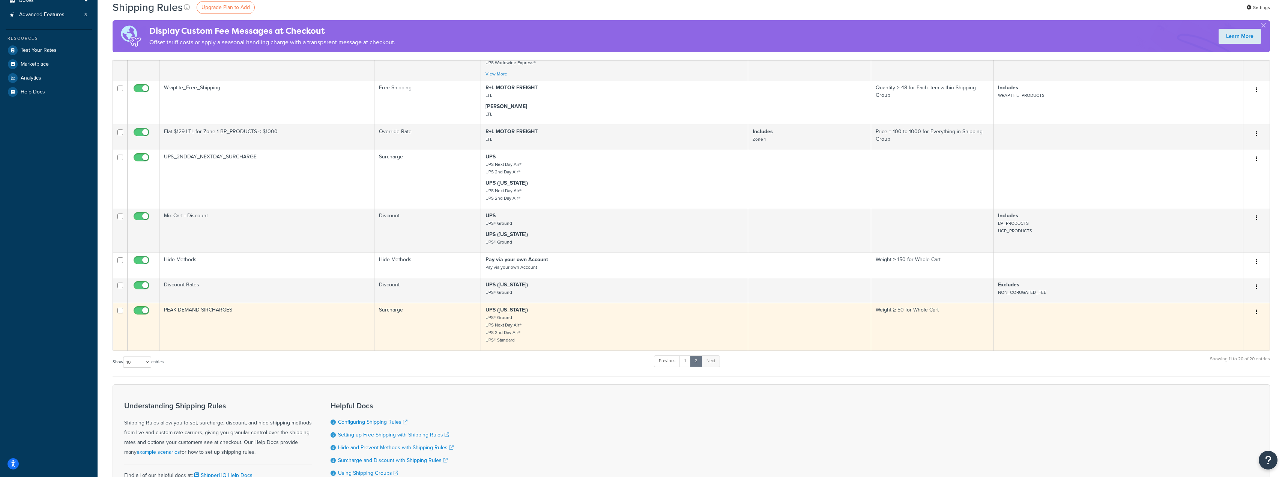
click at [230, 314] on td "PEAK DEMAND SIRCHARGES" at bounding box center [266, 327] width 215 height 48
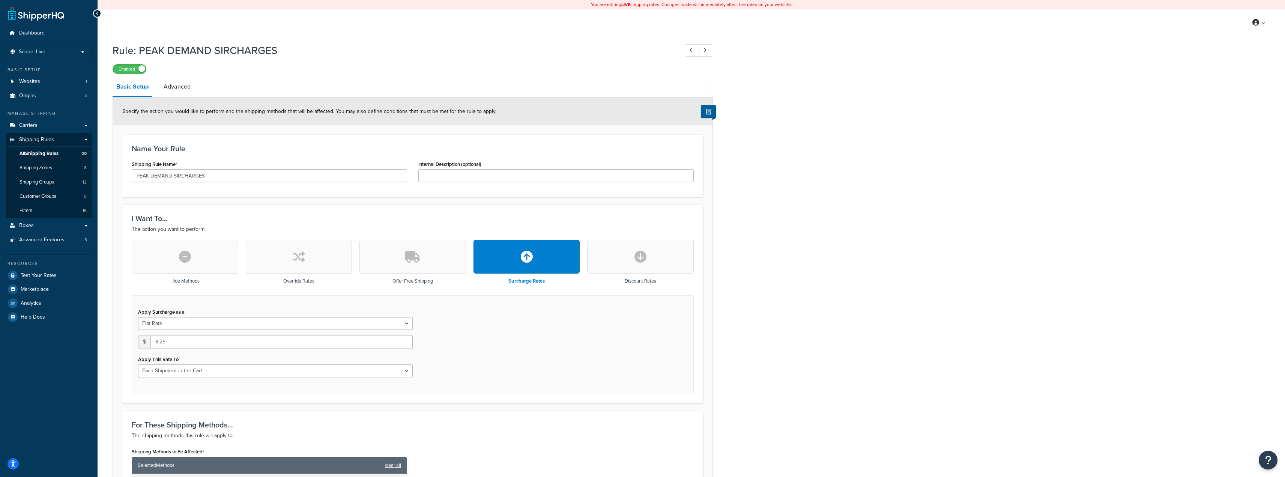
scroll to position [38, 0]
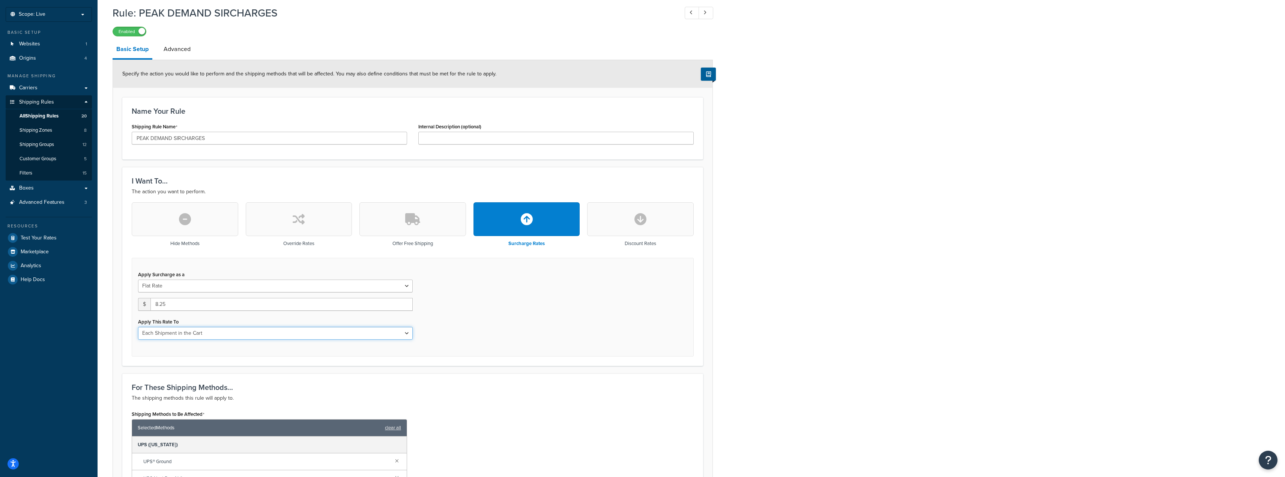
click at [263, 337] on select "Entire Cart Each Shipment in the Cart Each Origin in the Cart Each Shipping Gro…" at bounding box center [275, 333] width 275 height 13
select select "ENTIRE_CART"
click at [138, 327] on select "Entire Cart Each Shipment in the Cart Each Origin in the Cart Each Shipping Gro…" at bounding box center [275, 333] width 275 height 13
click at [594, 338] on div "Apply Surcharge as a Flat Rate Percentage Flat Rate & Percentage $ 8.25 Apply T…" at bounding box center [413, 307] width 562 height 99
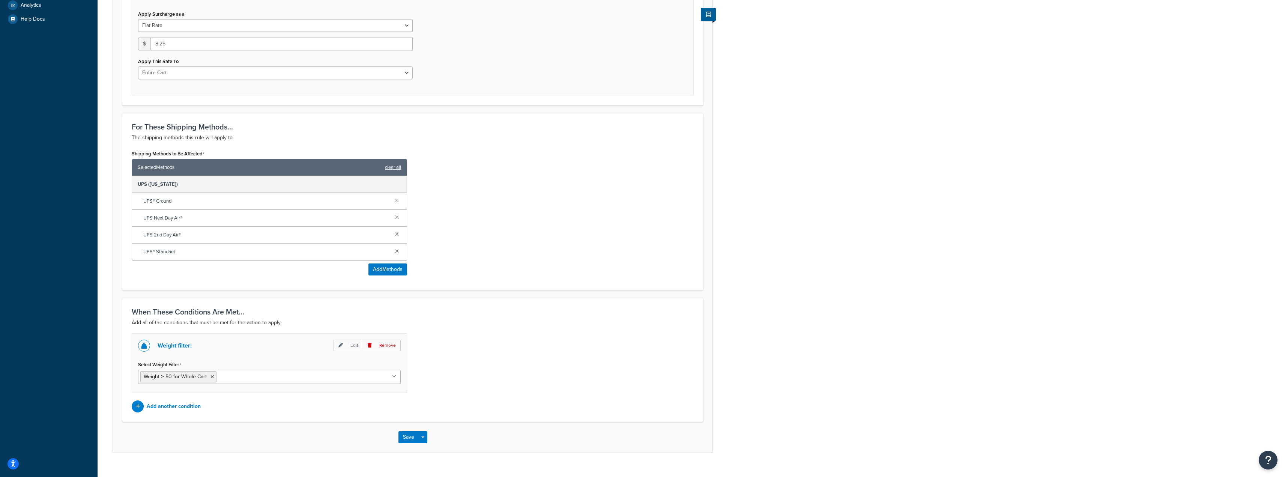
scroll to position [300, 0]
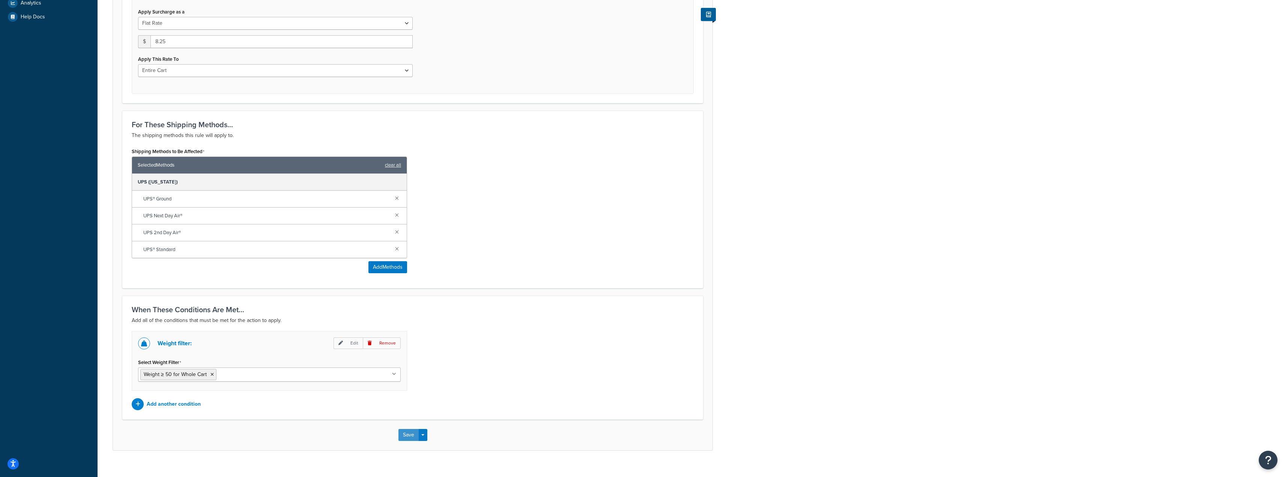
click at [408, 435] on button "Save" at bounding box center [408, 435] width 20 height 12
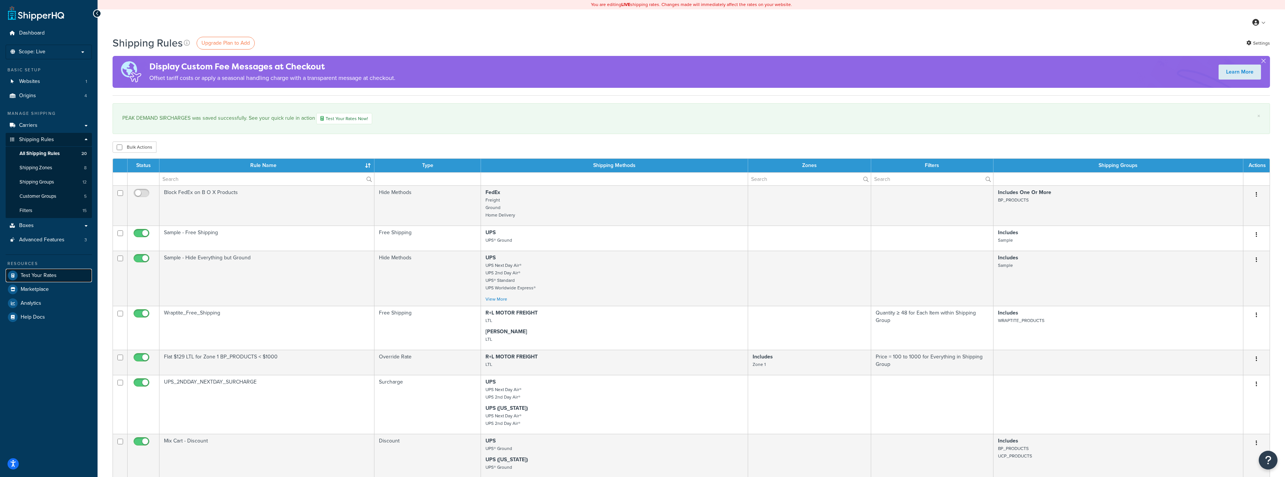
click at [43, 276] on span "Test Your Rates" at bounding box center [39, 275] width 36 height 6
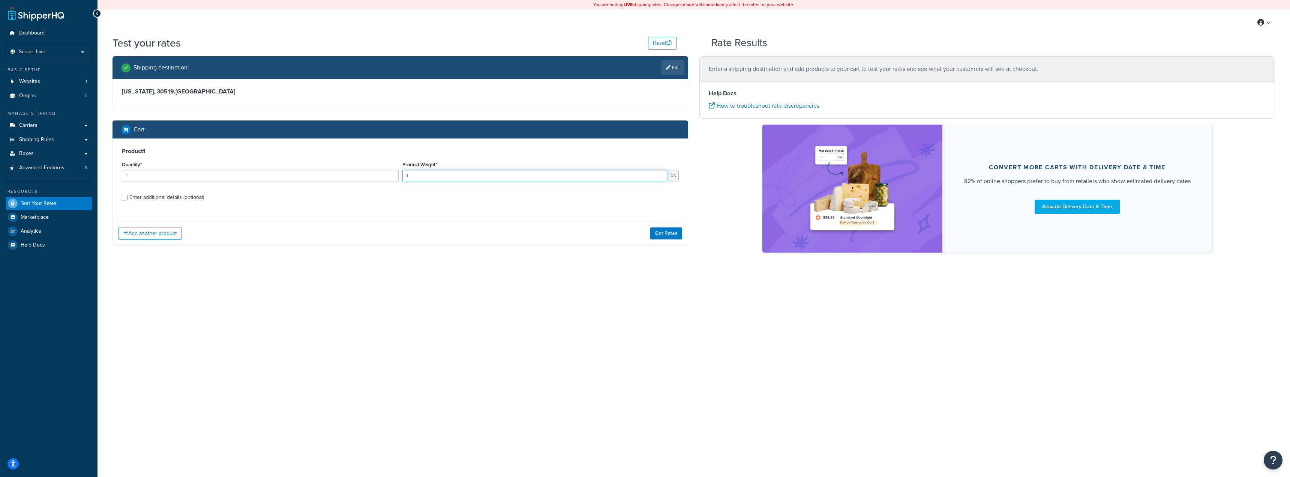
drag, startPoint x: 487, startPoint y: 173, endPoint x: 318, endPoint y: 177, distance: 169.2
click at [318, 177] on div "Quantity* 1 Product Weight* 1 lbs" at bounding box center [400, 172] width 561 height 27
type input "55"
click at [327, 191] on label "Enter additional details (optional)" at bounding box center [404, 197] width 550 height 12
click at [128, 195] on input "Enter additional details (optional)" at bounding box center [125, 198] width 6 height 6
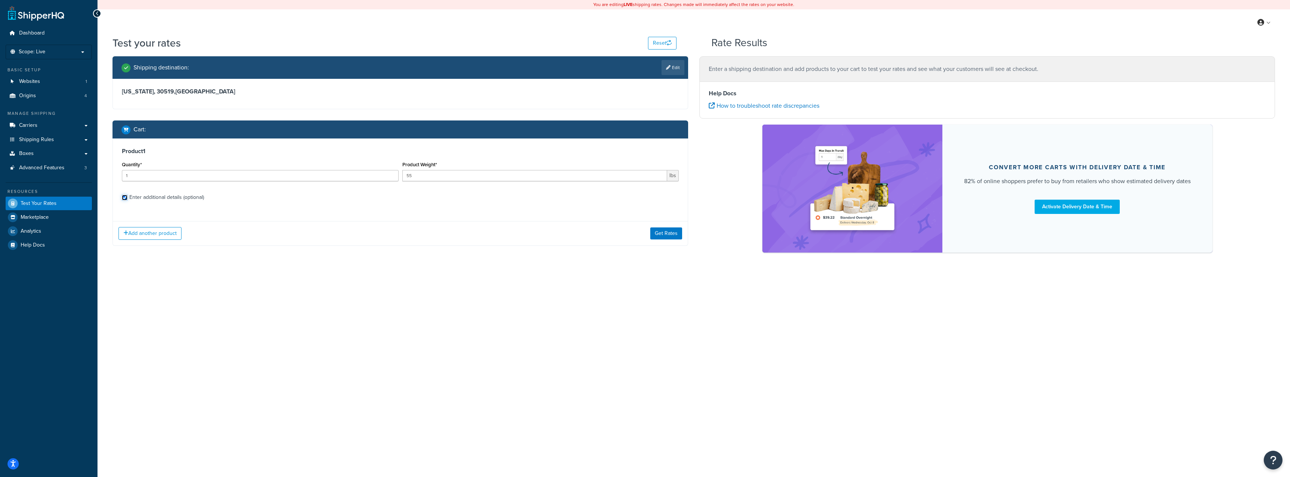
checkbox input "true"
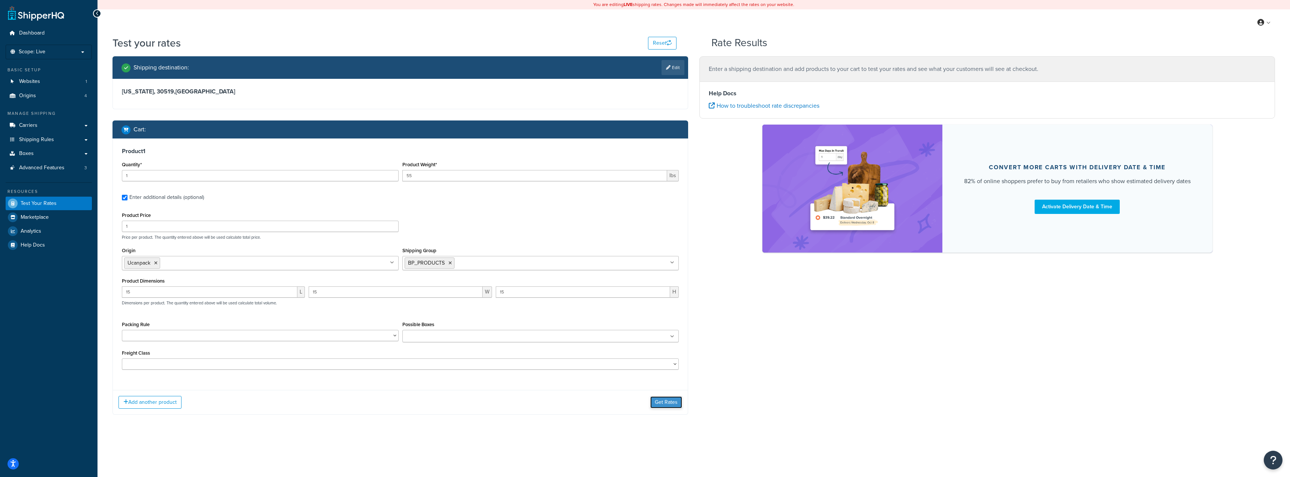
click at [672, 402] on button "Get Rates" at bounding box center [666, 402] width 32 height 12
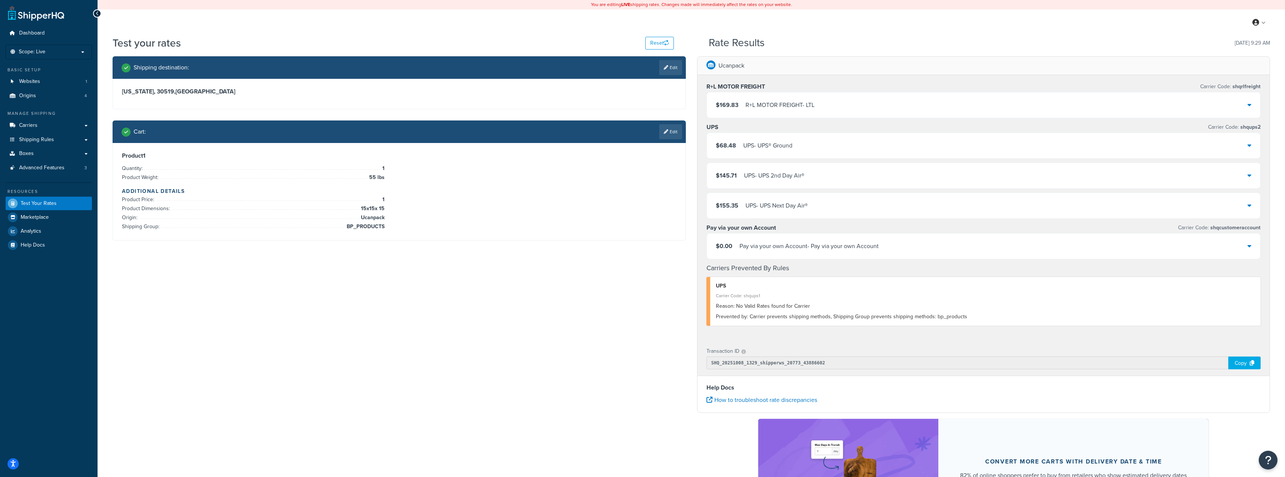
click at [754, 152] on div "$68.48 UPS - UPS® Ground" at bounding box center [984, 146] width 554 height 26
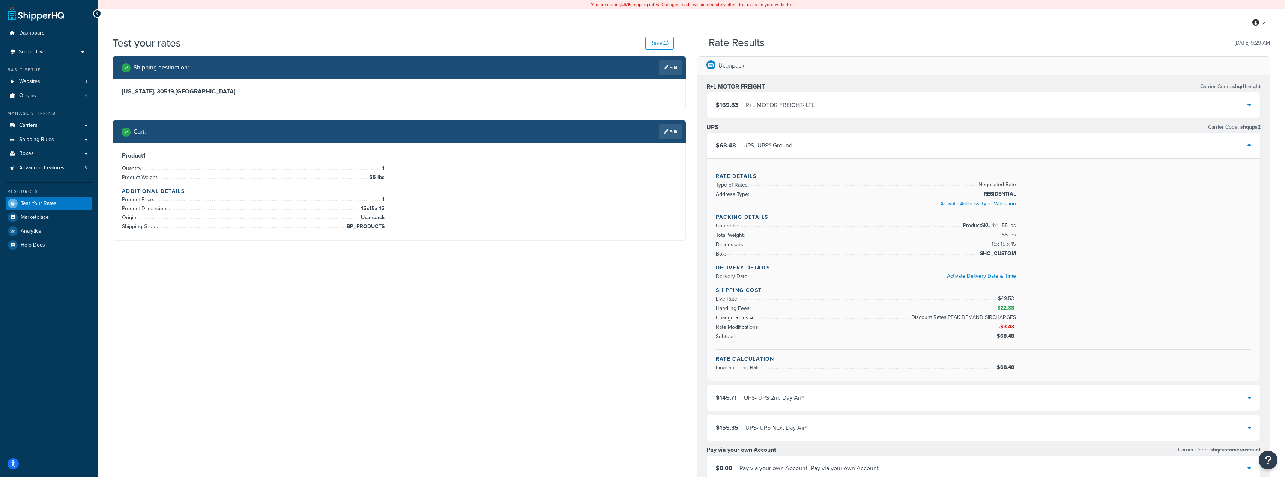
click at [549, 129] on div "Cart : Edit" at bounding box center [402, 131] width 560 height 15
click at [675, 125] on link "Edit" at bounding box center [670, 131] width 23 height 15
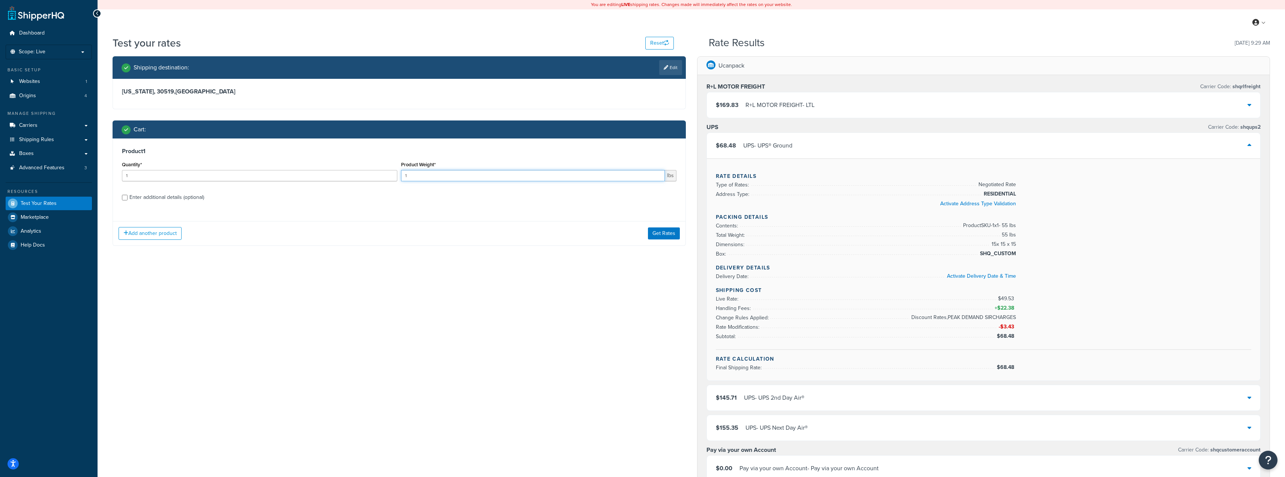
drag, startPoint x: 482, startPoint y: 177, endPoint x: 321, endPoint y: 161, distance: 161.3
click at [321, 161] on div "Quantity* 1 Product Weight* 1 lbs" at bounding box center [399, 172] width 558 height 27
type input "49"
click at [653, 231] on button "Get Rates" at bounding box center [664, 233] width 32 height 12
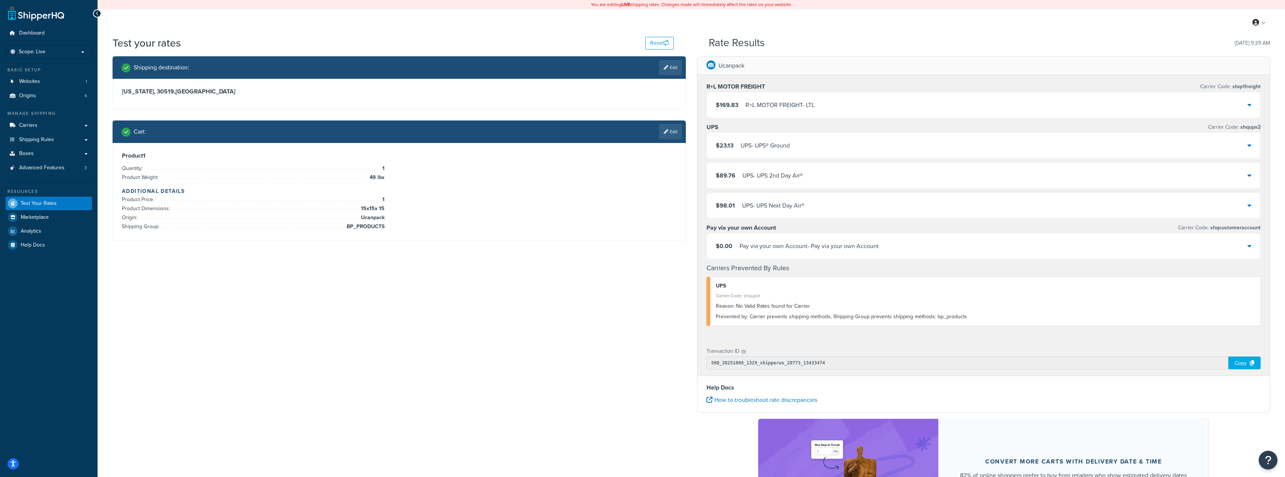
click at [744, 144] on div "UPS - UPS® Ground" at bounding box center [764, 145] width 49 height 11
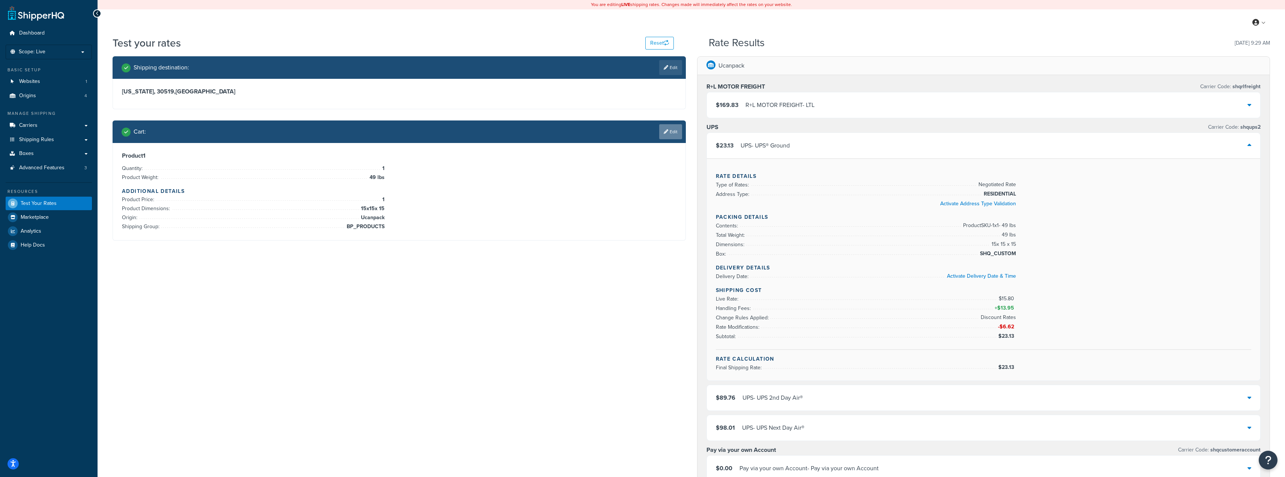
click at [668, 138] on link "Edit" at bounding box center [670, 131] width 23 height 15
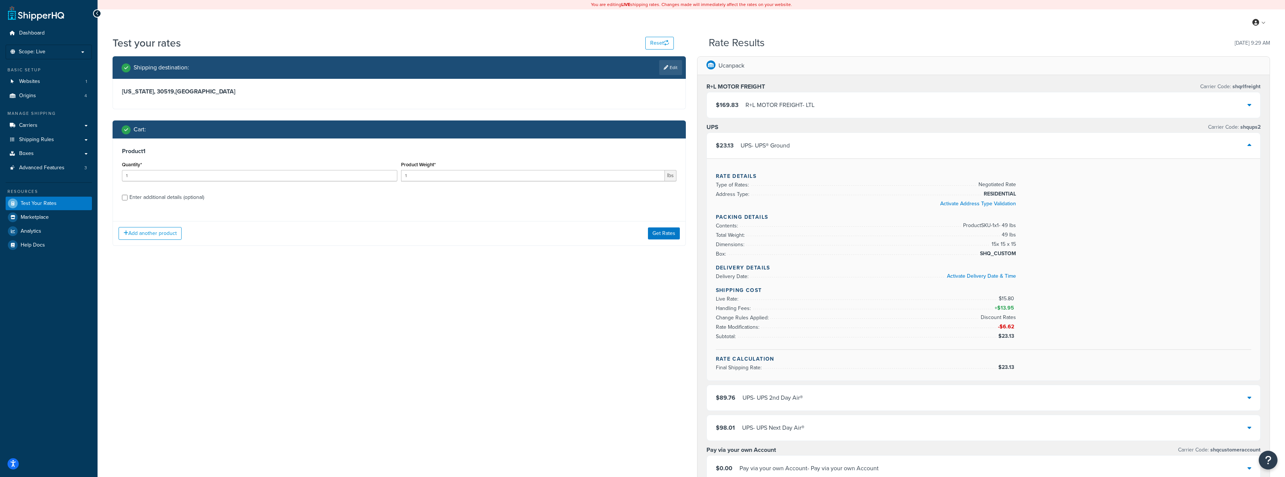
click at [173, 202] on div "Enter additional details (optional)" at bounding box center [166, 197] width 75 height 11
click at [128, 200] on input "Enter additional details (optional)" at bounding box center [125, 198] width 6 height 6
checkbox input "true"
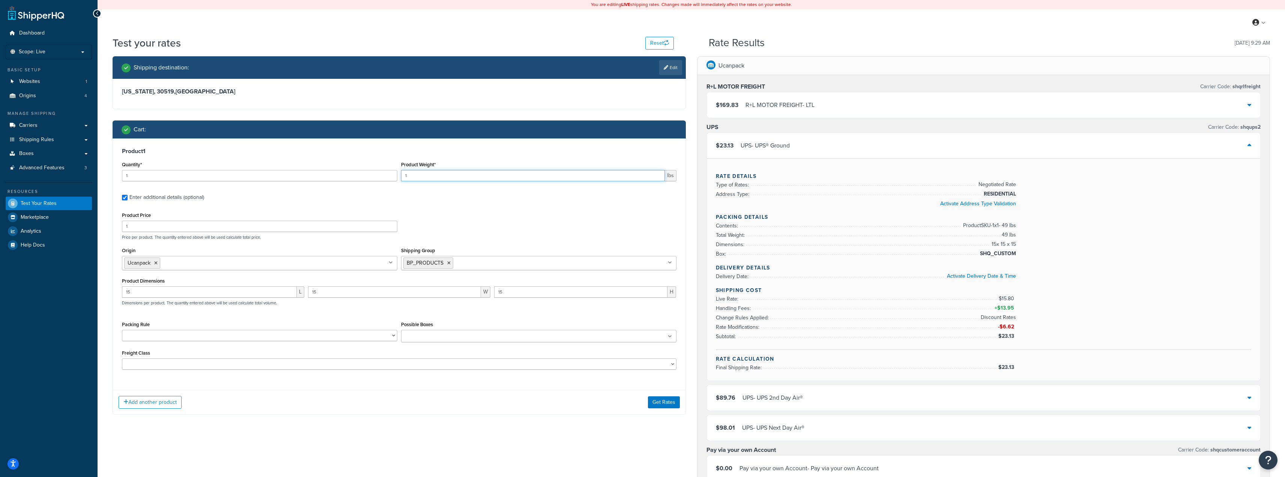
drag, startPoint x: 421, startPoint y: 177, endPoint x: 349, endPoint y: 173, distance: 72.5
click at [346, 175] on div "Quantity* 1 Product Weight* 1 lbs" at bounding box center [399, 172] width 558 height 27
type input "49"
click at [462, 201] on label "Enter additional details (optional)" at bounding box center [402, 197] width 547 height 12
click at [128, 200] on input "Enter additional details (optional)" at bounding box center [125, 198] width 6 height 6
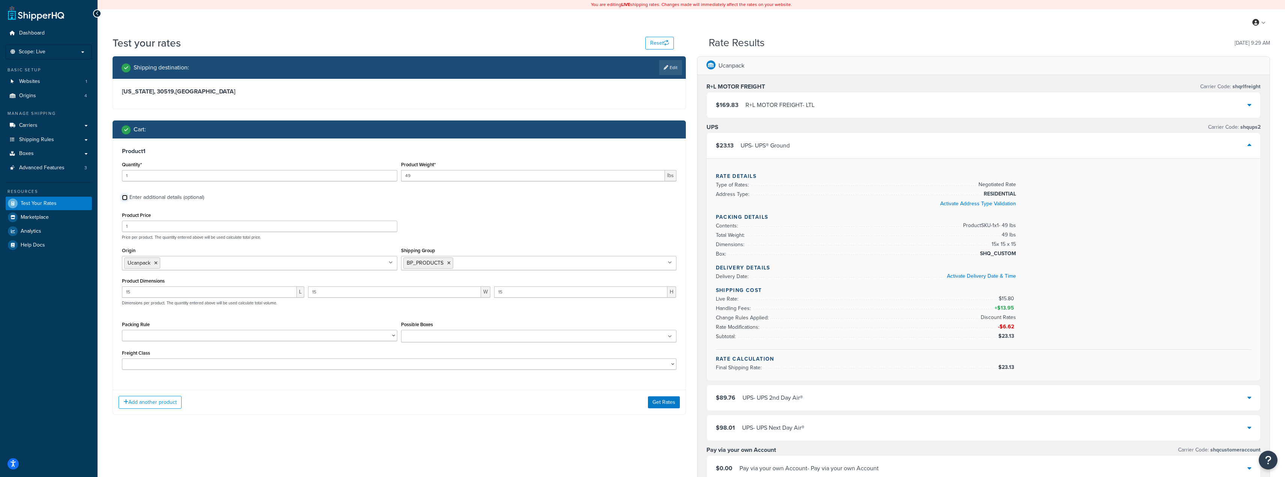
checkbox input "false"
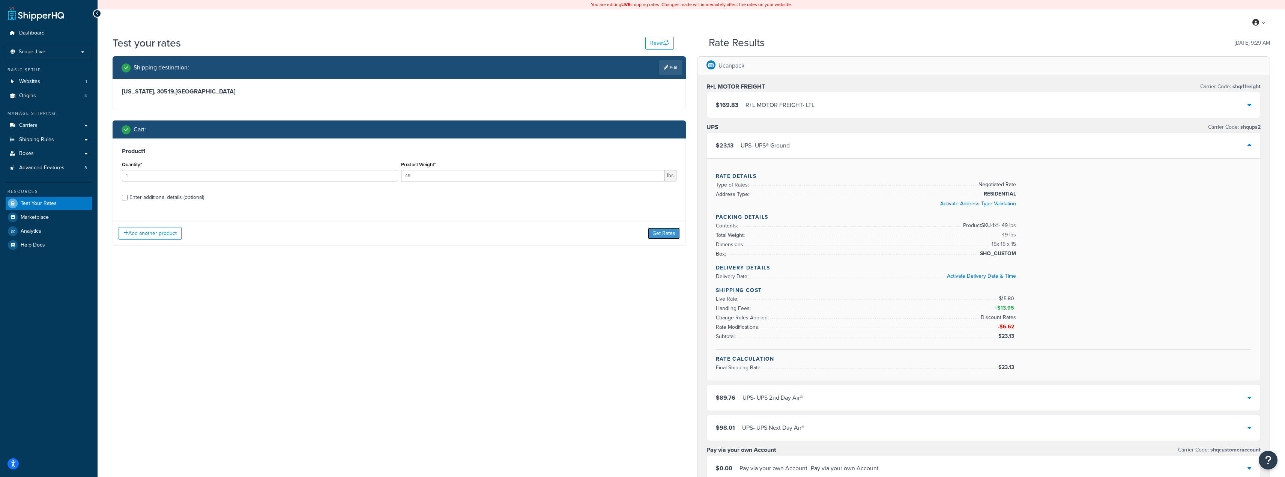
click at [664, 233] on button "Get Rates" at bounding box center [664, 233] width 32 height 12
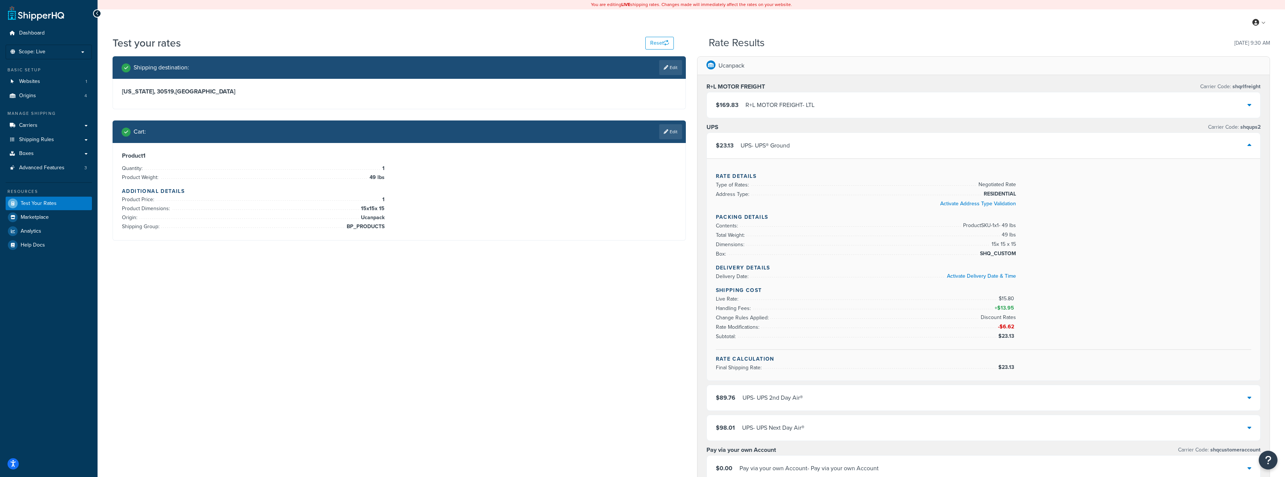
click at [389, 236] on div "Product 1 Quantity: 1 Product Weight: 49 lbs Additional Details Product Price: …" at bounding box center [399, 191] width 572 height 97
click at [744, 145] on div "UPS - UPS® Ground" at bounding box center [764, 145] width 49 height 11
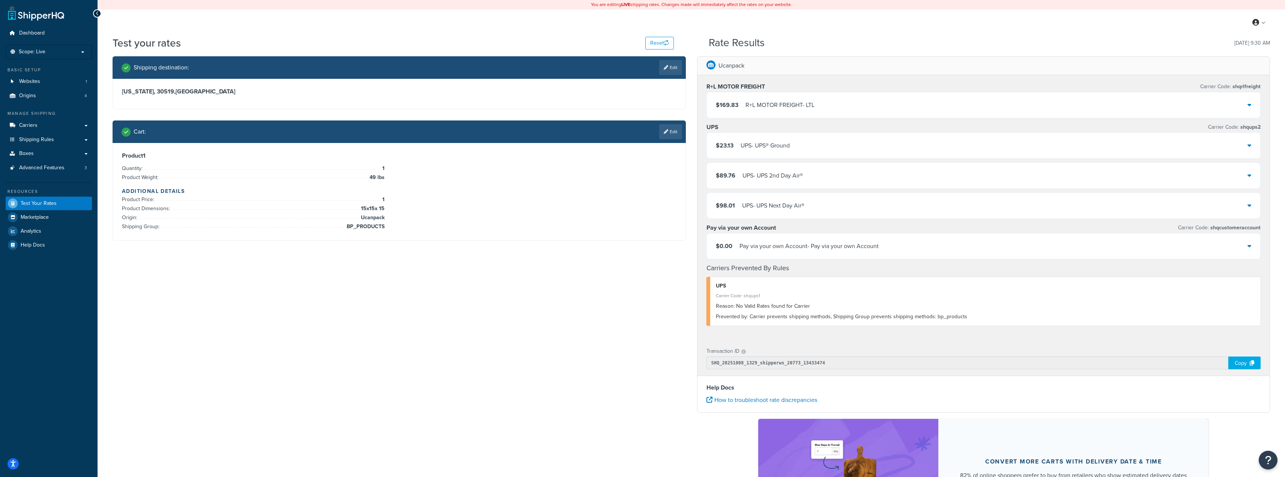
click at [747, 144] on div "UPS - UPS® Ground" at bounding box center [764, 145] width 49 height 11
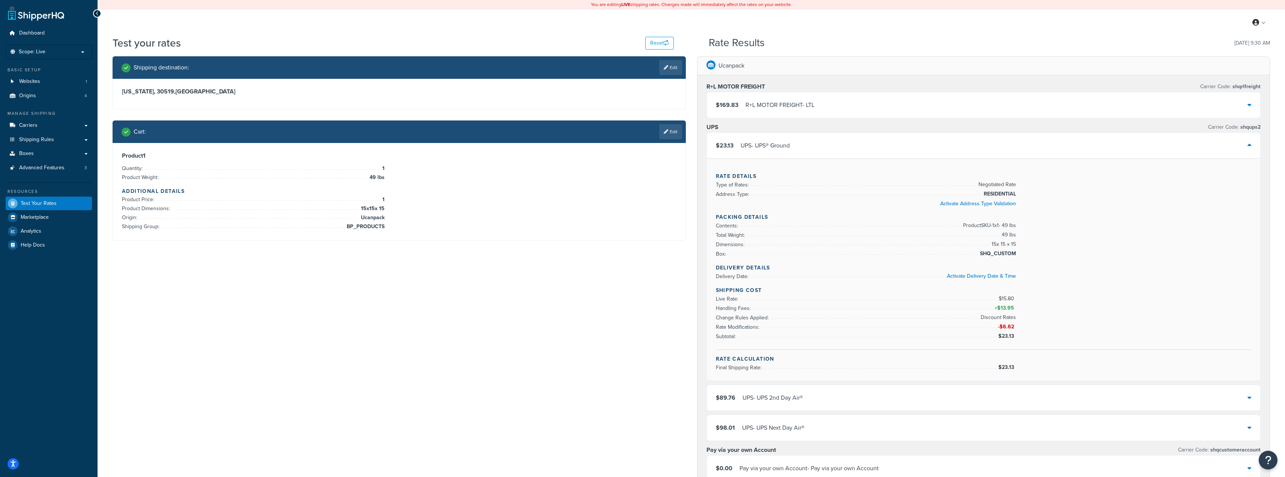
click at [747, 144] on div "UPS - UPS® Ground" at bounding box center [764, 145] width 49 height 11
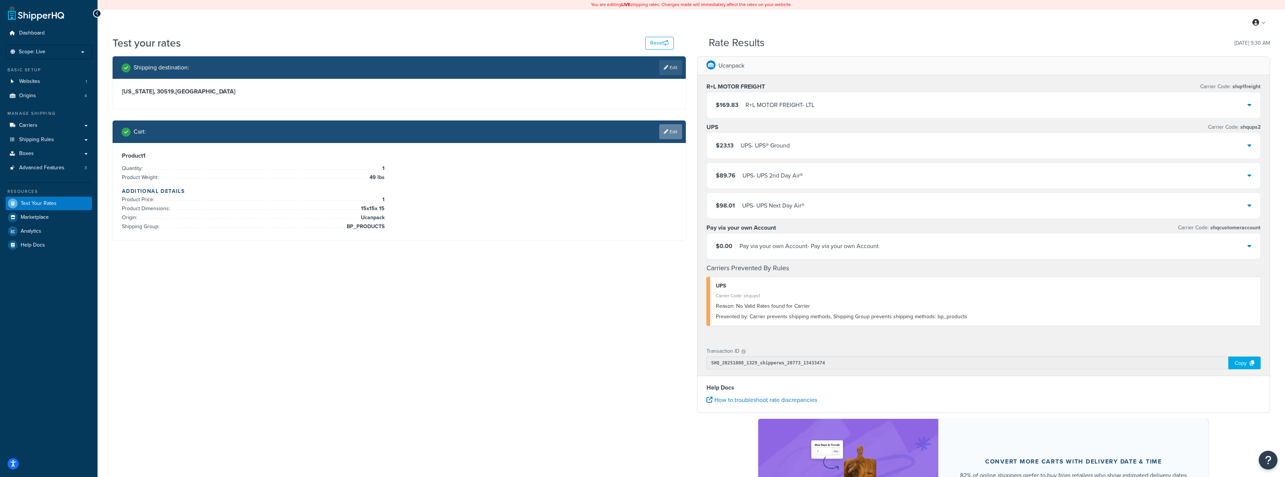
click at [665, 133] on icon at bounding box center [666, 131] width 5 height 5
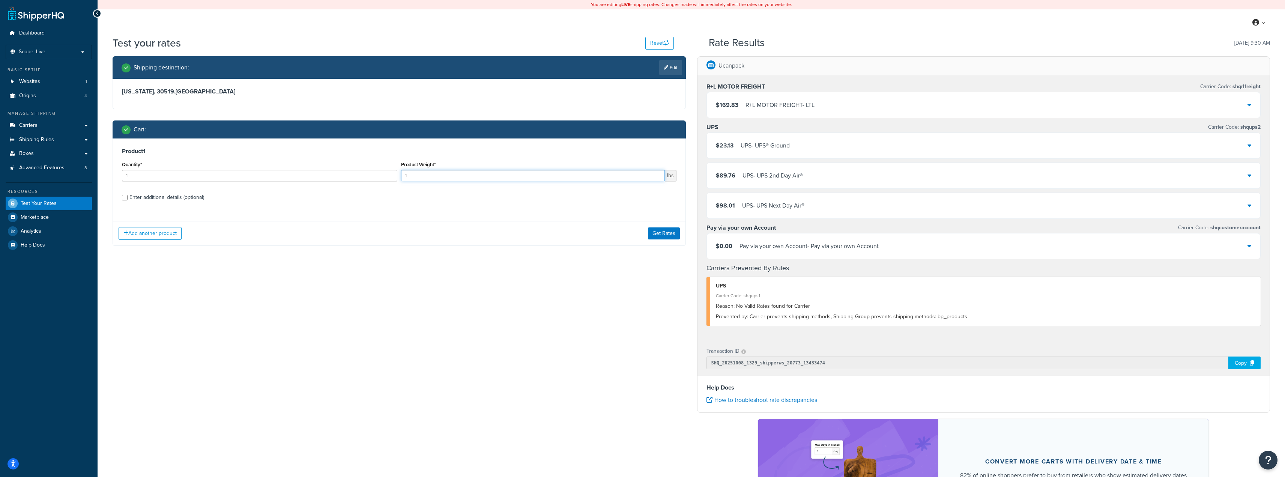
drag, startPoint x: 458, startPoint y: 179, endPoint x: 338, endPoint y: 164, distance: 121.4
click at [333, 175] on div "Quantity* 1 Product Weight* 1 lbs" at bounding box center [399, 172] width 558 height 27
type input "49"
click at [368, 187] on div "Quantity* 1" at bounding box center [259, 172] width 279 height 27
click at [658, 238] on button "Get Rates" at bounding box center [664, 233] width 32 height 12
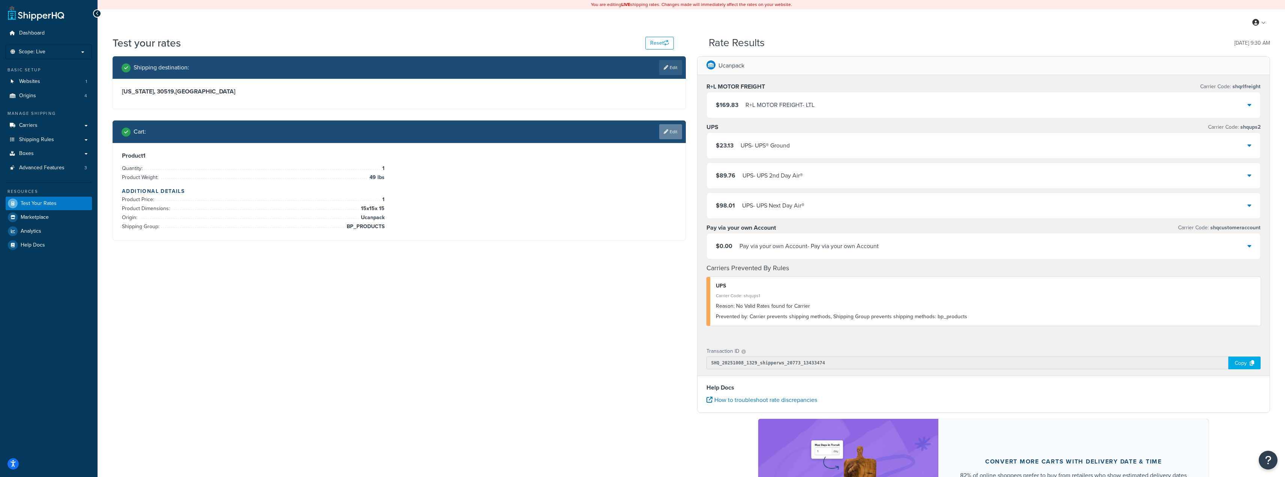
click at [663, 134] on link "Edit" at bounding box center [670, 131] width 23 height 15
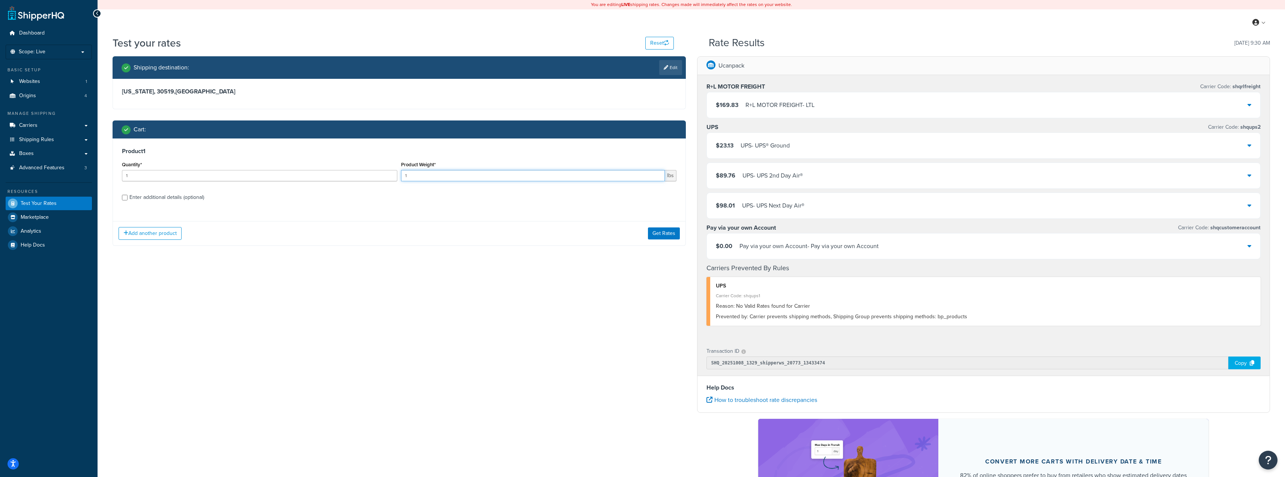
click at [535, 177] on input "1" at bounding box center [533, 175] width 264 height 11
type input "55"
click at [524, 205] on div "Product 1 Quantity* 1 Product Weight* 55 lbs Enter additional details (optional)" at bounding box center [399, 176] width 572 height 77
click at [656, 232] on button "Get Rates" at bounding box center [664, 233] width 32 height 12
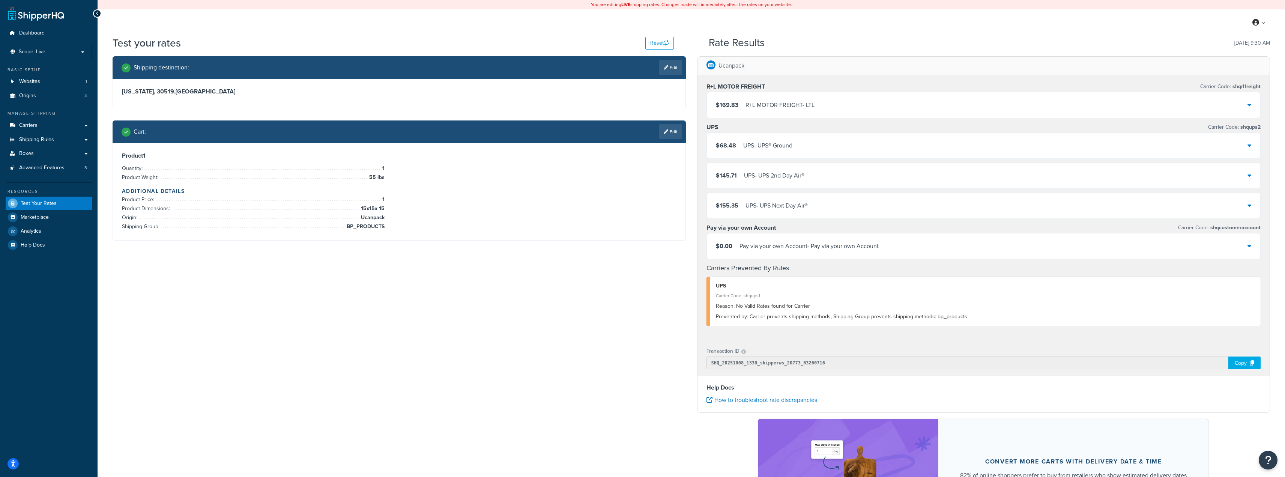
click at [755, 148] on div "UPS - UPS® Ground" at bounding box center [767, 145] width 49 height 11
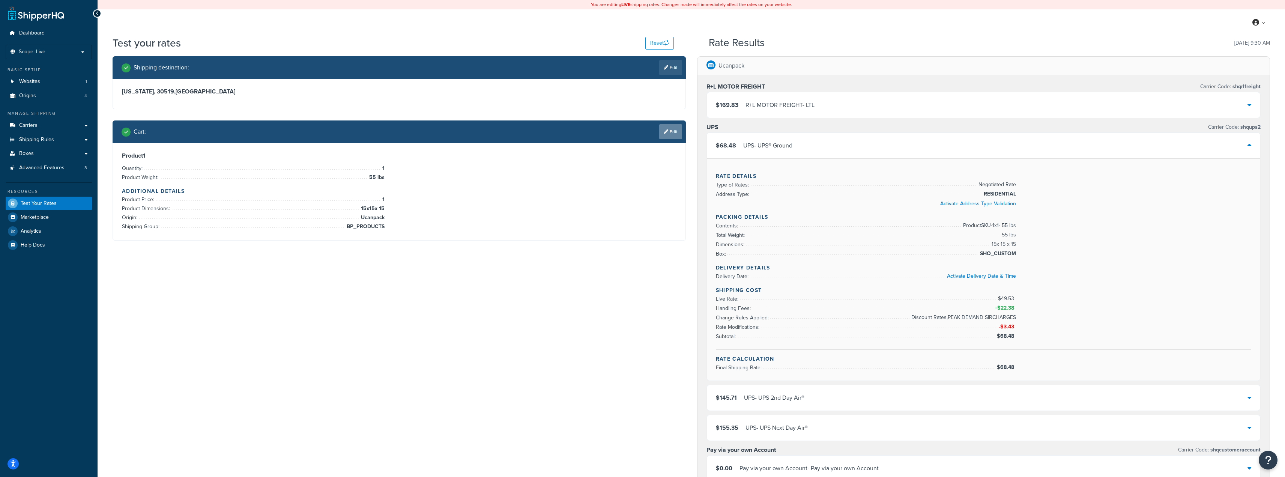
click at [673, 133] on link "Edit" at bounding box center [670, 131] width 23 height 15
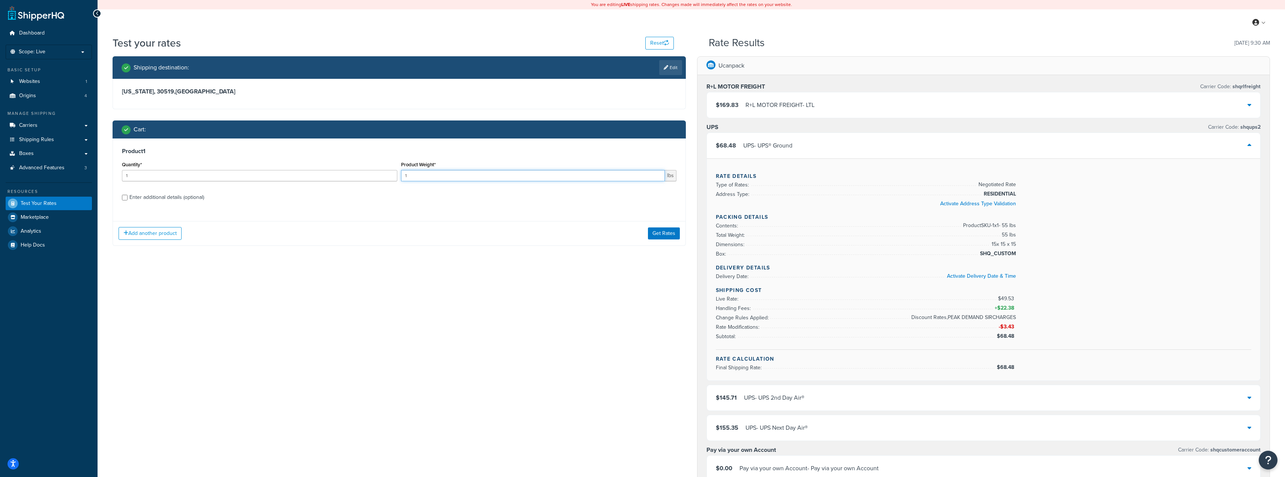
drag, startPoint x: 438, startPoint y: 177, endPoint x: 353, endPoint y: 180, distance: 84.8
click at [353, 180] on div "Quantity* 1 Product Weight* 1 lbs" at bounding box center [399, 172] width 558 height 27
type input "49"
click at [358, 199] on label "Enter additional details (optional)" at bounding box center [402, 197] width 547 height 12
click at [128, 199] on input "Enter additional details (optional)" at bounding box center [125, 198] width 6 height 6
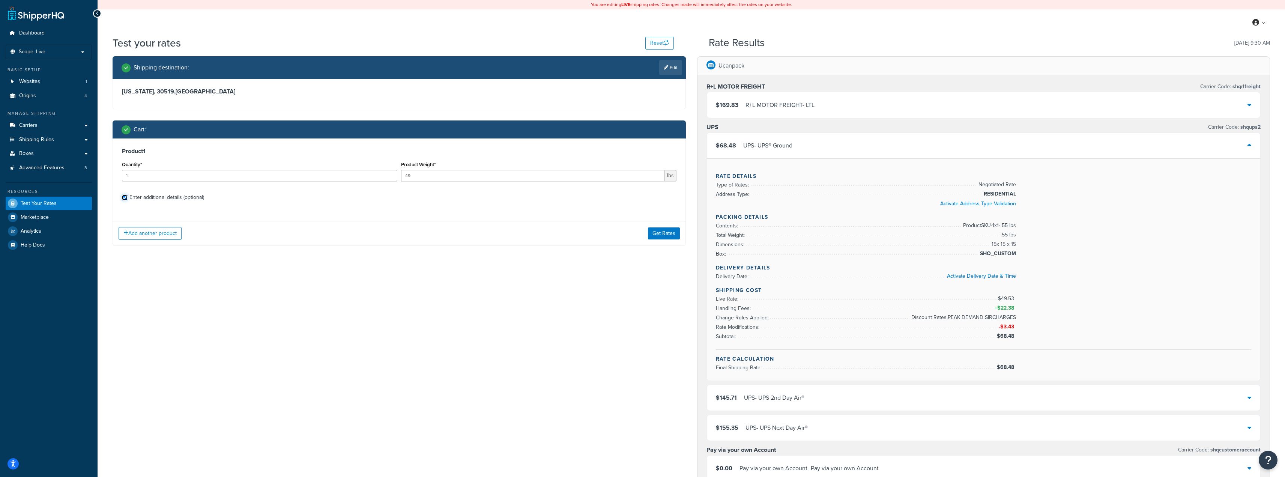
checkbox input "true"
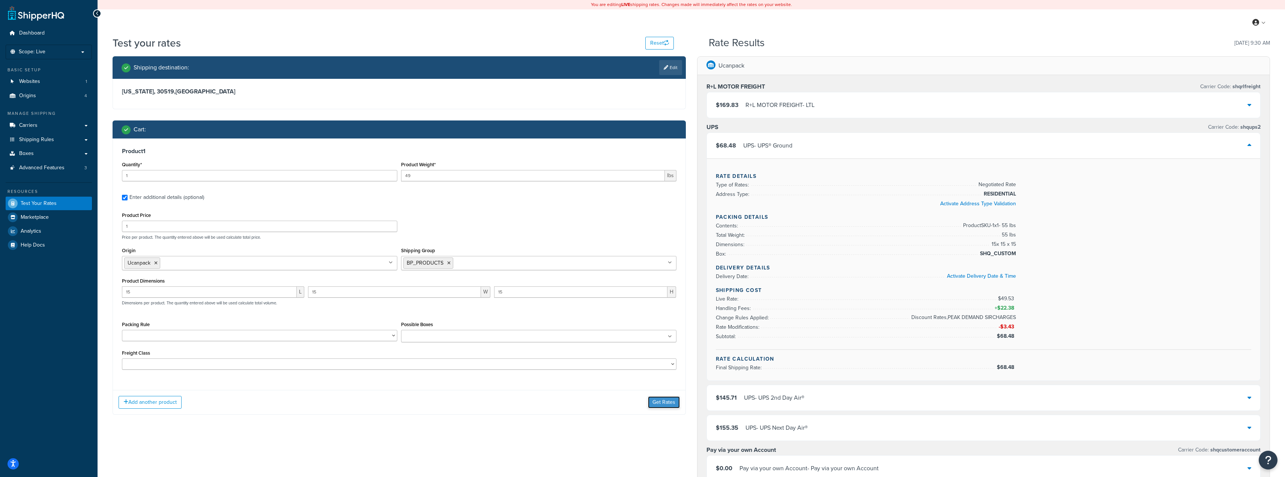
click at [662, 404] on button "Get Rates" at bounding box center [664, 402] width 32 height 12
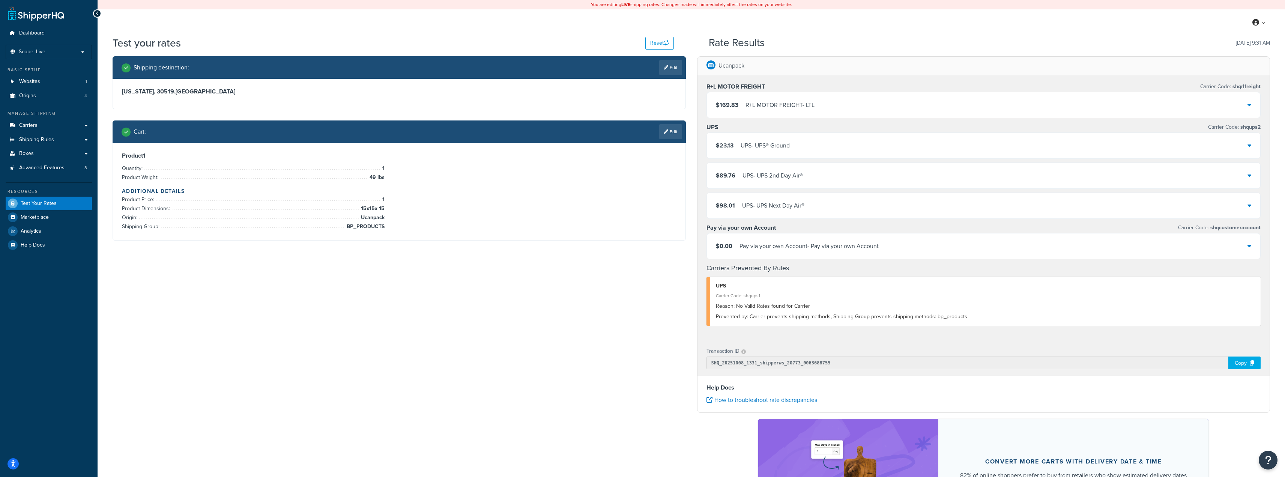
click at [738, 147] on div "$23.13 UPS - UPS® Ground" at bounding box center [753, 145] width 74 height 11
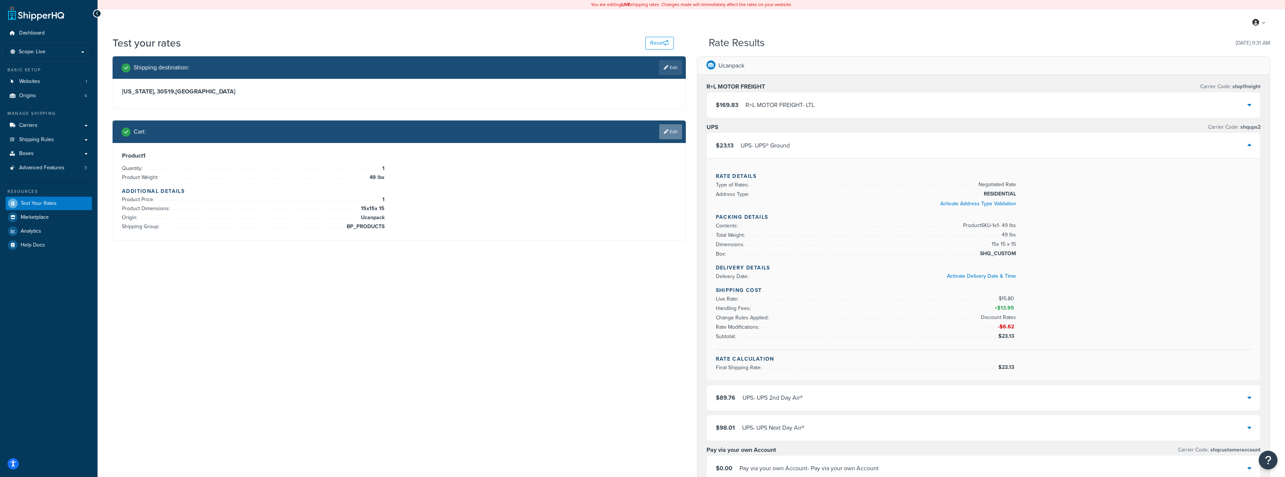
click at [673, 129] on link "Edit" at bounding box center [670, 131] width 23 height 15
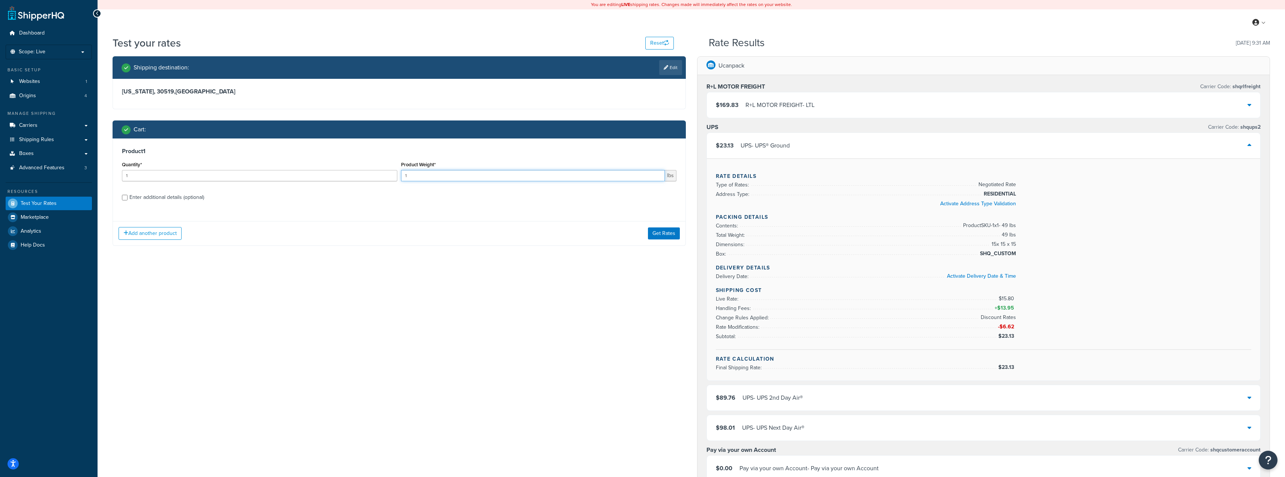
drag, startPoint x: 429, startPoint y: 178, endPoint x: 370, endPoint y: 178, distance: 59.3
click at [370, 178] on div "Quantity* 1 Product Weight* 1 lbs" at bounding box center [399, 172] width 558 height 27
type input "55"
click at [363, 194] on label "Enter additional details (optional)" at bounding box center [402, 197] width 547 height 12
click at [128, 195] on input "Enter additional details (optional)" at bounding box center [125, 198] width 6 height 6
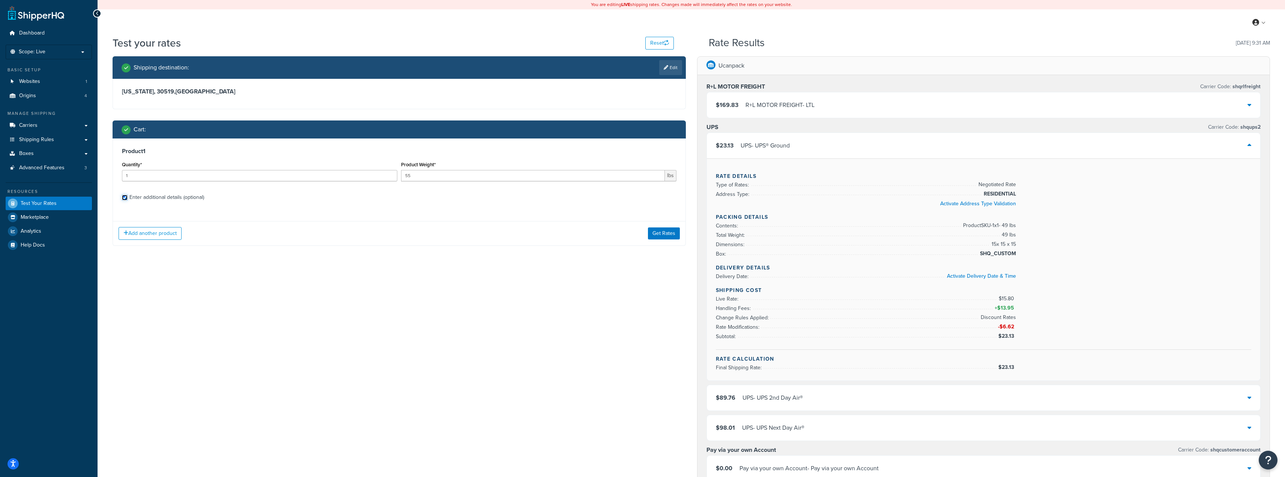
checkbox input "true"
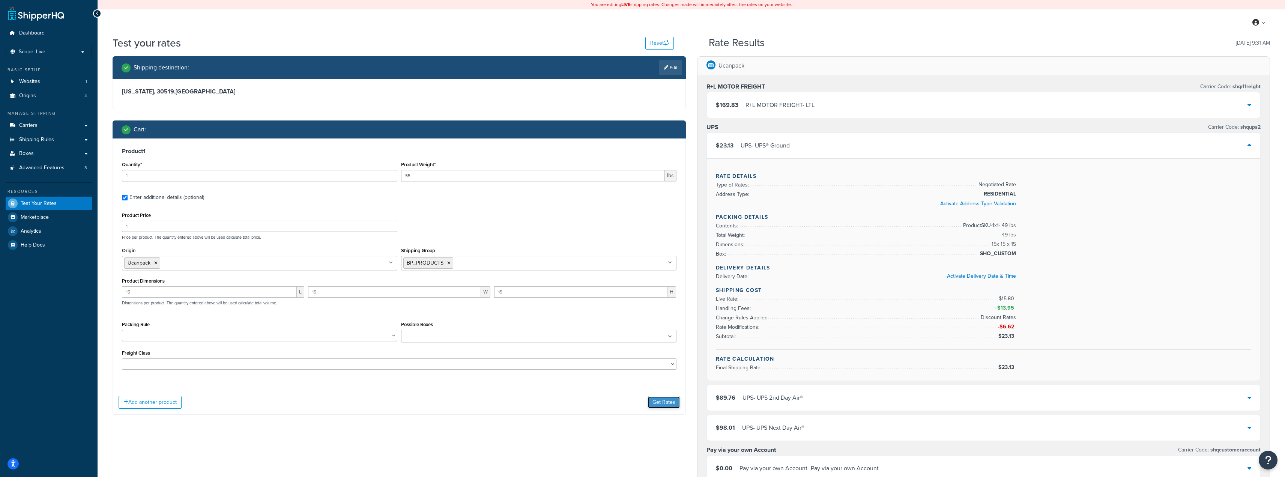
click at [659, 404] on button "Get Rates" at bounding box center [664, 402] width 32 height 12
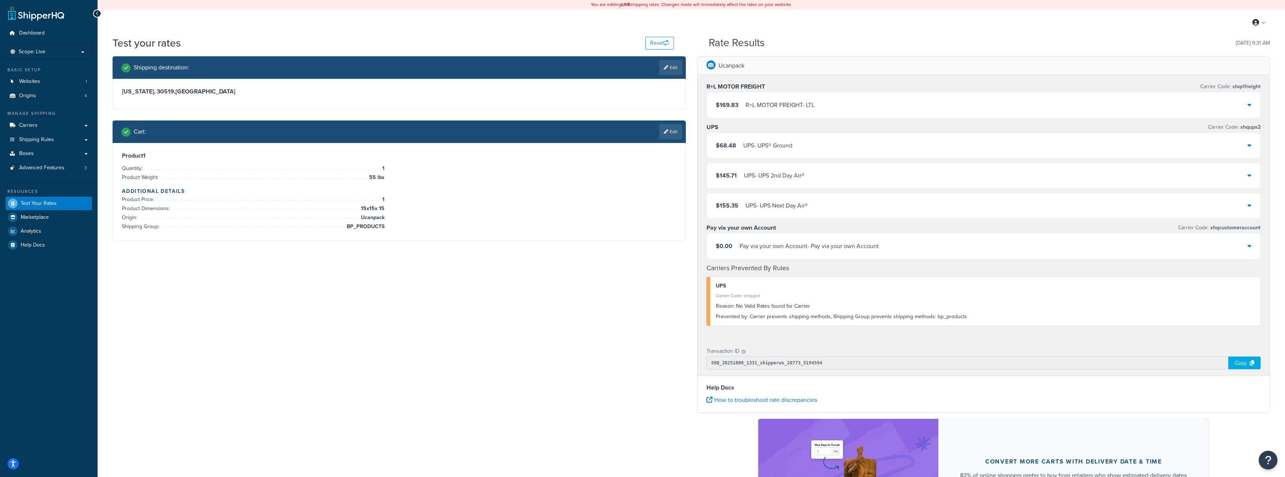
click at [736, 144] on div "$68.48 UPS - UPS® Ground" at bounding box center [754, 145] width 77 height 11
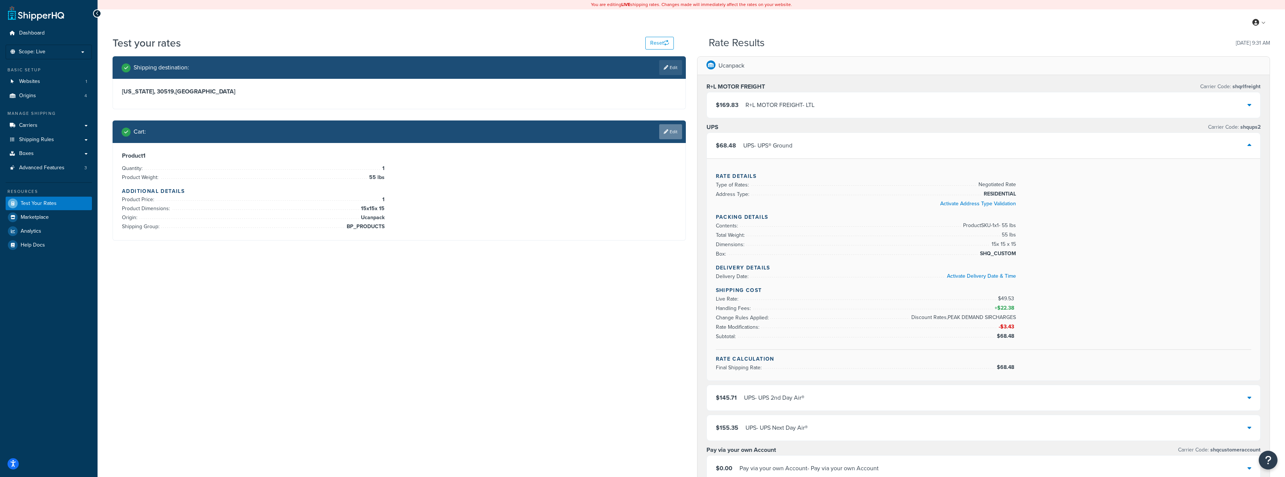
click at [671, 134] on link "Edit" at bounding box center [670, 131] width 23 height 15
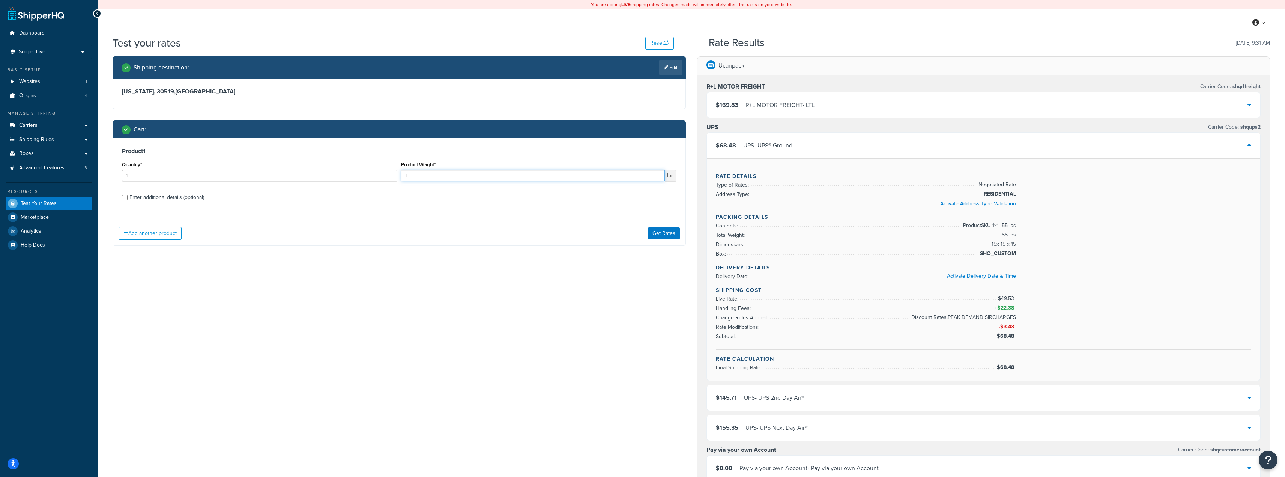
drag, startPoint x: 445, startPoint y: 176, endPoint x: 352, endPoint y: 158, distance: 94.9
click at [350, 177] on div "Quantity* 1 Product Weight* 1 lbs" at bounding box center [399, 172] width 558 height 27
type input "55"
click at [145, 198] on div "Enter additional details (optional)" at bounding box center [166, 197] width 75 height 11
click at [128, 198] on input "Enter additional details (optional)" at bounding box center [125, 198] width 6 height 6
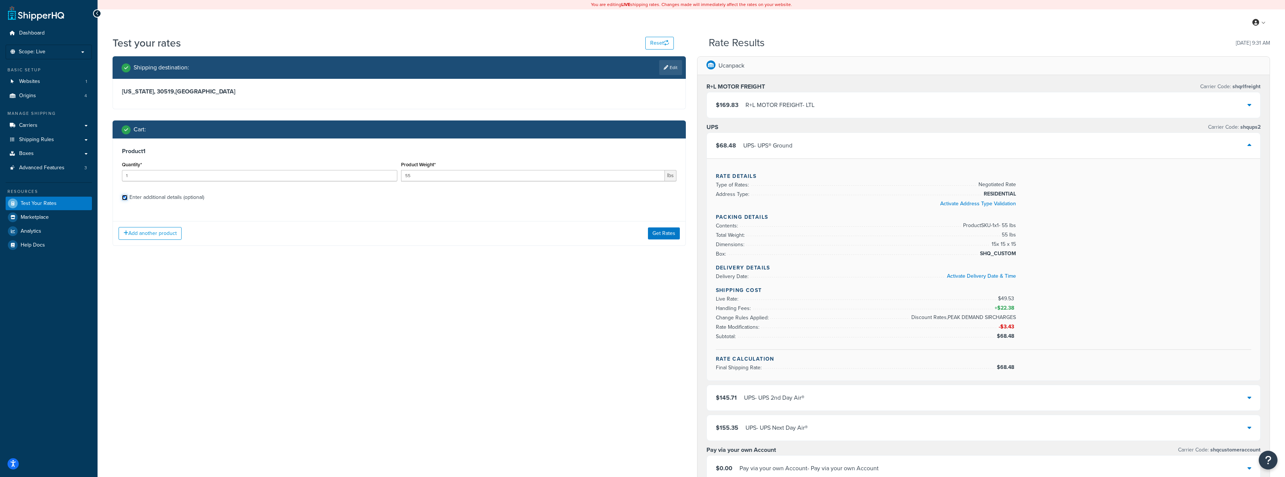
checkbox input "true"
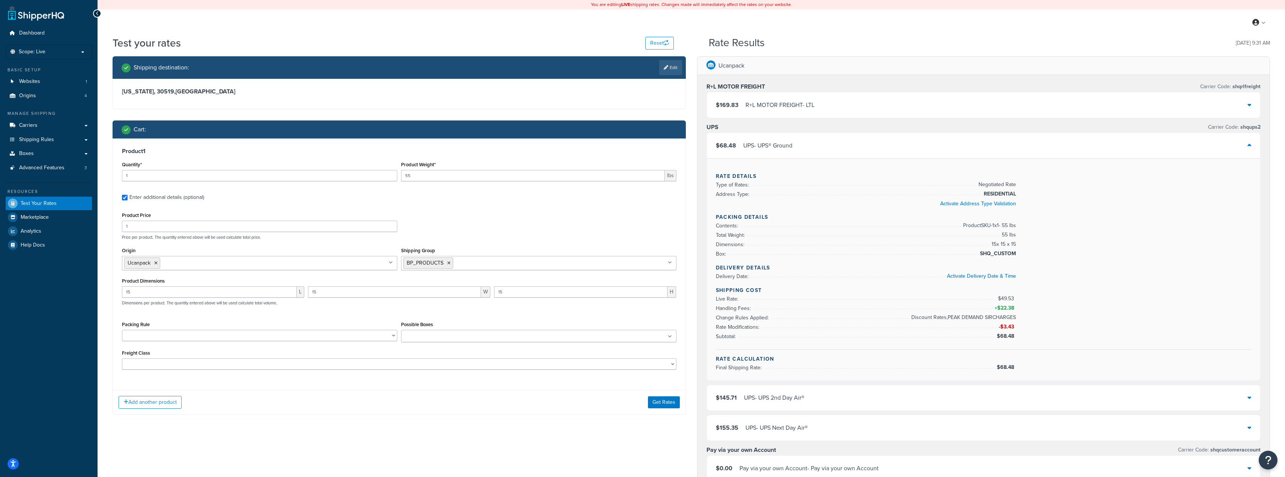
click at [474, 264] on input "Shipping Group" at bounding box center [488, 262] width 66 height 8
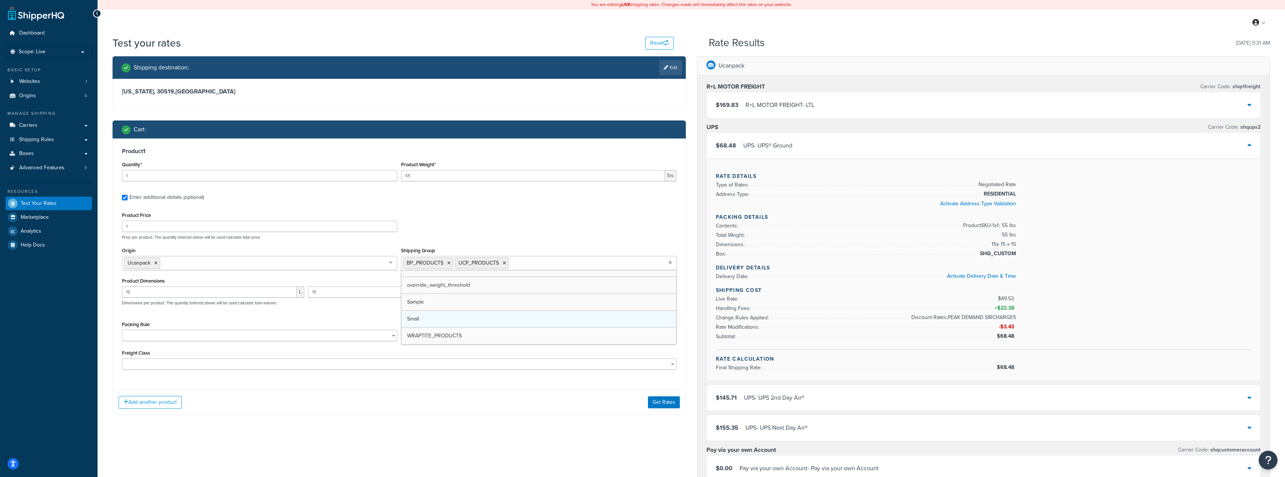
scroll to position [77, 0]
click at [664, 402] on button "Get Rates" at bounding box center [664, 402] width 32 height 12
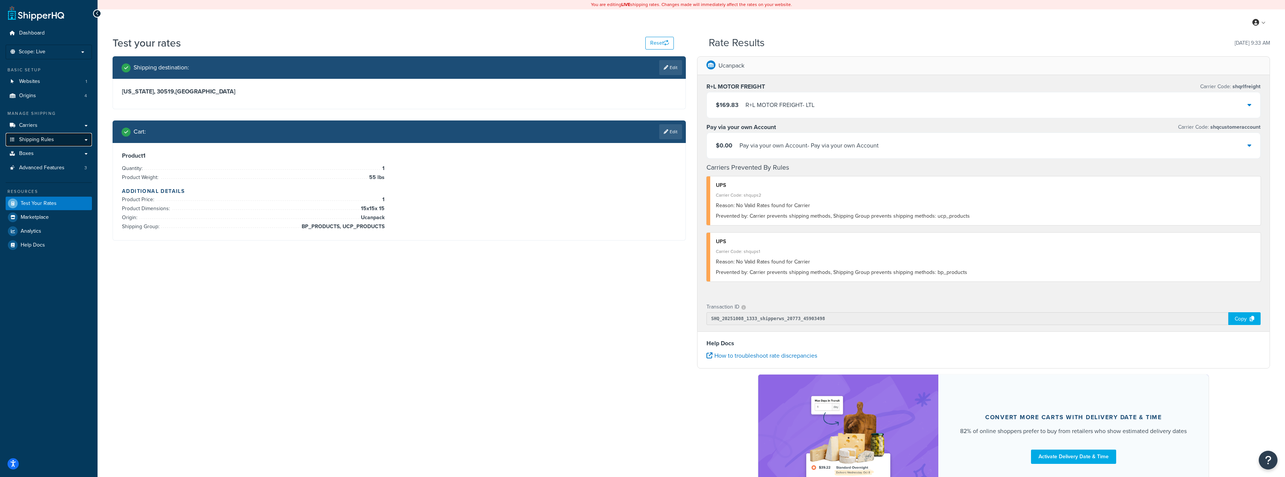
click at [36, 135] on link "Shipping Rules" at bounding box center [49, 140] width 86 height 14
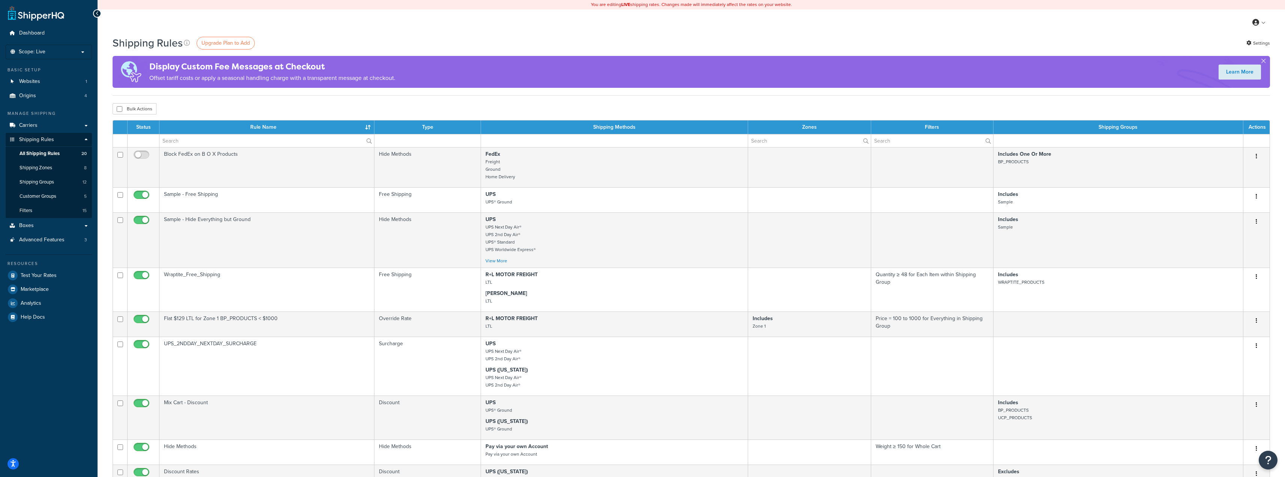
scroll to position [276, 0]
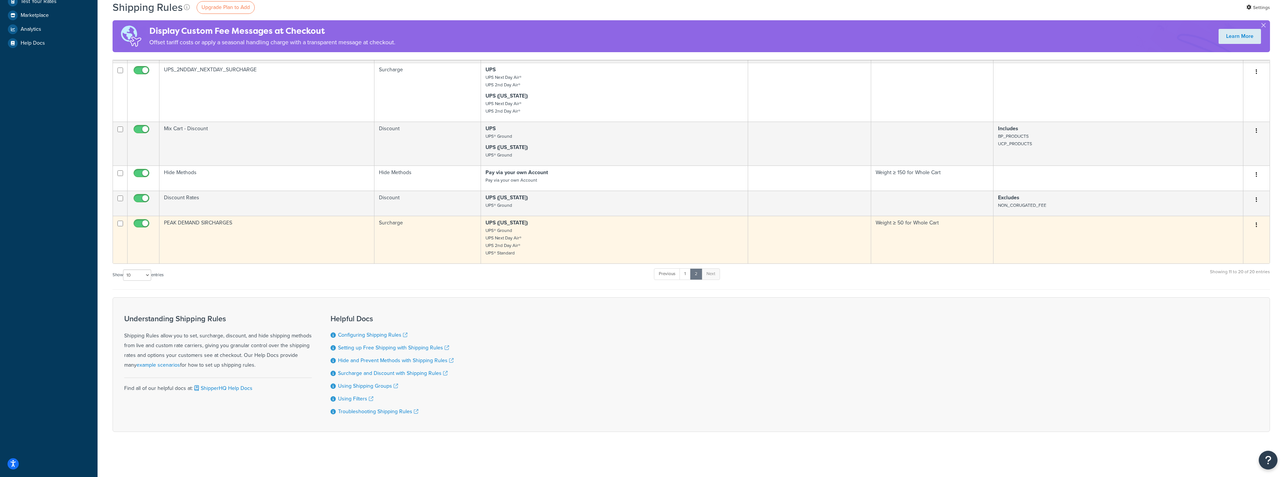
click at [143, 221] on input "checkbox" at bounding box center [142, 225] width 21 height 9
click at [145, 221] on input "checkbox" at bounding box center [142, 225] width 21 height 9
checkbox input "true"
click at [182, 226] on td "PEAK DEMAND SIRCHARGES" at bounding box center [266, 240] width 215 height 48
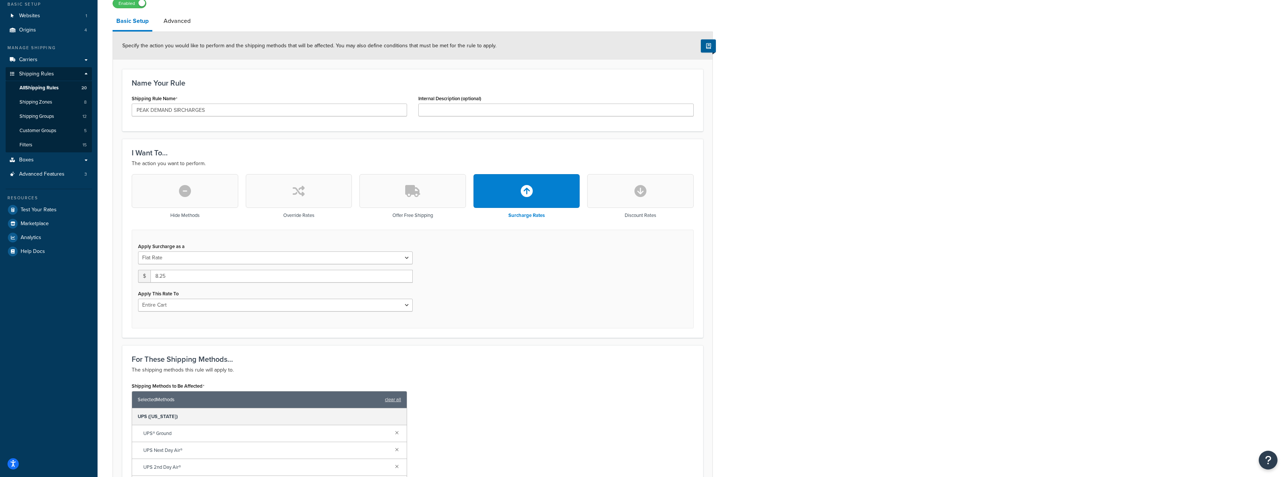
scroll to position [75, 0]
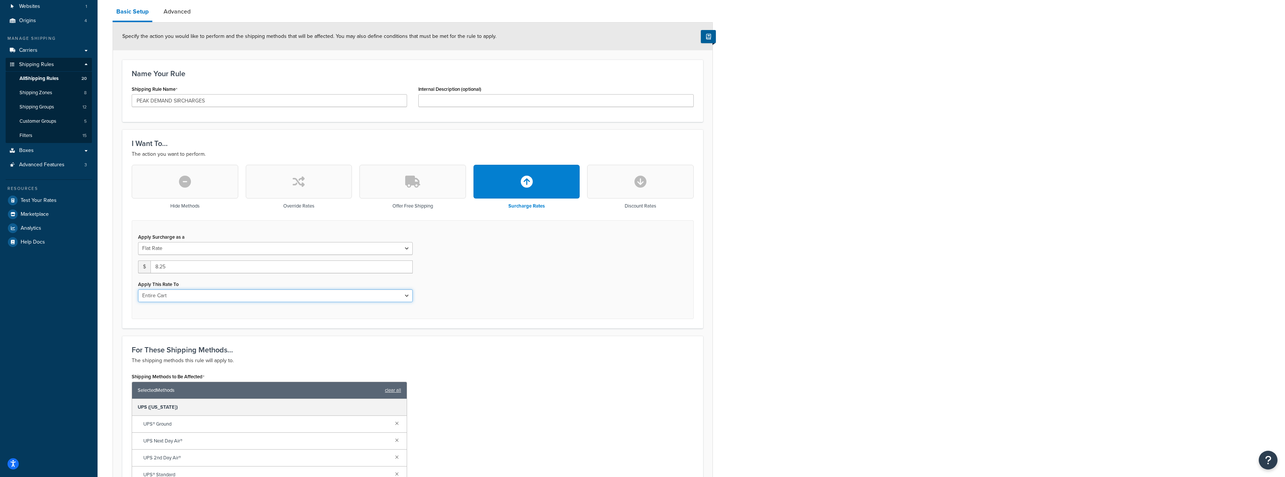
click at [188, 296] on select "Entire Cart Each Shipment in the Cart Each Origin in the Cart Each Shipping Gro…" at bounding box center [275, 295] width 275 height 13
select select "CART"
click at [138, 290] on select "Entire Cart Each Shipment in the Cart Each Origin in the Cart Each Shipping Gro…" at bounding box center [275, 295] width 275 height 13
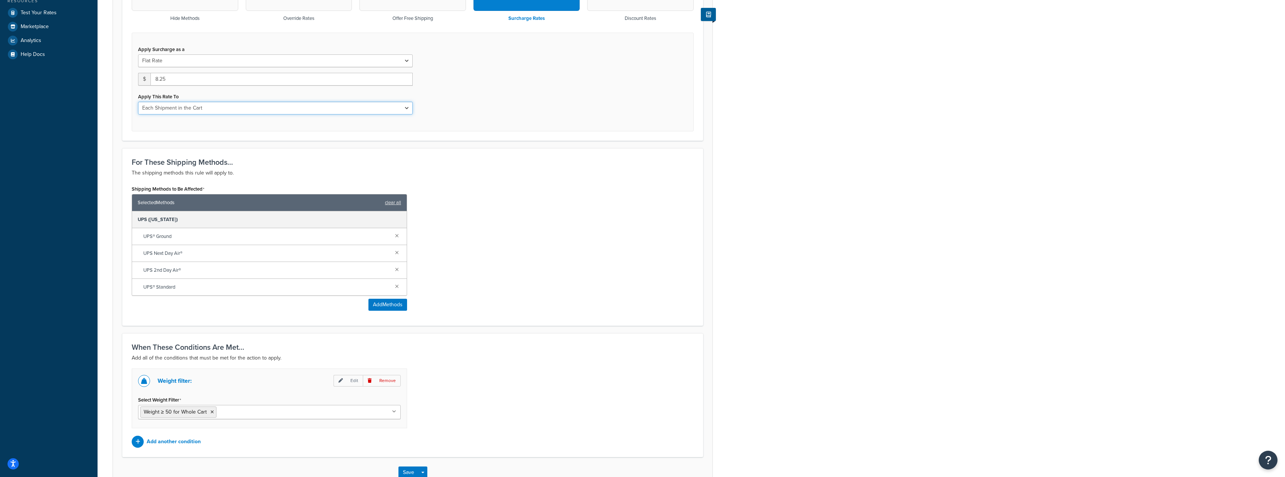
scroll to position [300, 0]
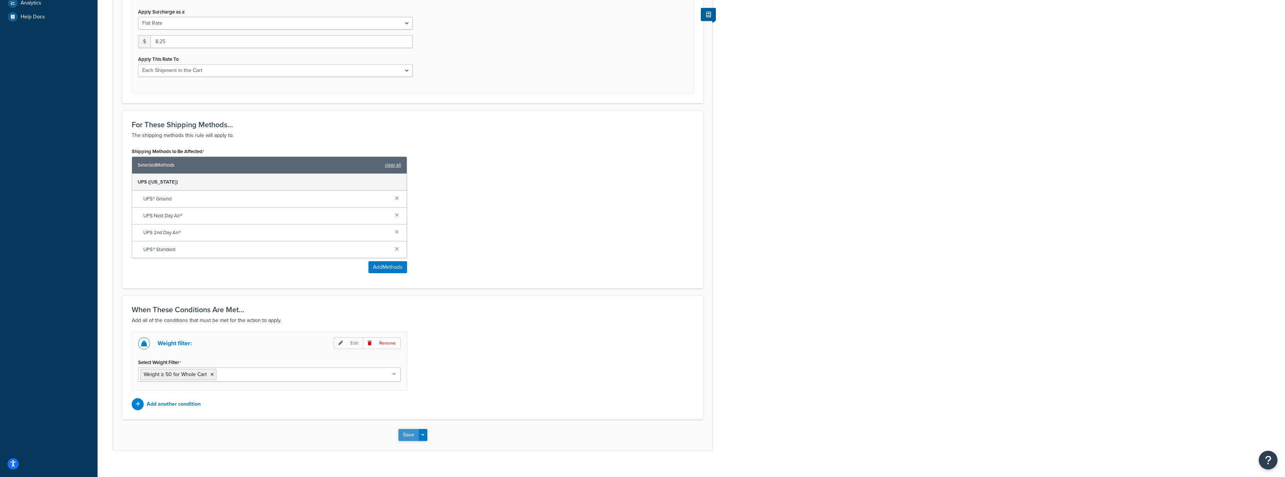
click at [409, 438] on button "Save" at bounding box center [408, 435] width 20 height 12
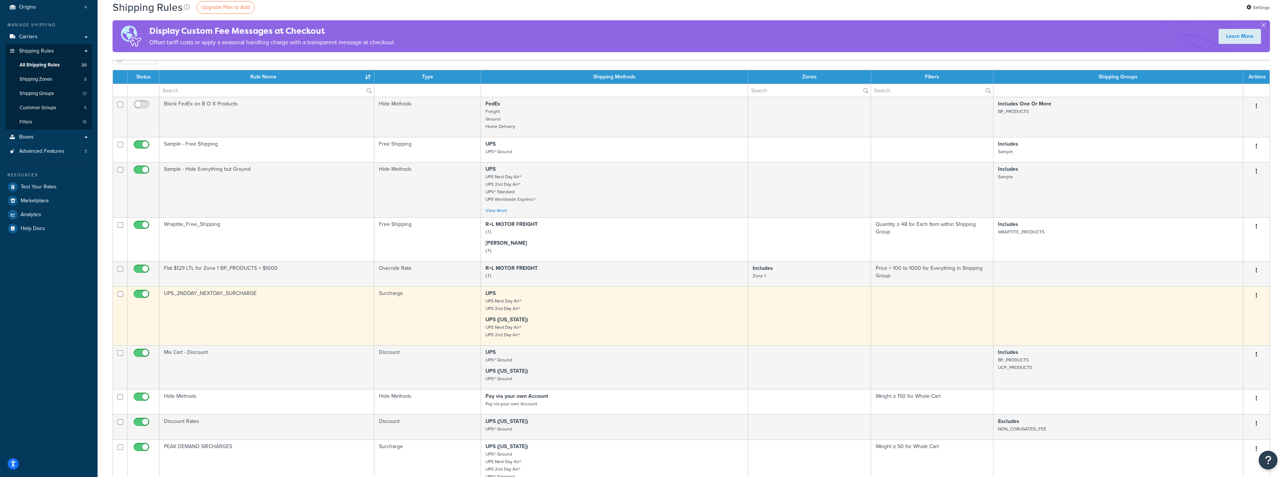
scroll to position [263, 0]
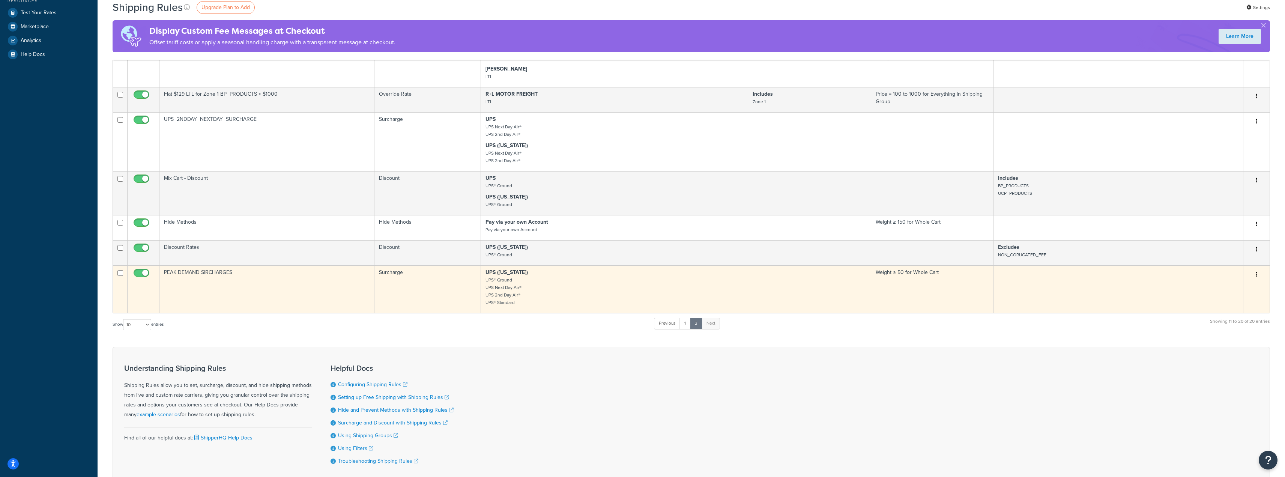
click at [286, 299] on td "PEAK DEMAND SIRCHARGES" at bounding box center [266, 289] width 215 height 48
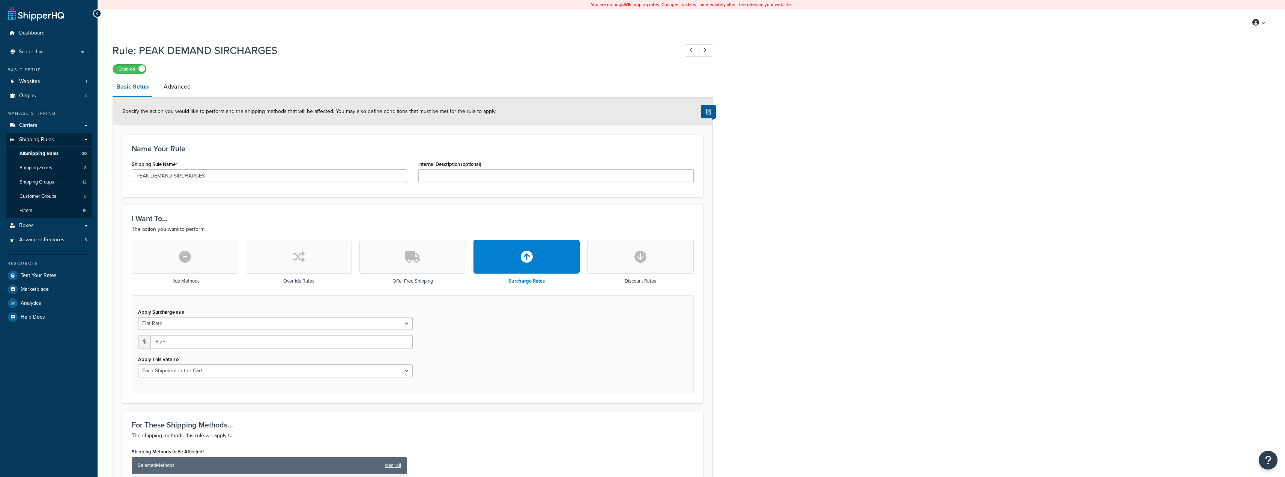
select select "CART"
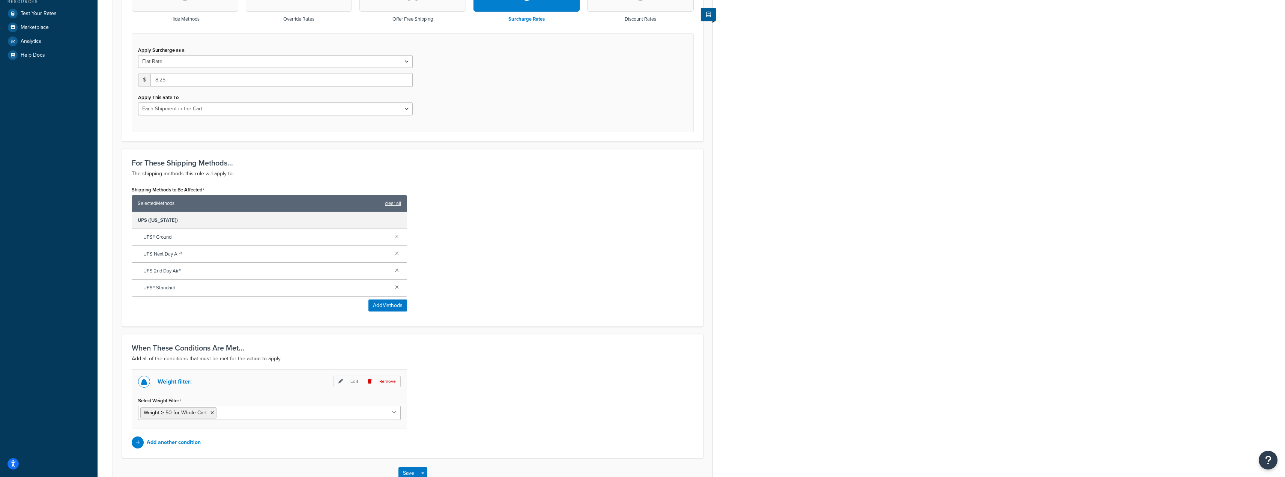
scroll to position [312, 0]
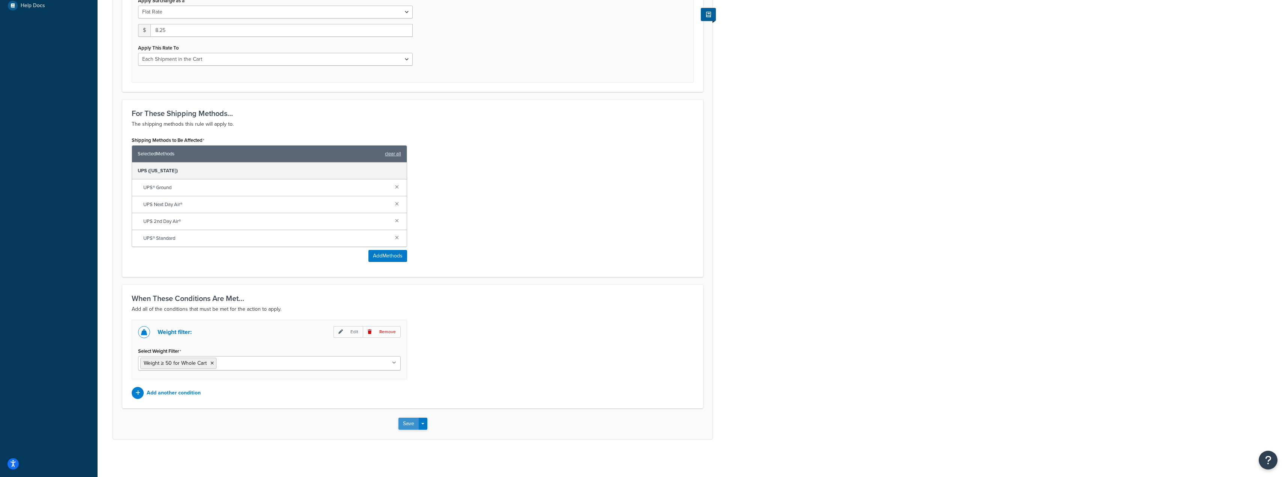
click at [398, 425] on button "Save" at bounding box center [408, 423] width 20 height 12
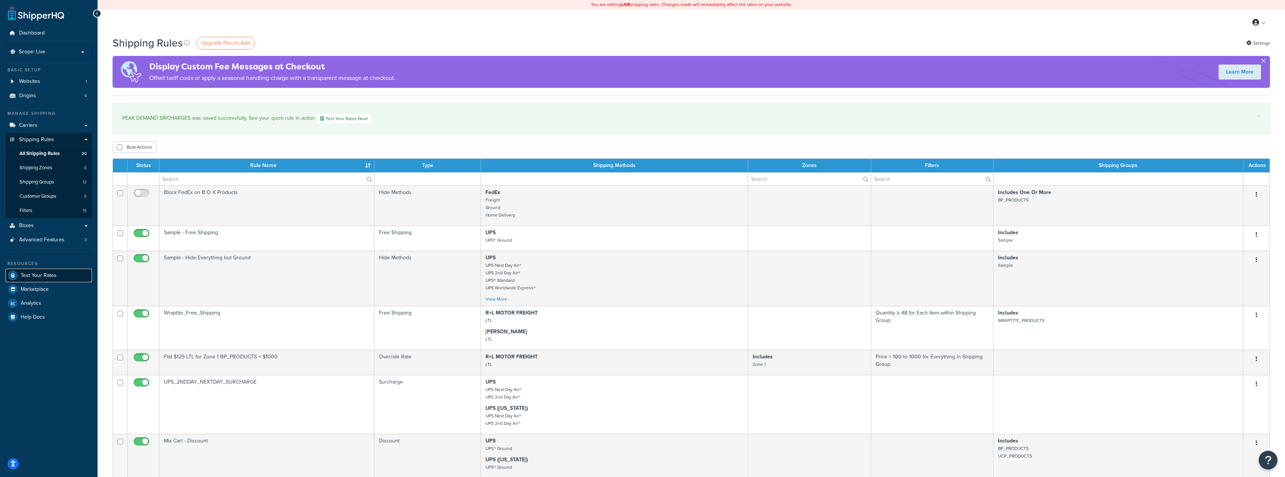
click at [33, 274] on span "Test Your Rates" at bounding box center [39, 275] width 36 height 6
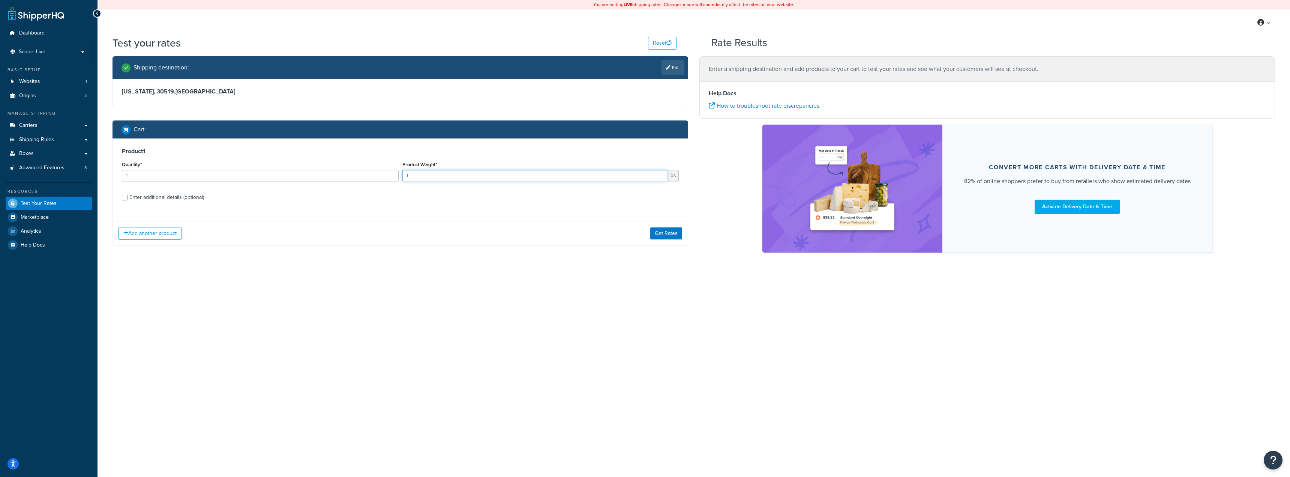
drag, startPoint x: 417, startPoint y: 179, endPoint x: 405, endPoint y: 179, distance: 12.0
click at [405, 179] on input "1" at bounding box center [534, 175] width 265 height 11
type input "55"
click at [404, 183] on div "Product Weight* 55 lbs" at bounding box center [541, 172] width 281 height 27
click at [159, 201] on div "Enter additional details (optional)" at bounding box center [166, 197] width 75 height 11
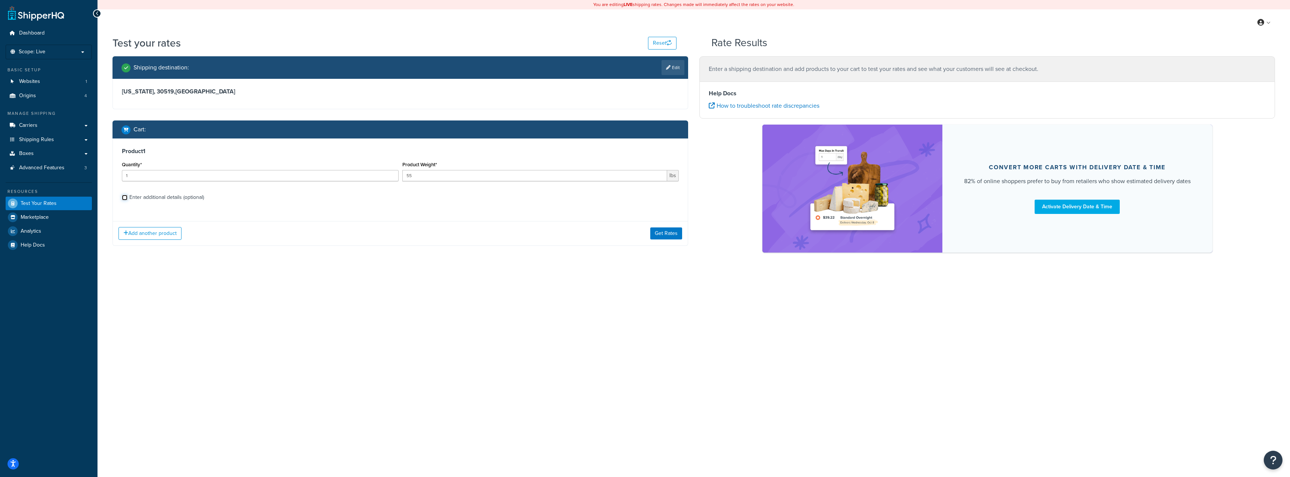
click at [128, 200] on input "Enter additional details (optional)" at bounding box center [125, 198] width 6 height 6
checkbox input "true"
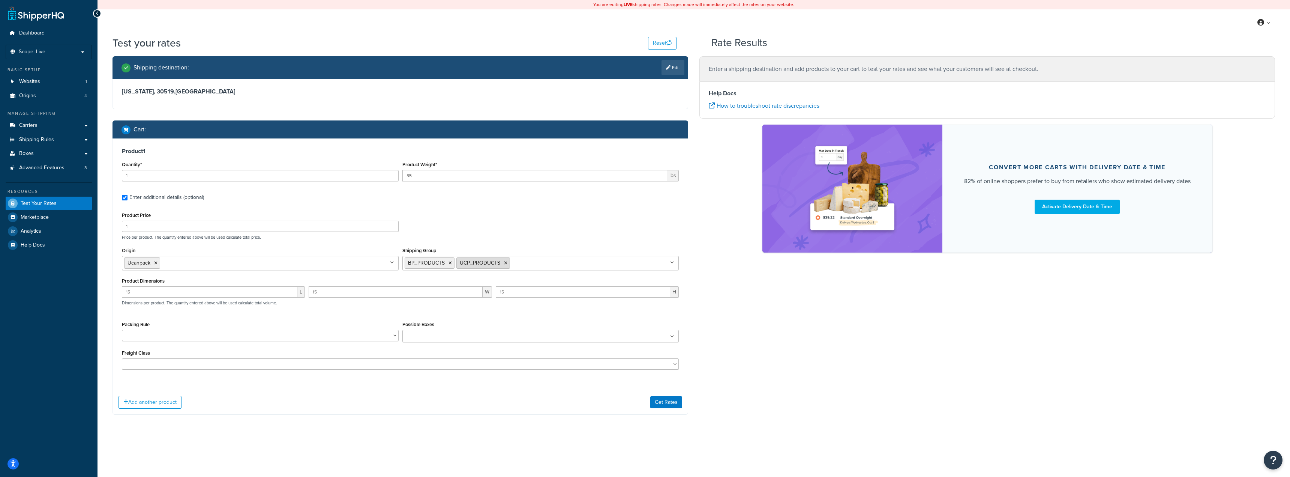
click at [505, 263] on icon at bounding box center [505, 263] width 3 height 5
click at [512, 222] on div "Product Price 1 Price per product. The quantity entered above will be used calc…" at bounding box center [400, 225] width 561 height 30
click at [661, 401] on button "Get Rates" at bounding box center [666, 402] width 32 height 12
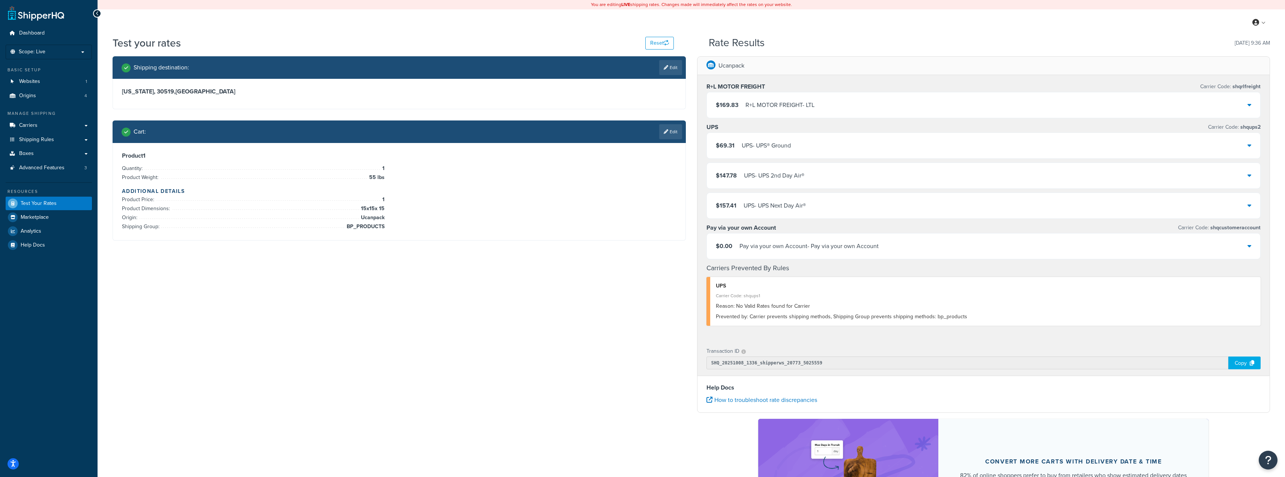
click at [750, 147] on div "UPS - UPS® Ground" at bounding box center [766, 145] width 49 height 11
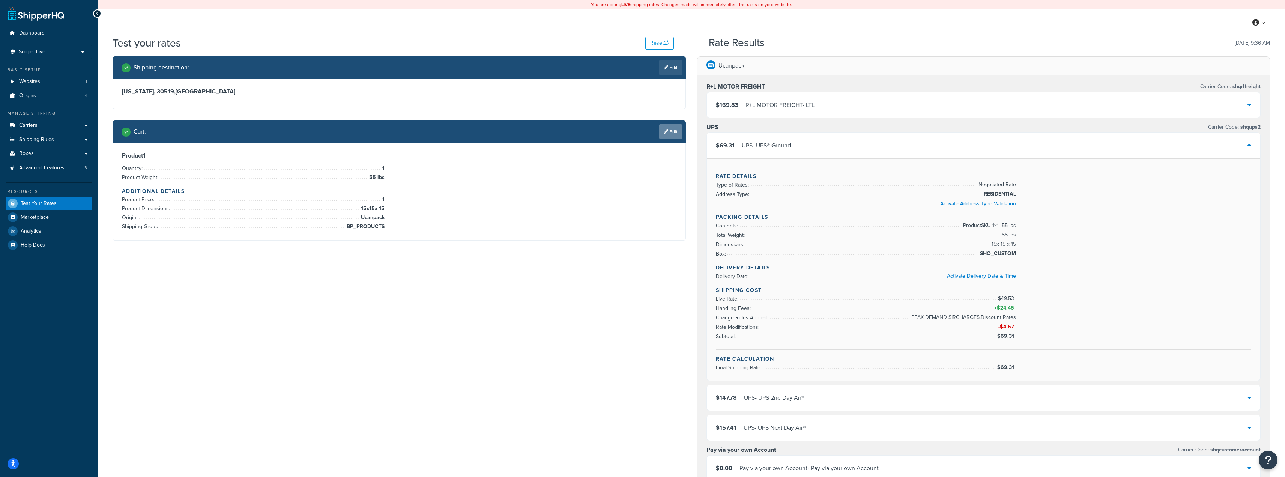
click at [673, 128] on link "Edit" at bounding box center [670, 131] width 23 height 15
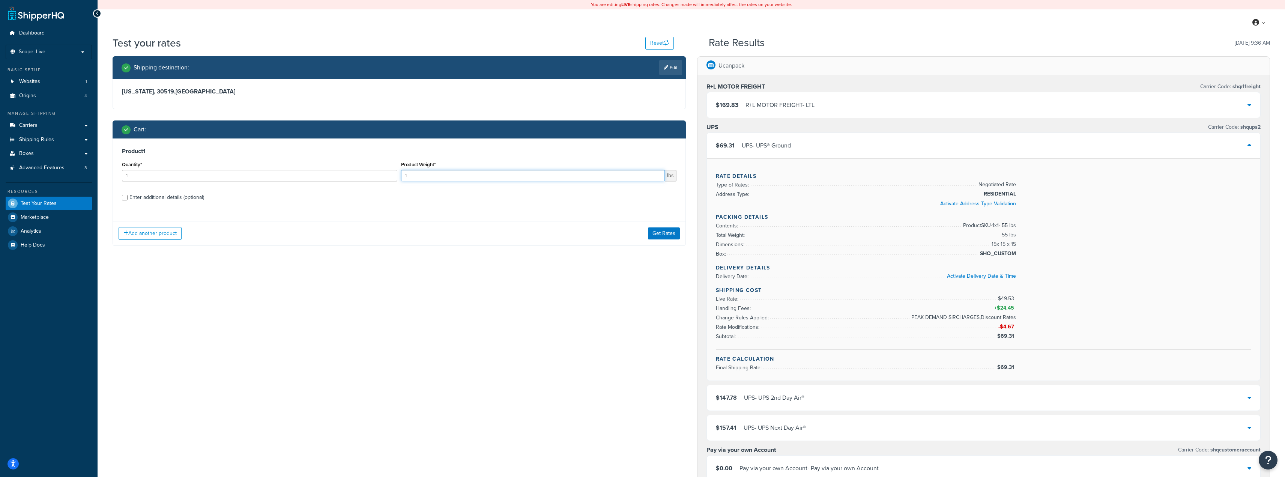
drag, startPoint x: 444, startPoint y: 176, endPoint x: 392, endPoint y: 176, distance: 52.9
click at [392, 176] on div "Quantity* 1 Product Weight* 1 lbs" at bounding box center [399, 172] width 558 height 27
type input "49"
click at [378, 200] on label "Enter additional details (optional)" at bounding box center [402, 197] width 547 height 12
click at [128, 200] on input "Enter additional details (optional)" at bounding box center [125, 198] width 6 height 6
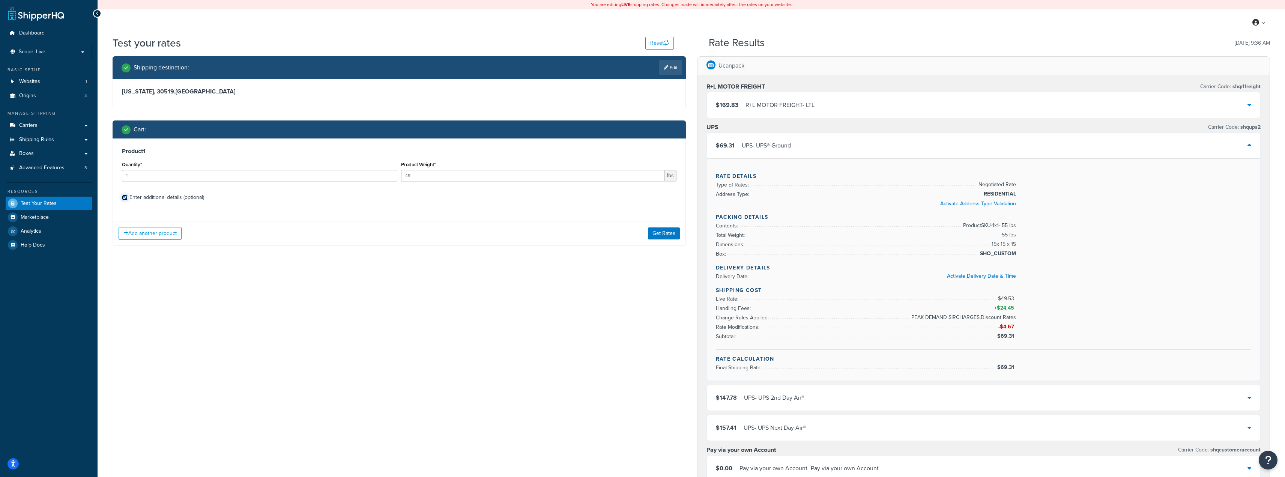
checkbox input "true"
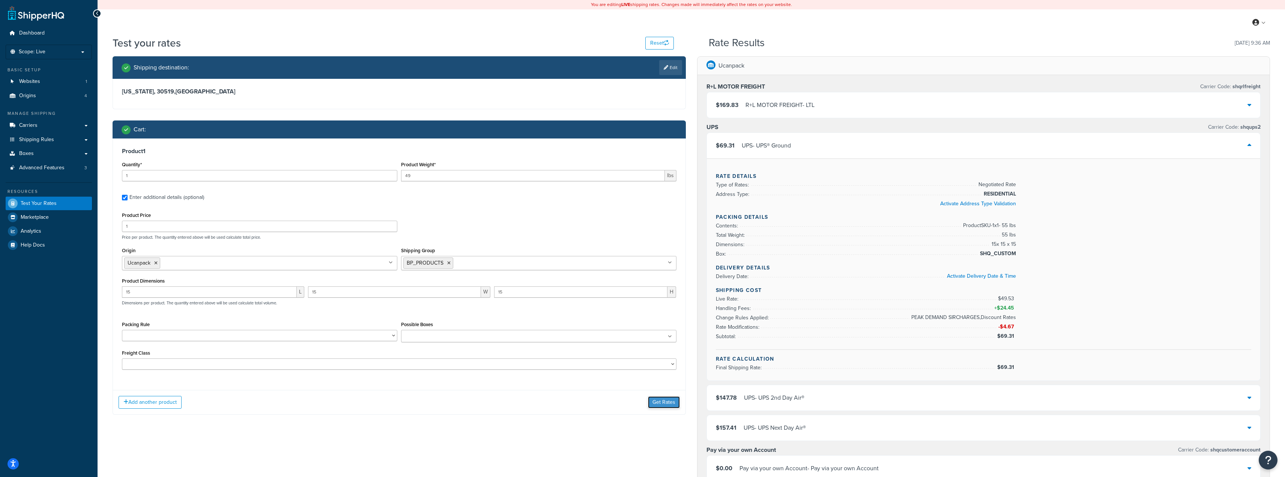
click at [659, 403] on button "Get Rates" at bounding box center [664, 402] width 32 height 12
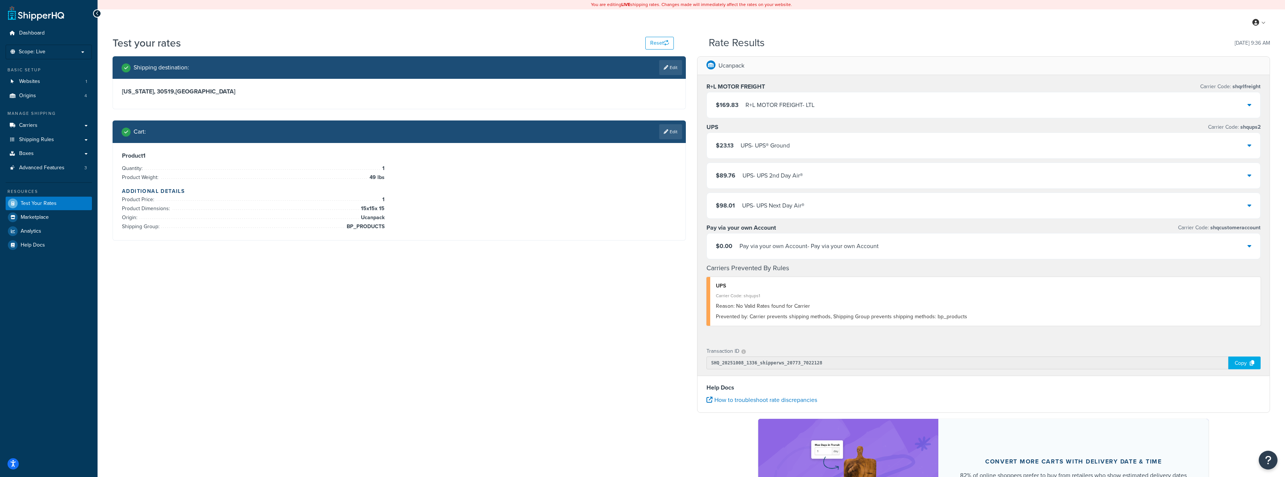
click at [737, 143] on div "$23.13 UPS - UPS® Ground" at bounding box center [753, 145] width 74 height 11
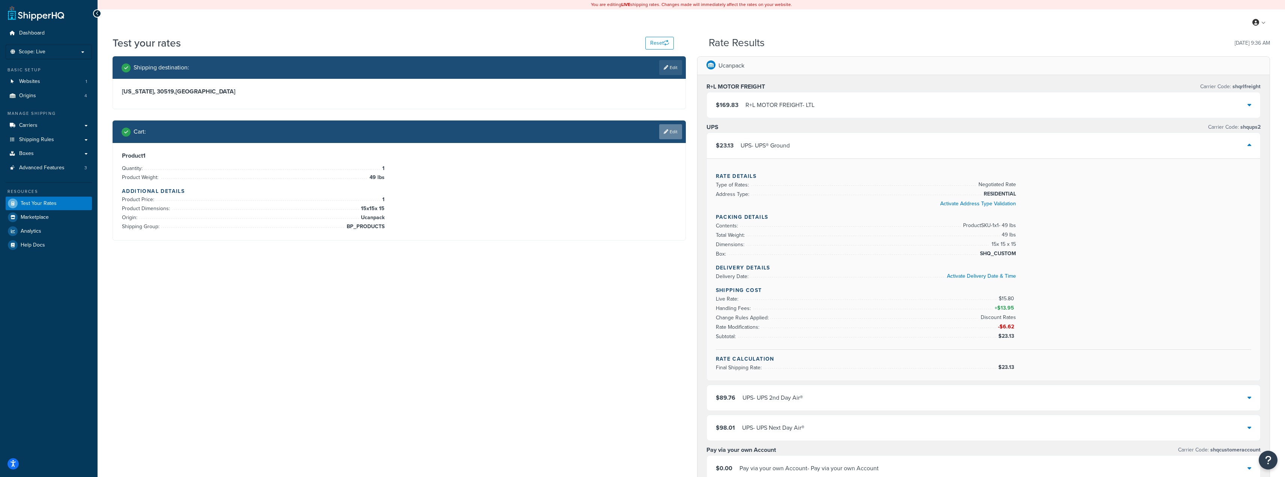
click at [664, 130] on icon at bounding box center [666, 131] width 5 height 5
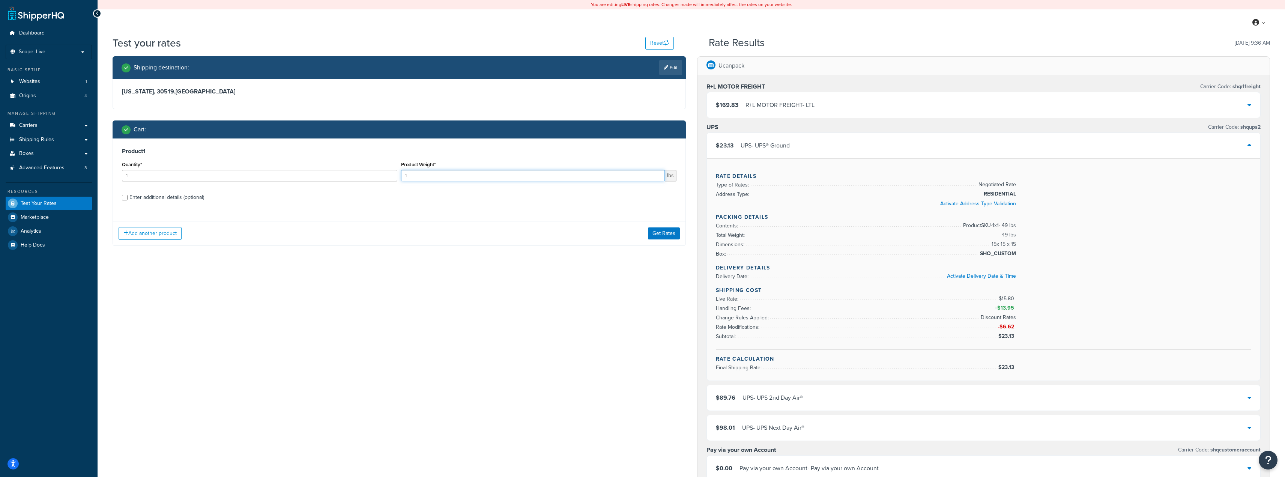
drag, startPoint x: 428, startPoint y: 176, endPoint x: 341, endPoint y: 176, distance: 86.6
click at [340, 176] on div "Quantity* 1 Product Weight* 1 lbs" at bounding box center [399, 172] width 558 height 27
type input "55"
drag, startPoint x: 203, startPoint y: 181, endPoint x: 36, endPoint y: 180, distance: 166.9
click at [36, 180] on div "Dashboard Scope: Live Basic Setup Websites 1 Origins 4 Manage Shipping Carriers…" at bounding box center [642, 407] width 1285 height 814
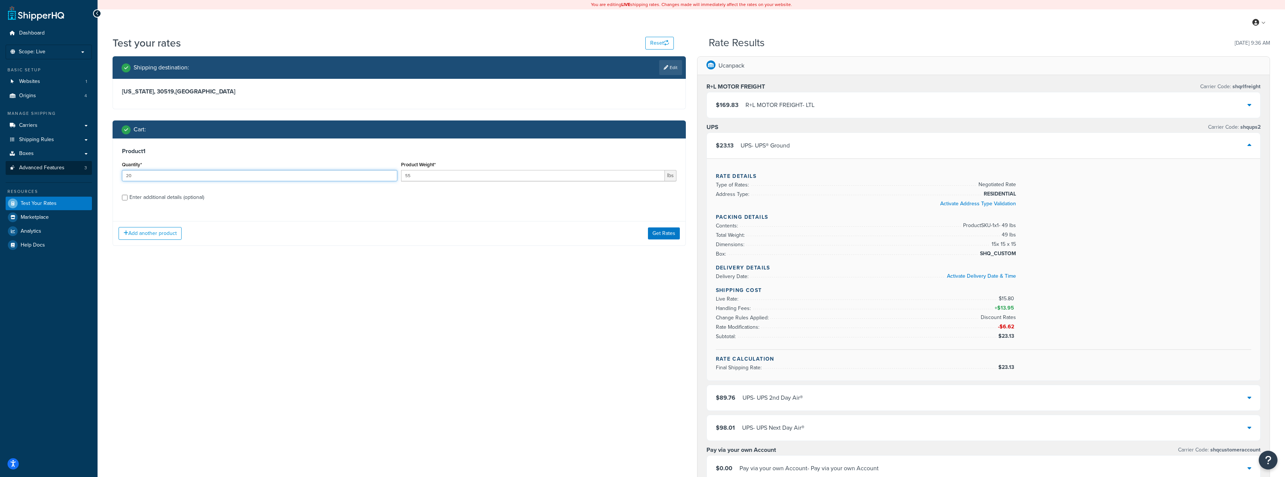
type input "2"
type input "10"
drag, startPoint x: 375, startPoint y: 202, endPoint x: 432, endPoint y: 234, distance: 64.8
click at [375, 206] on div "Product 1 Quantity* 10 Product Weight* 55 lbs Enter additional details (optiona…" at bounding box center [399, 176] width 572 height 77
click at [656, 237] on button "Get Rates" at bounding box center [664, 233] width 32 height 12
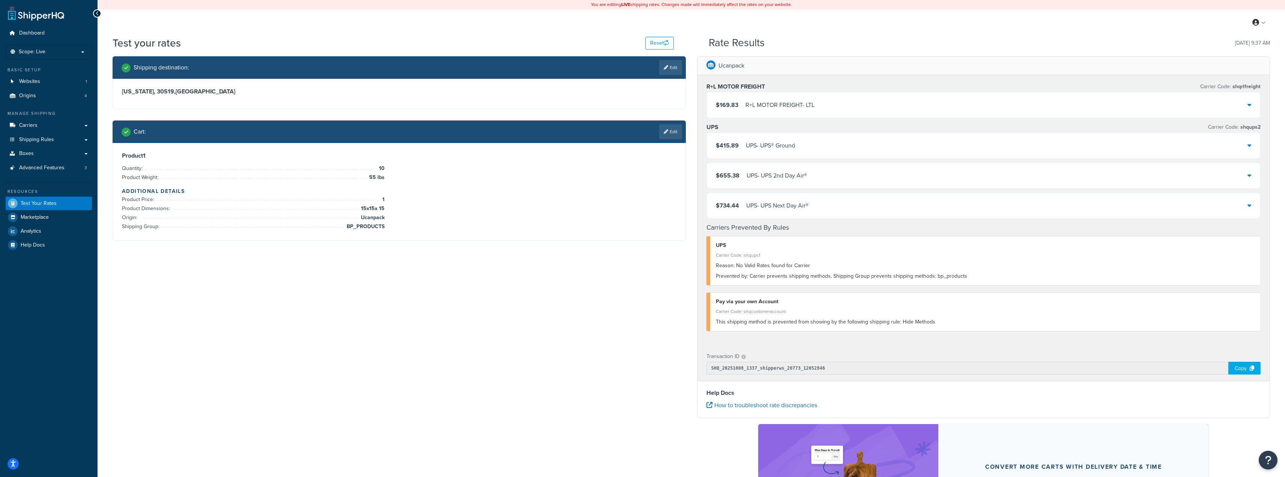
click at [758, 147] on div "UPS - UPS® Ground" at bounding box center [770, 145] width 49 height 11
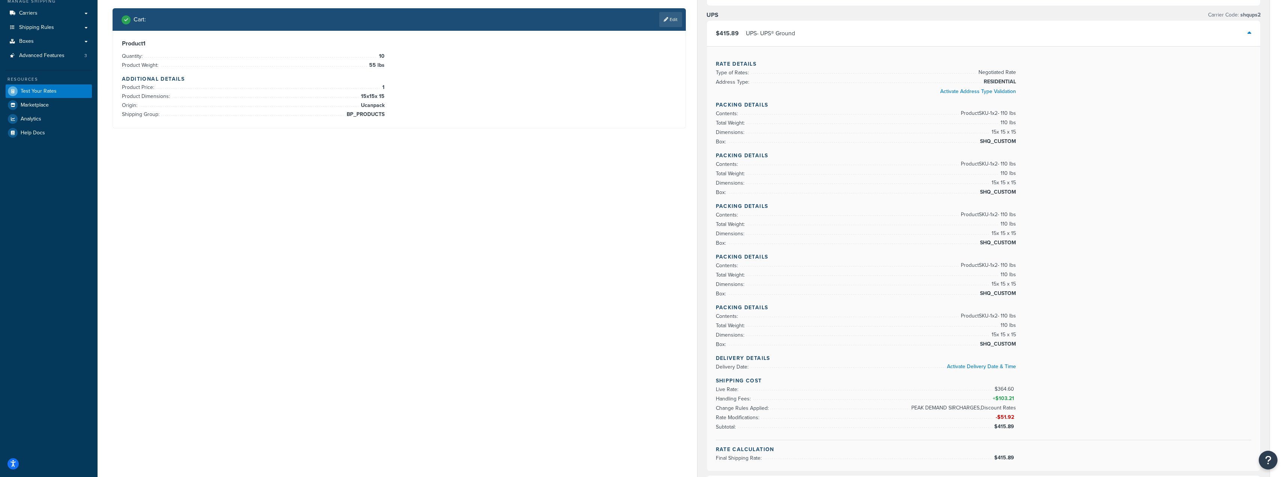
scroll to position [113, 0]
